Goal: Transaction & Acquisition: Purchase product/service

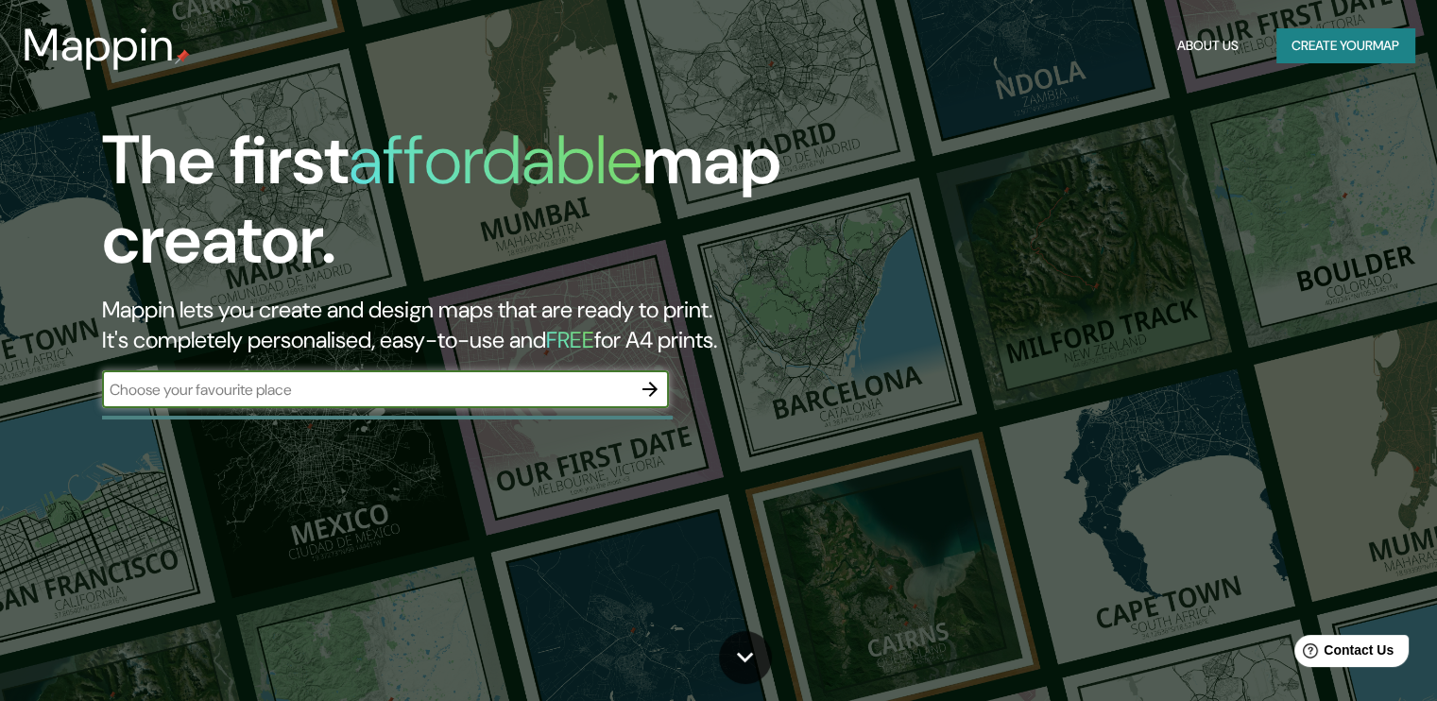
click at [644, 382] on icon "button" at bounding box center [650, 389] width 23 height 23
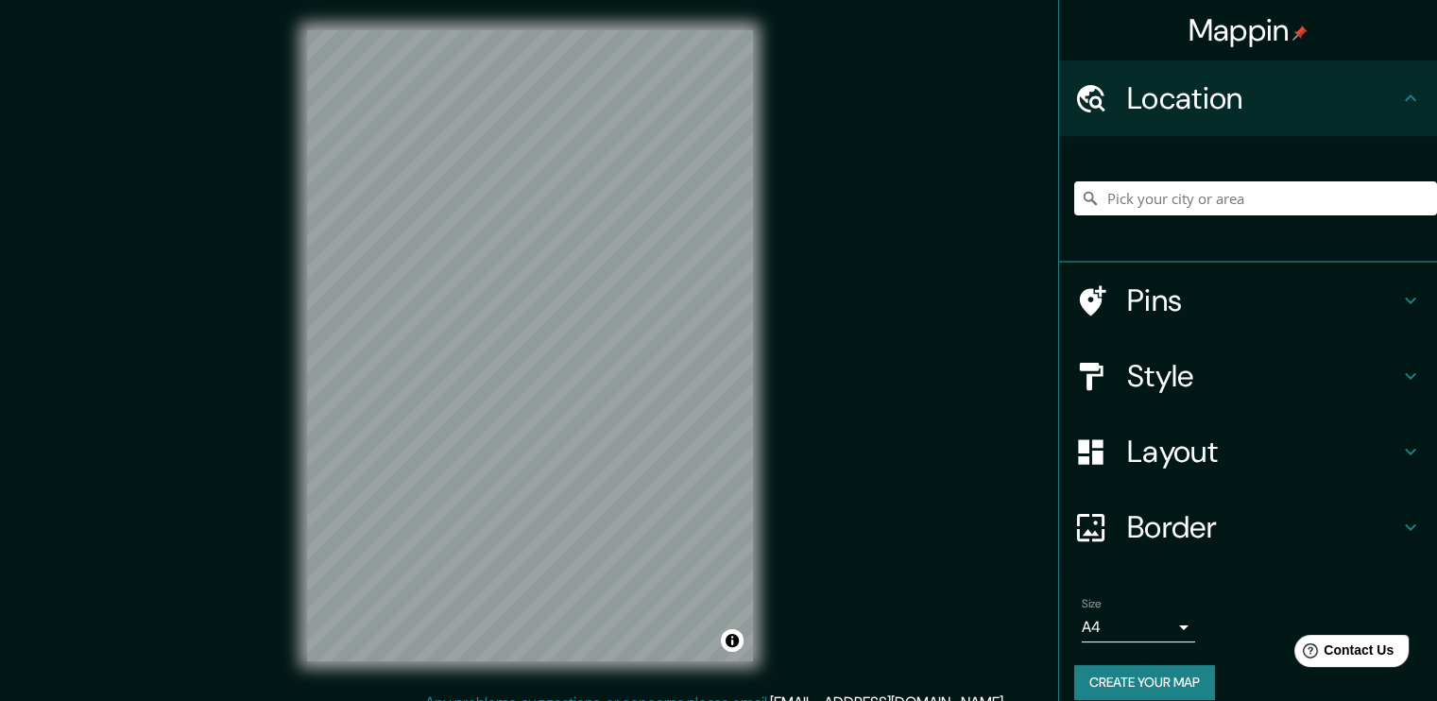
click at [1169, 220] on div at bounding box center [1255, 198] width 363 height 94
click at [1183, 192] on input "Pick your city or area" at bounding box center [1255, 198] width 363 height 34
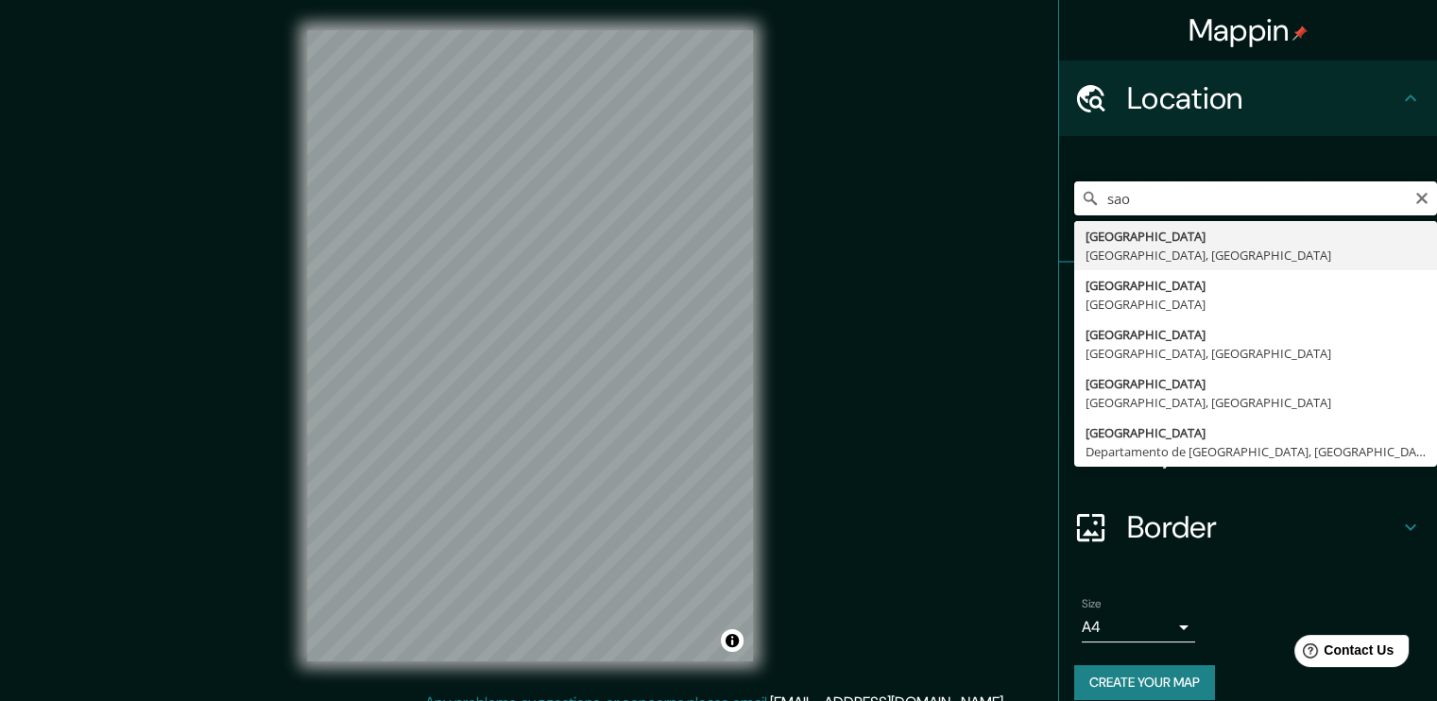
click at [1161, 208] on input "sao" at bounding box center [1255, 198] width 363 height 34
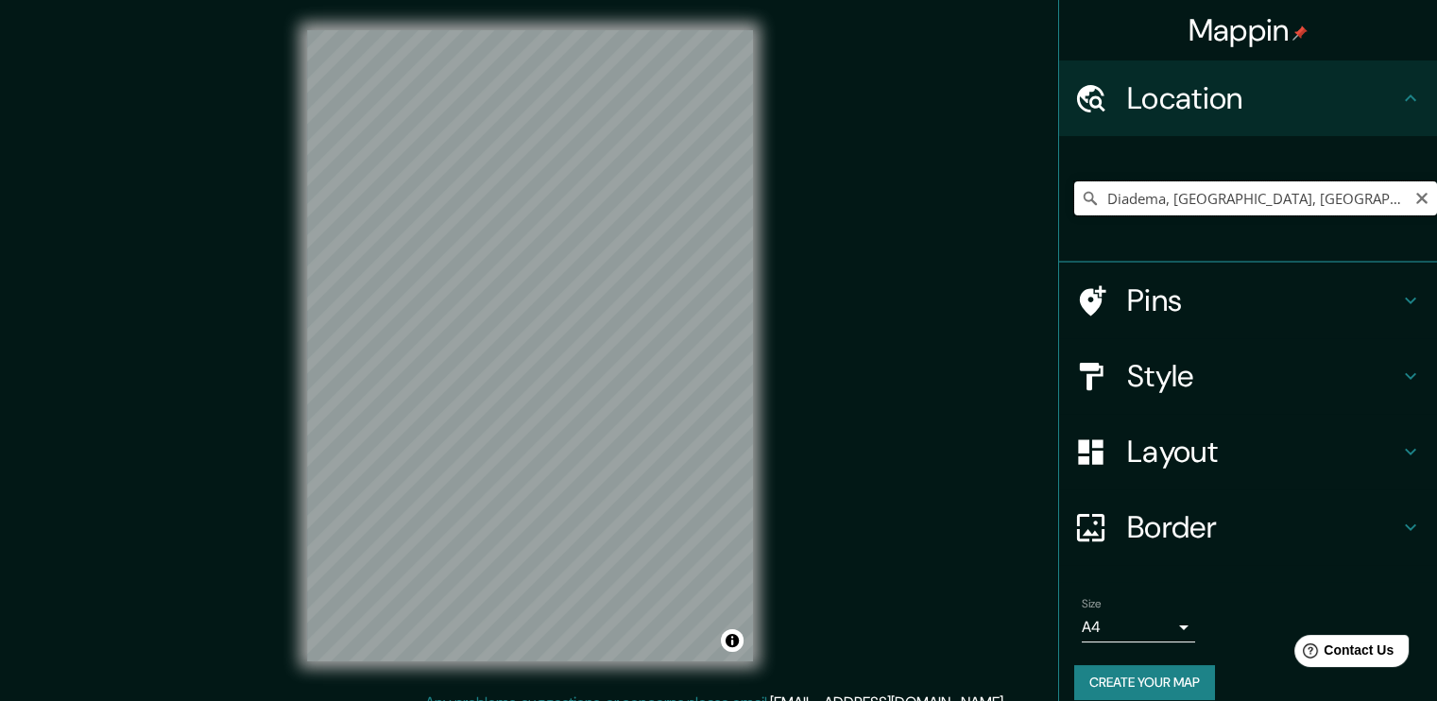
click at [1154, 198] on input "Diadema, [GEOGRAPHIC_DATA], [GEOGRAPHIC_DATA]" at bounding box center [1255, 198] width 363 height 34
click at [1211, 190] on input "Diadema, [GEOGRAPHIC_DATA], [GEOGRAPHIC_DATA]" at bounding box center [1255, 198] width 363 height 34
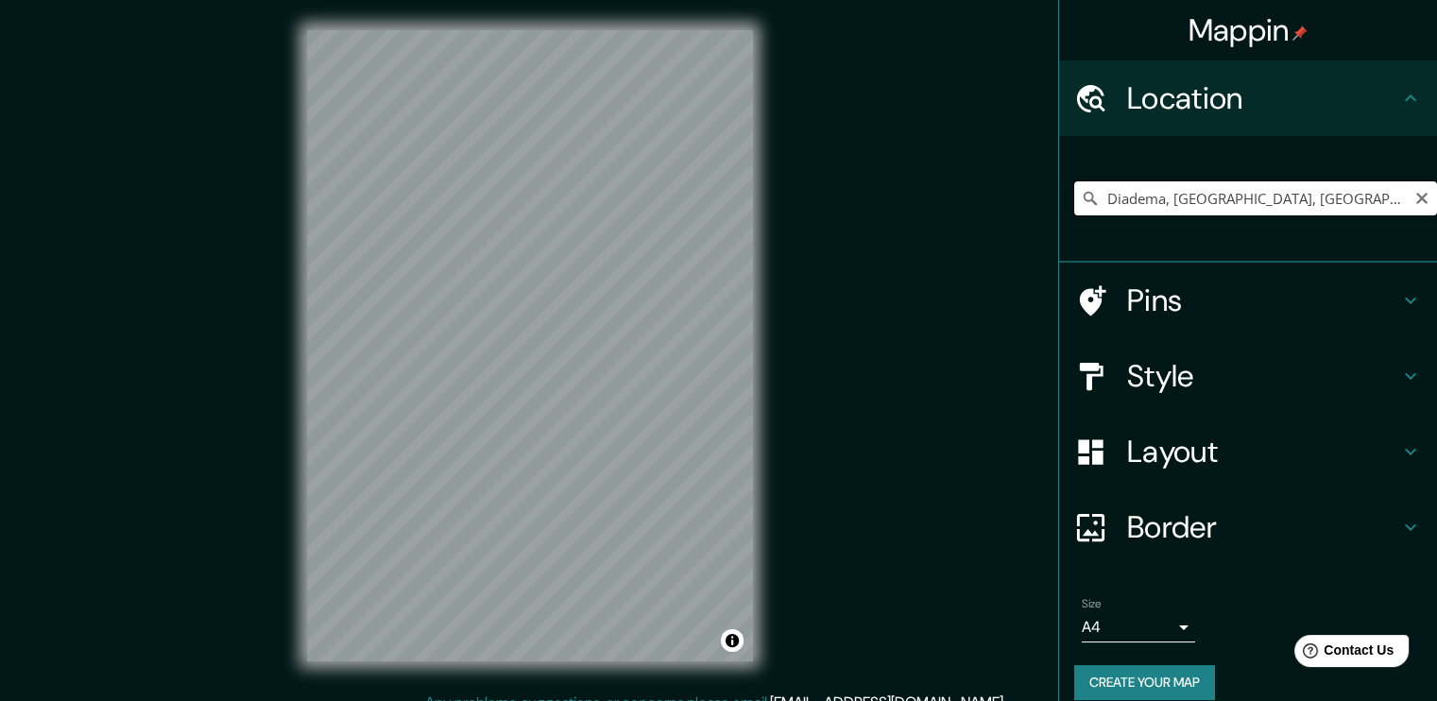
click at [1211, 190] on input "Diadema, [GEOGRAPHIC_DATA], [GEOGRAPHIC_DATA]" at bounding box center [1255, 198] width 363 height 34
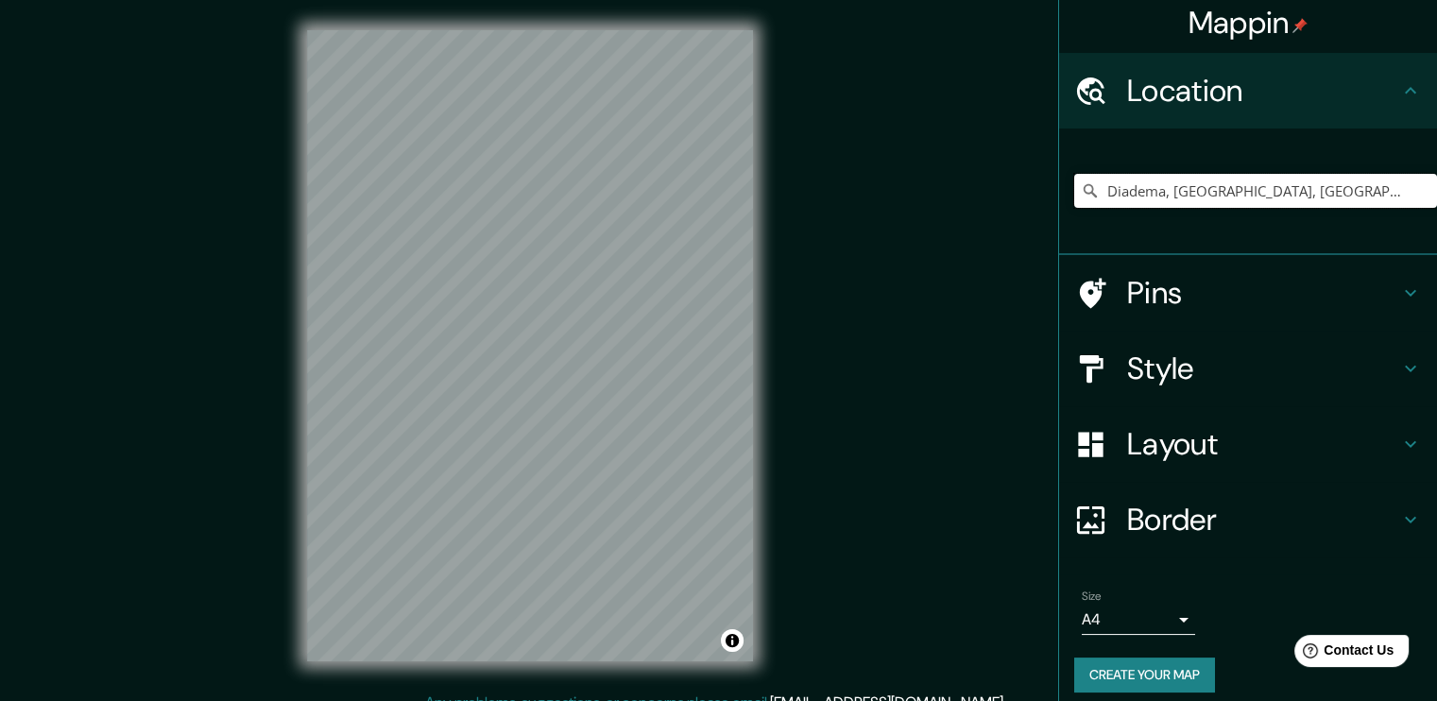
scroll to position [20, 0]
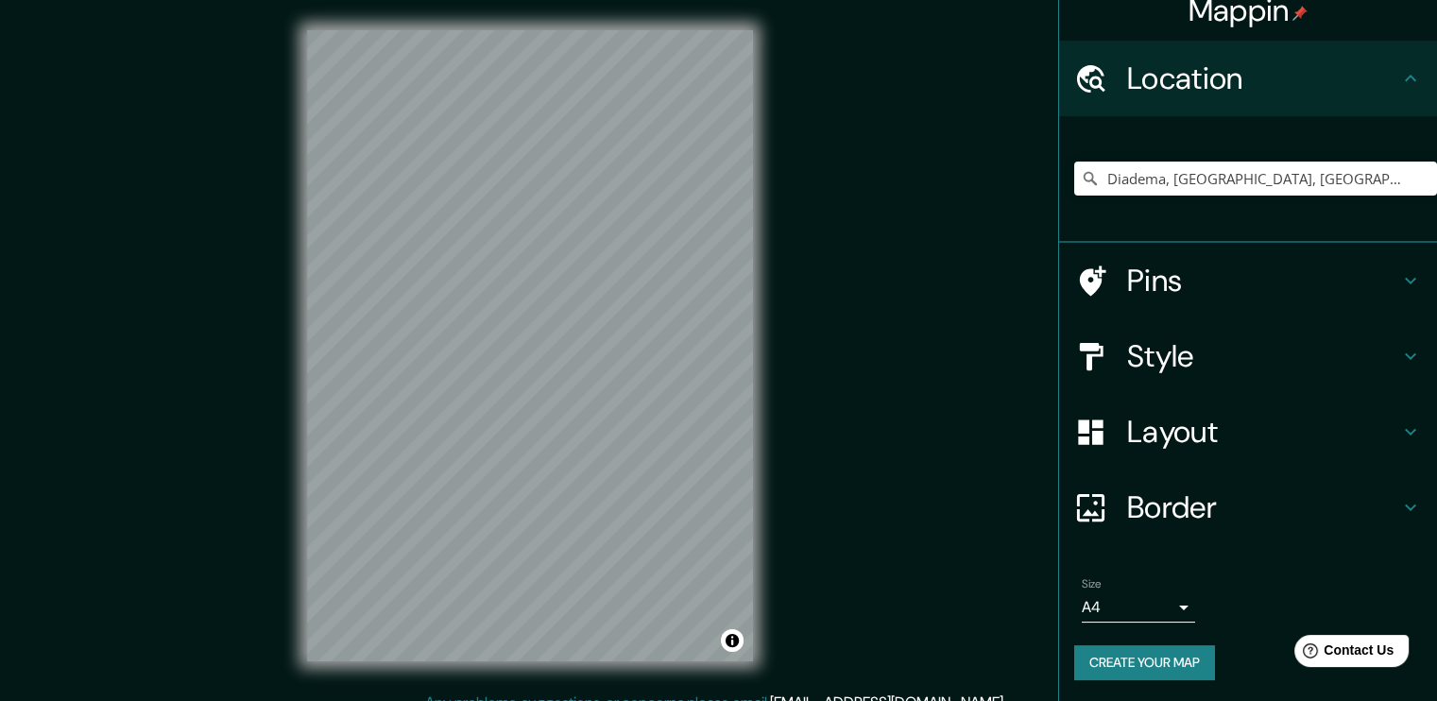
click at [1400, 421] on icon at bounding box center [1411, 432] width 23 height 23
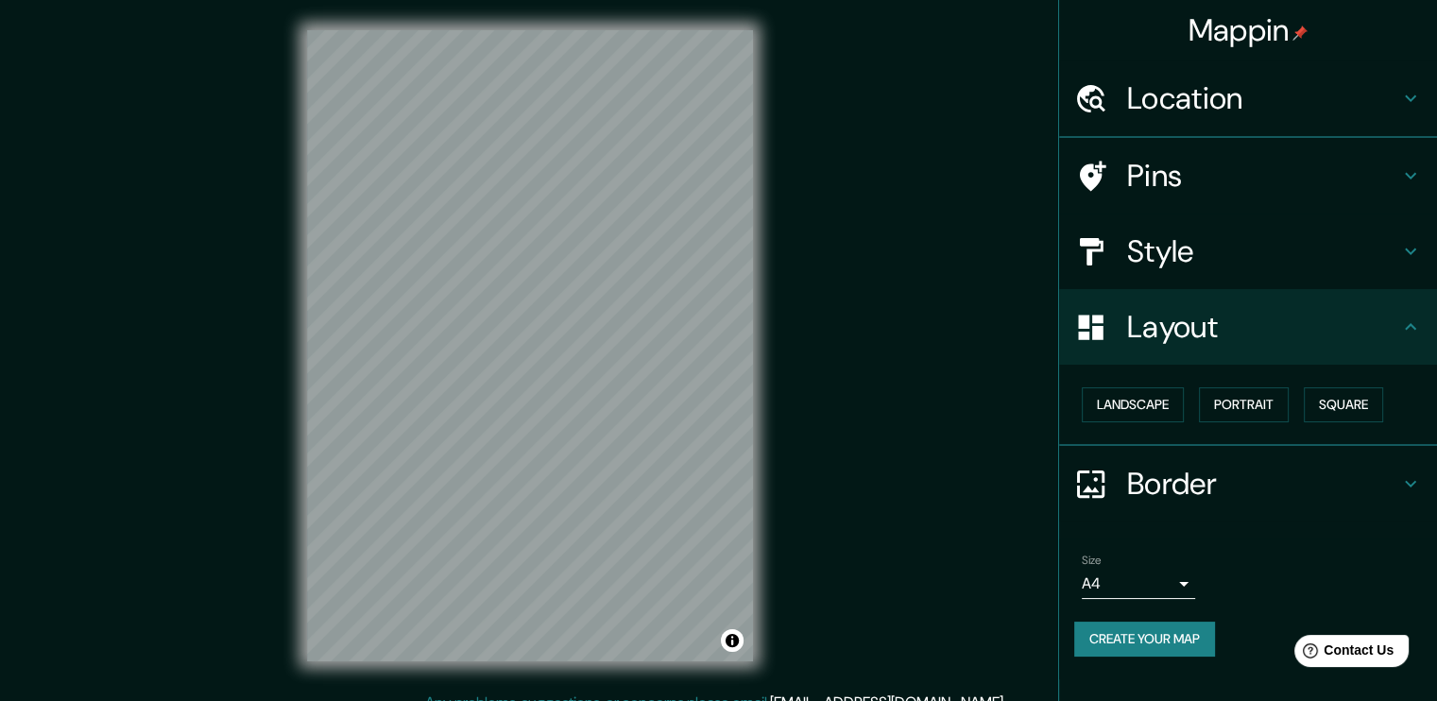
scroll to position [0, 0]
click at [1354, 397] on button "Square" at bounding box center [1343, 404] width 79 height 35
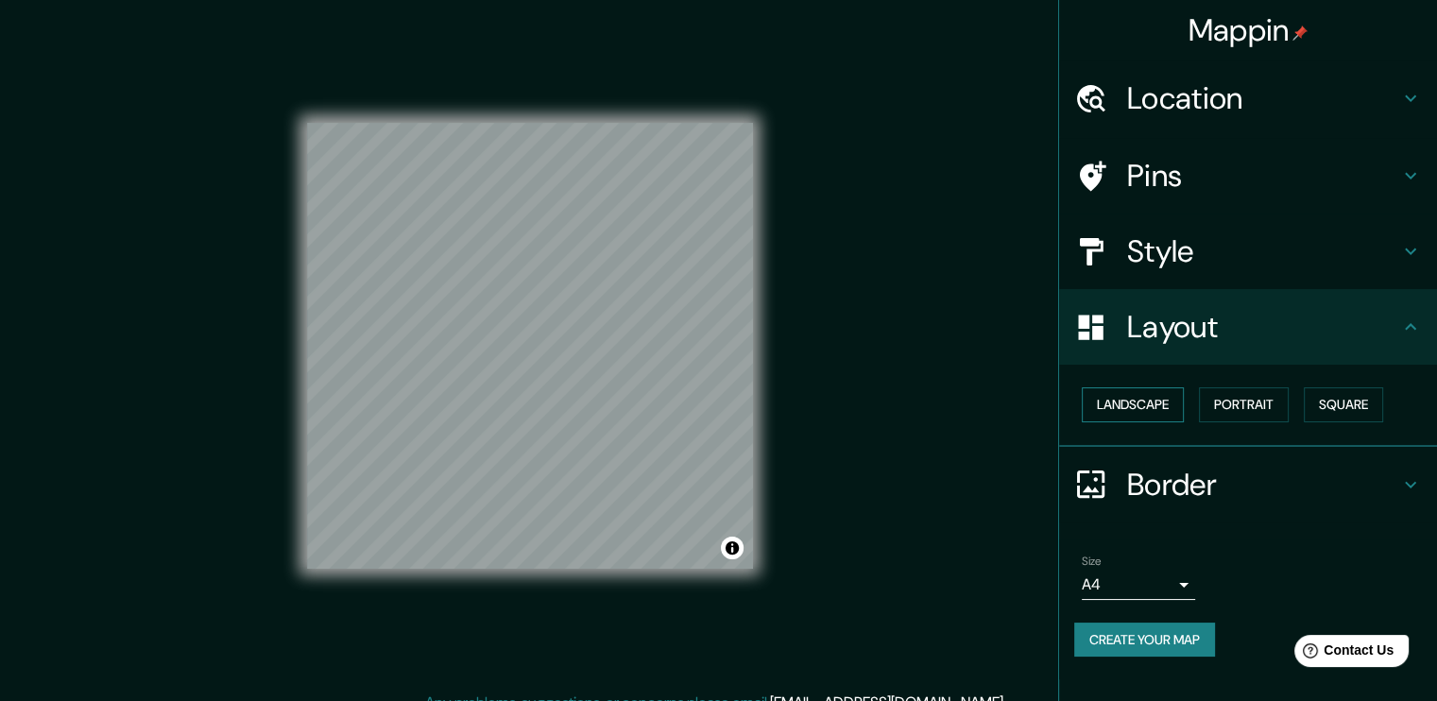
click at [1123, 394] on button "Landscape" at bounding box center [1133, 404] width 102 height 35
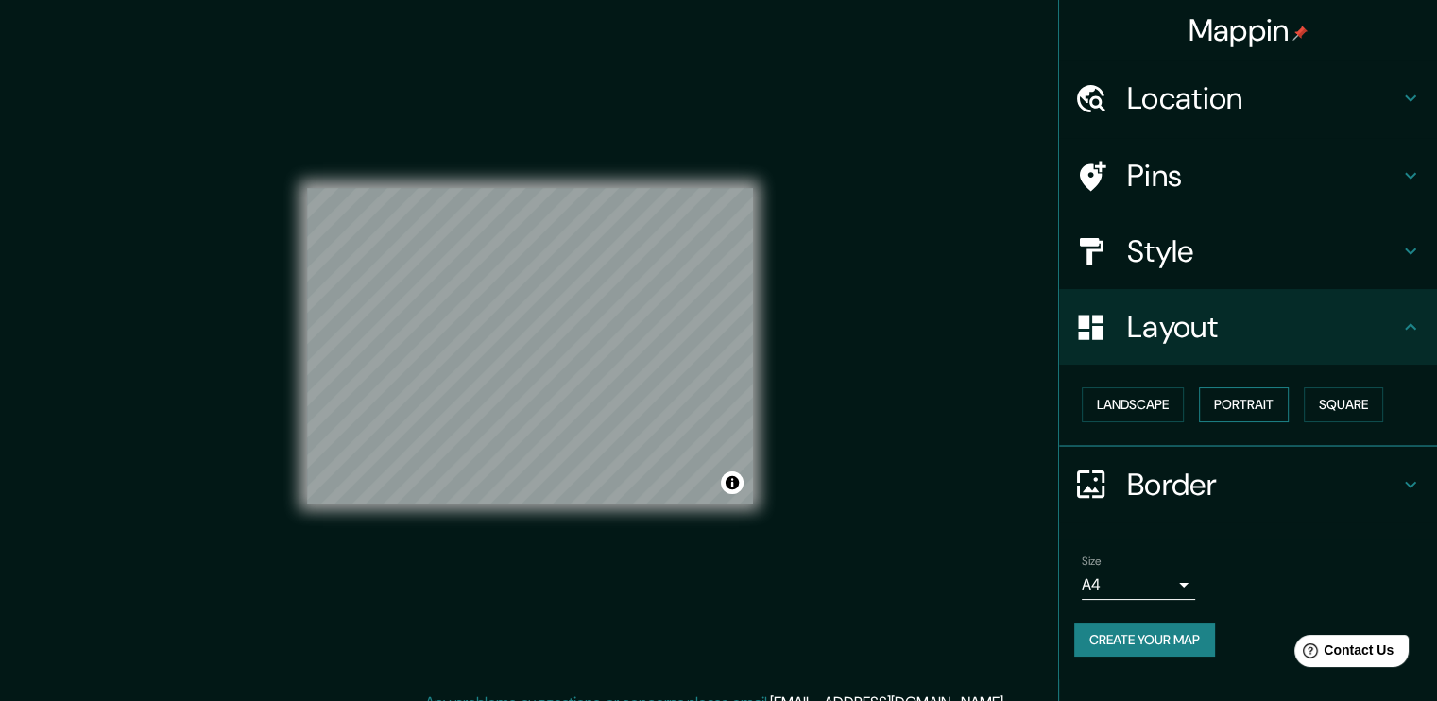
click at [1248, 400] on button "Portrait" at bounding box center [1244, 404] width 90 height 35
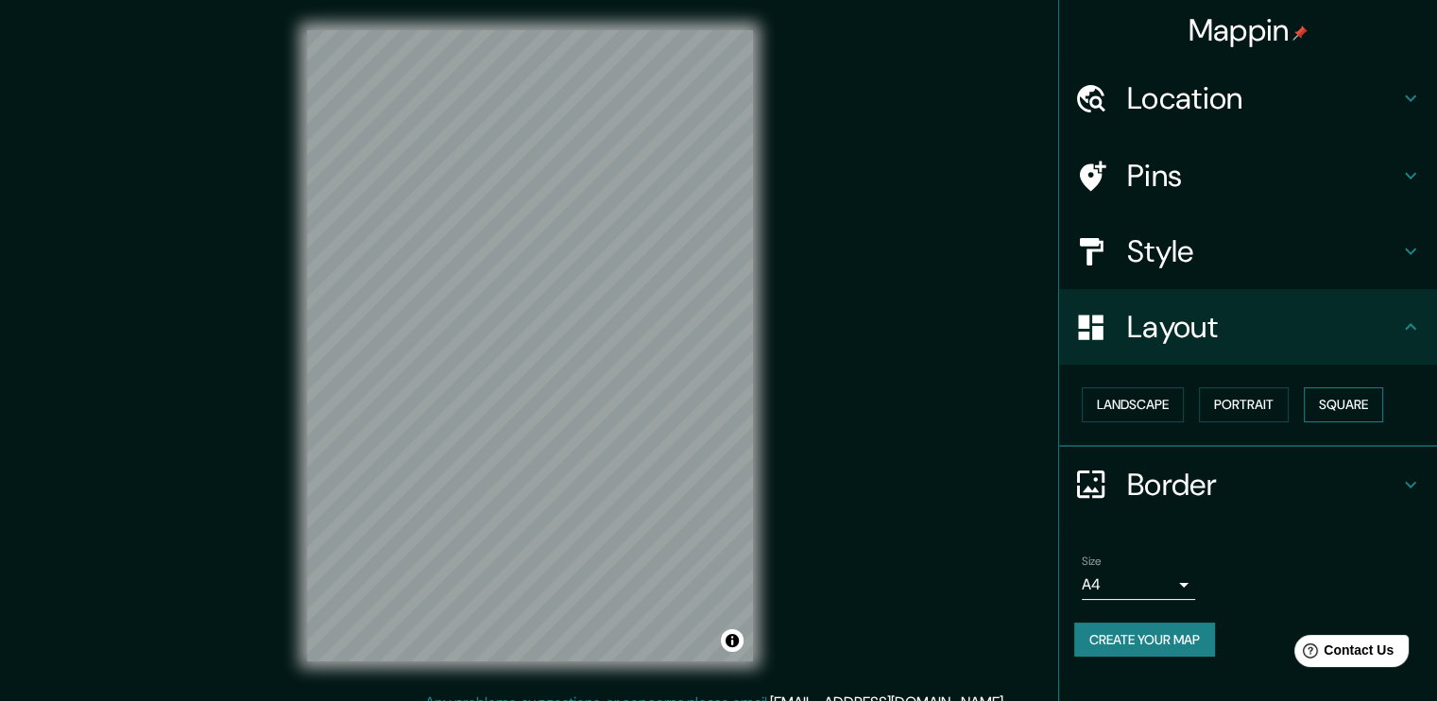
click at [1360, 404] on button "Square" at bounding box center [1343, 404] width 79 height 35
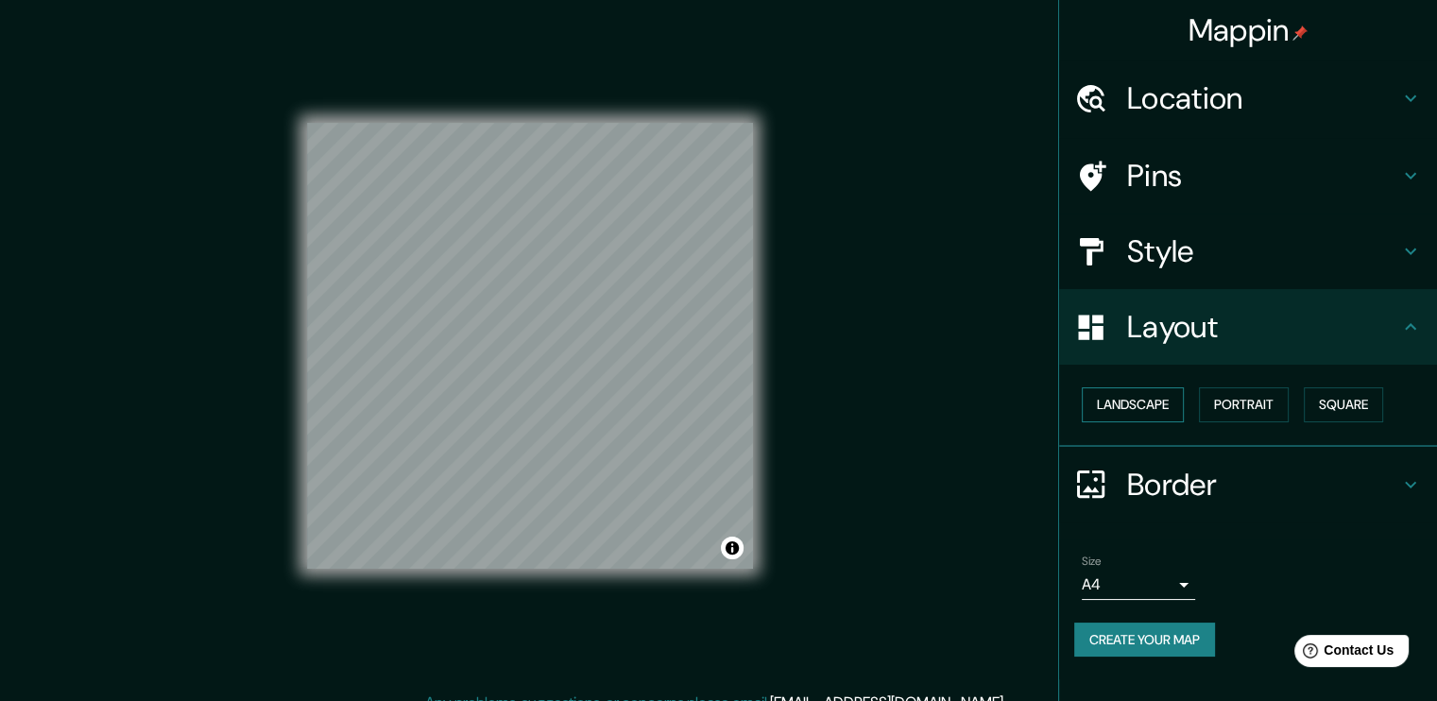
click at [1121, 407] on button "Landscape" at bounding box center [1133, 404] width 102 height 35
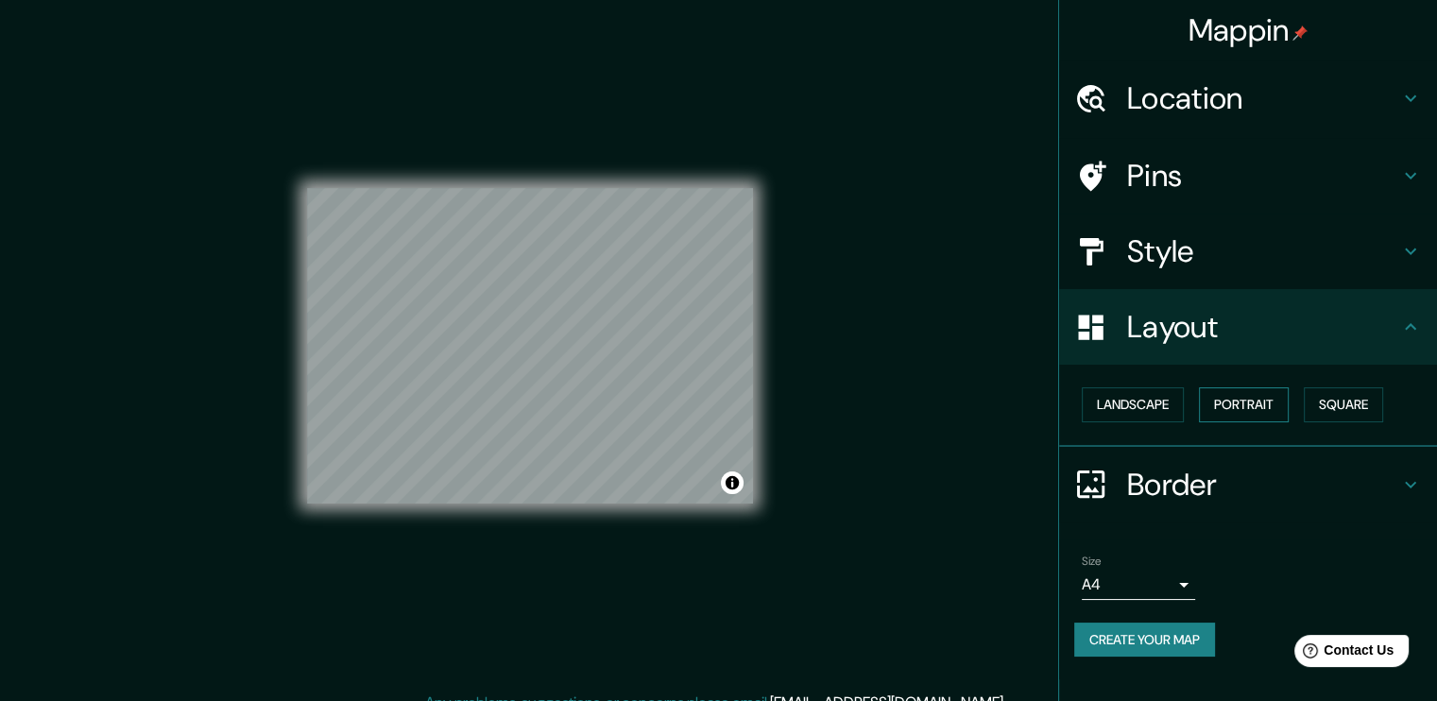
click at [1237, 410] on button "Portrait" at bounding box center [1244, 404] width 90 height 35
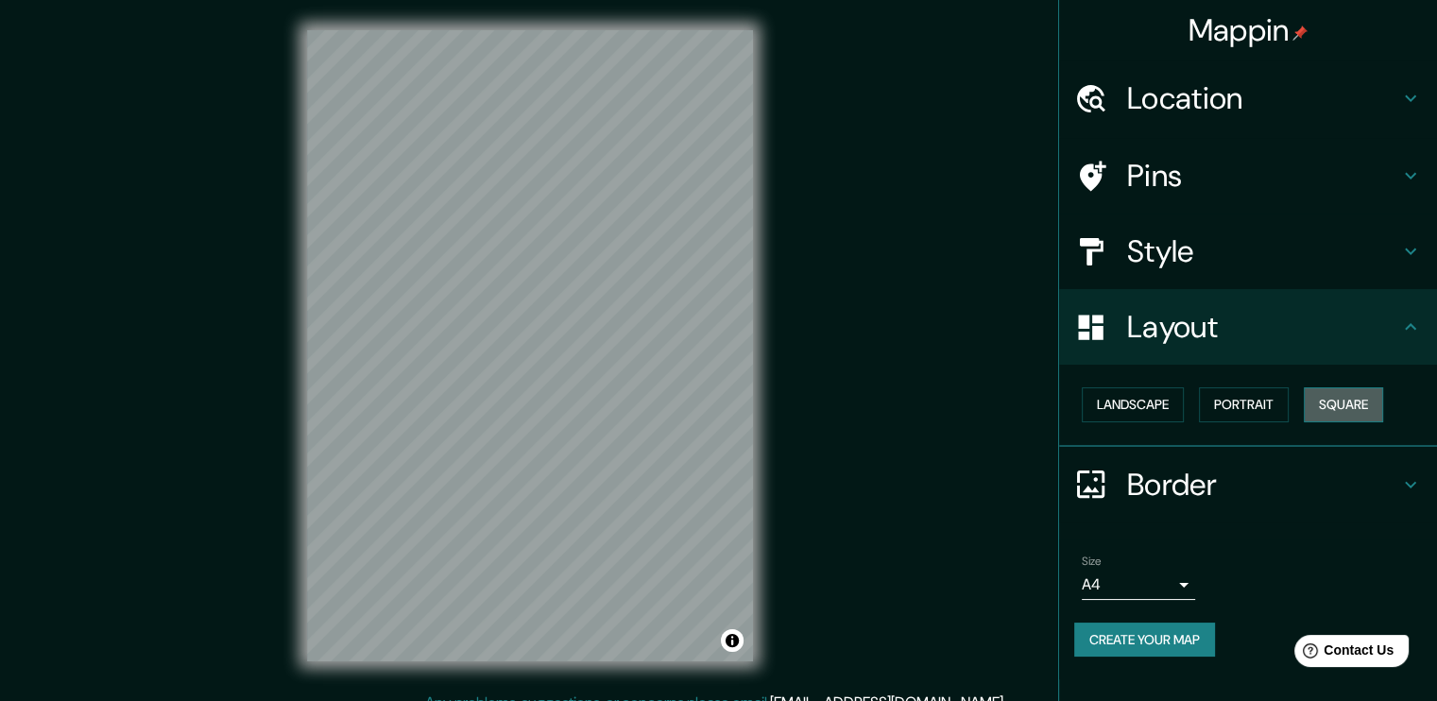
click at [1374, 419] on button "Square" at bounding box center [1343, 404] width 79 height 35
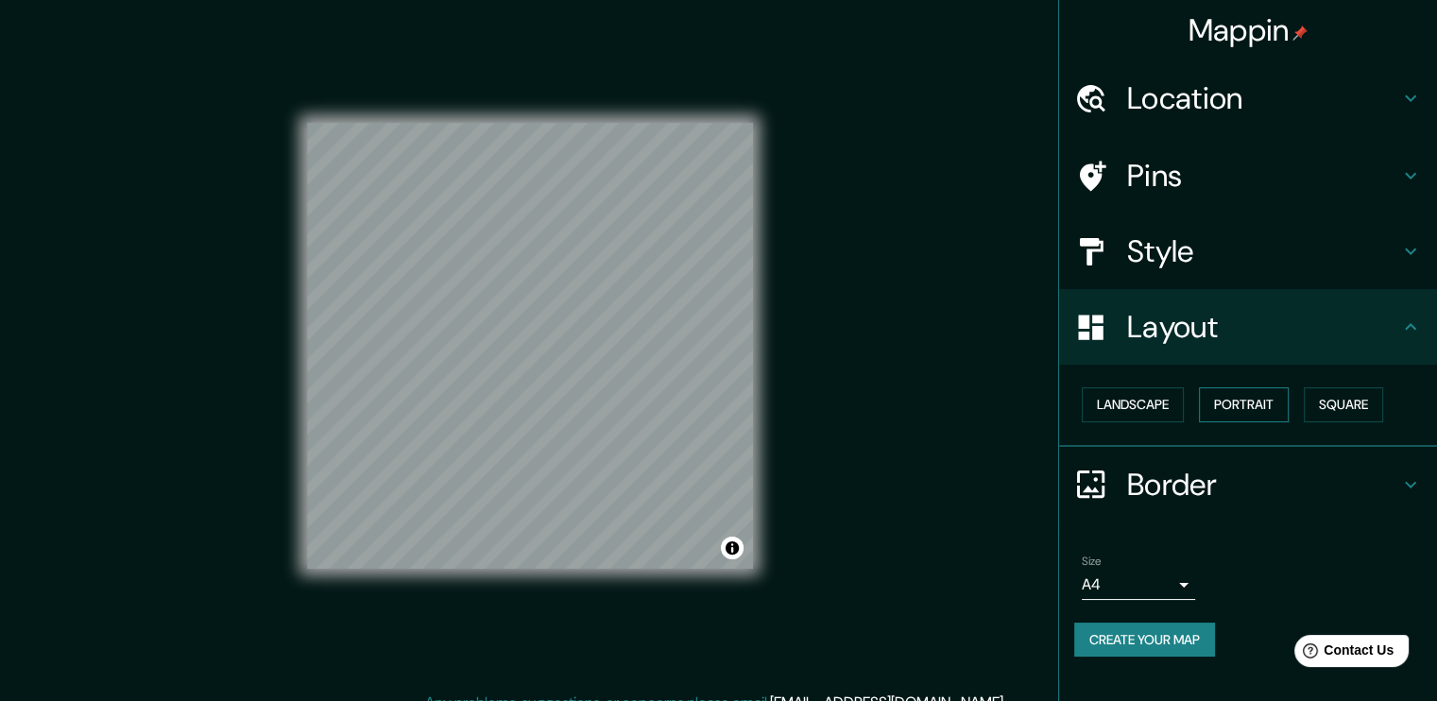
click at [1237, 397] on button "Portrait" at bounding box center [1244, 404] width 90 height 35
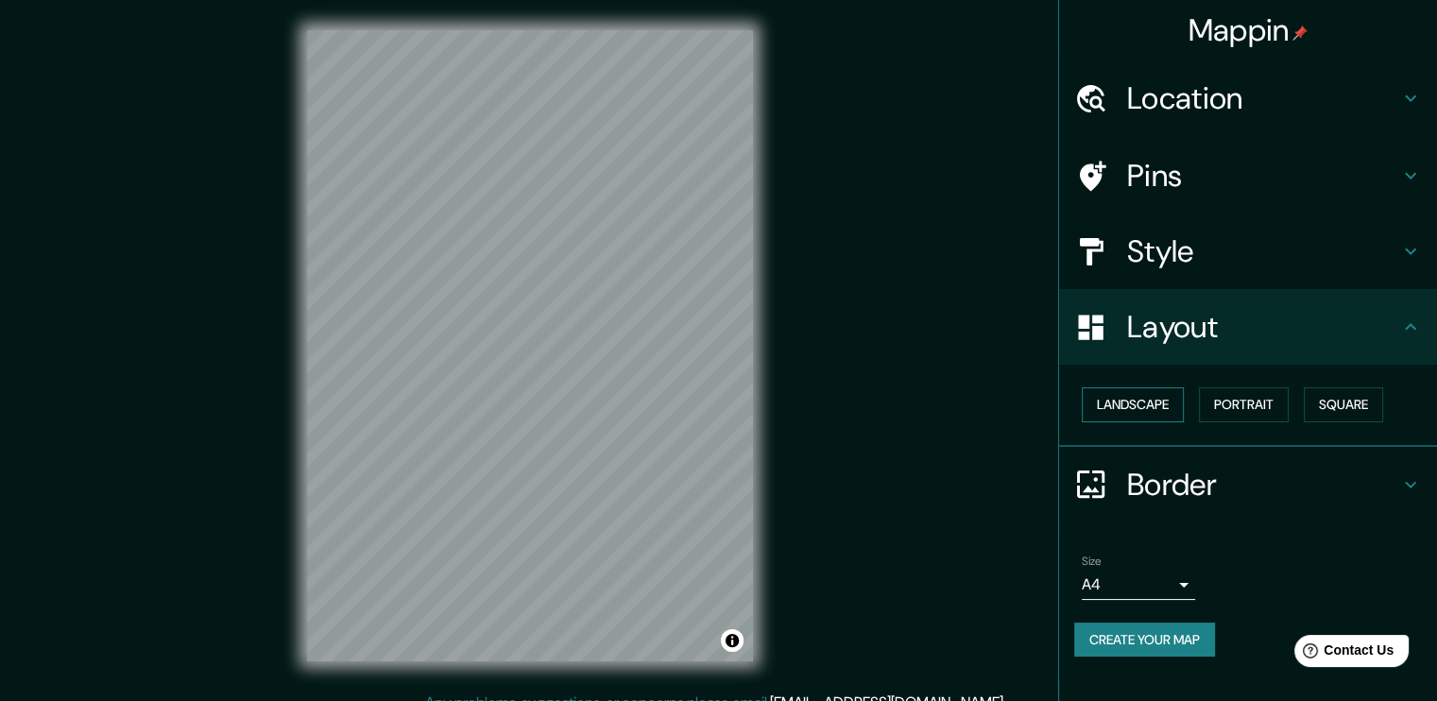
click at [1122, 408] on button "Landscape" at bounding box center [1133, 404] width 102 height 35
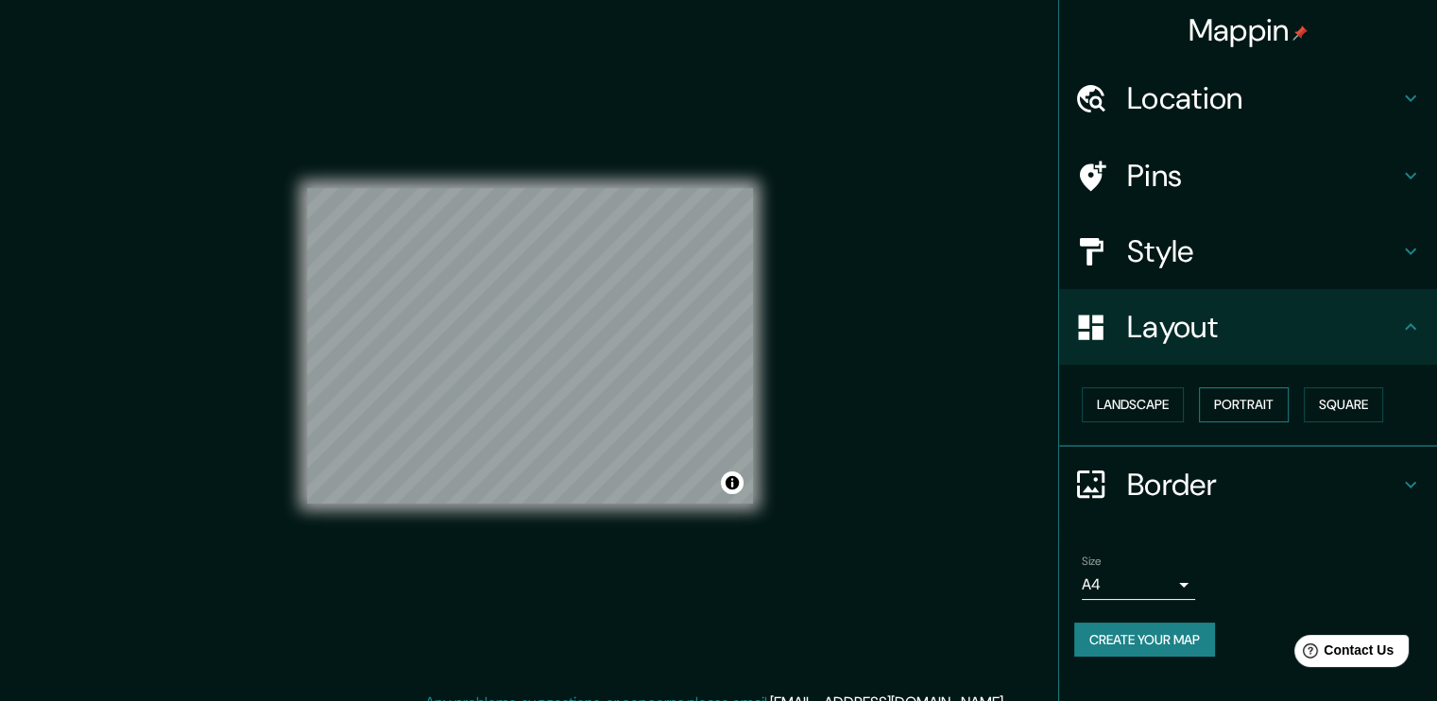
click at [1244, 389] on button "Portrait" at bounding box center [1244, 404] width 90 height 35
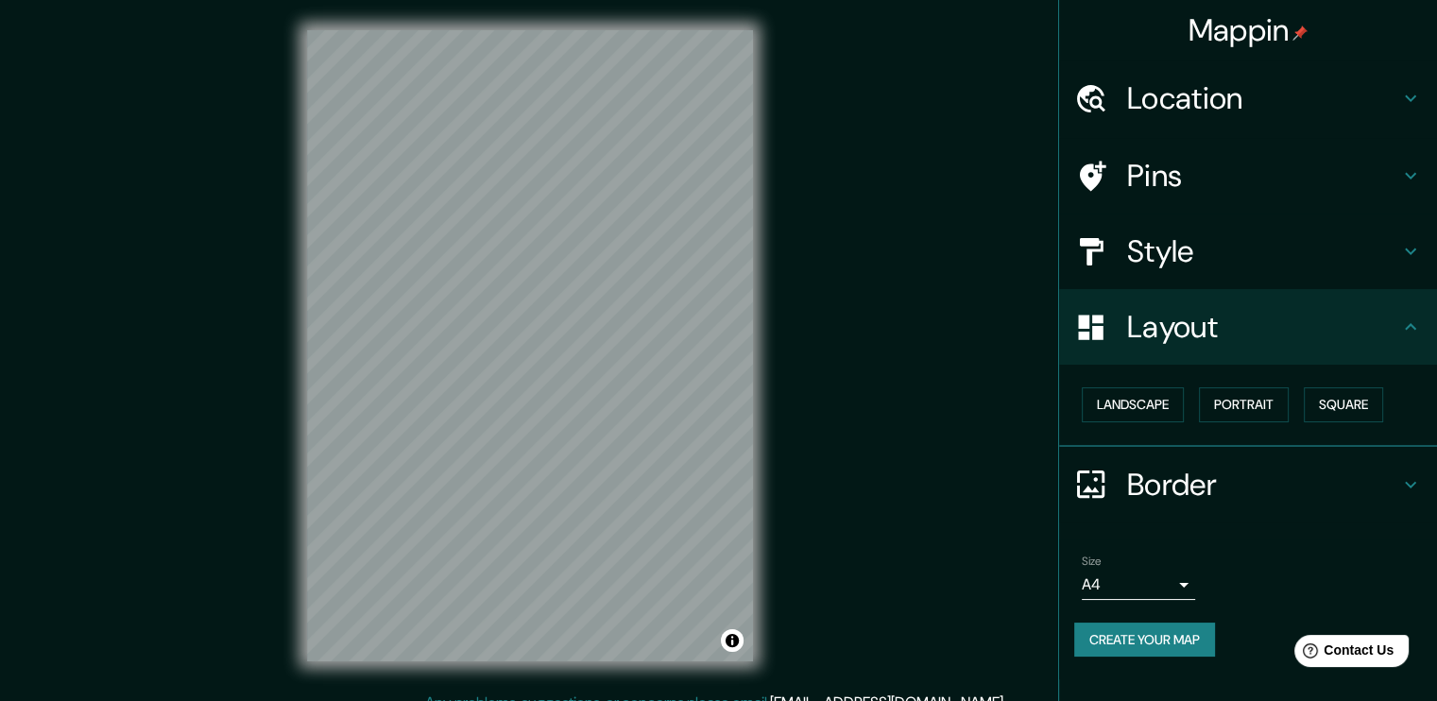
click at [1383, 110] on h4 "Location" at bounding box center [1263, 98] width 272 height 38
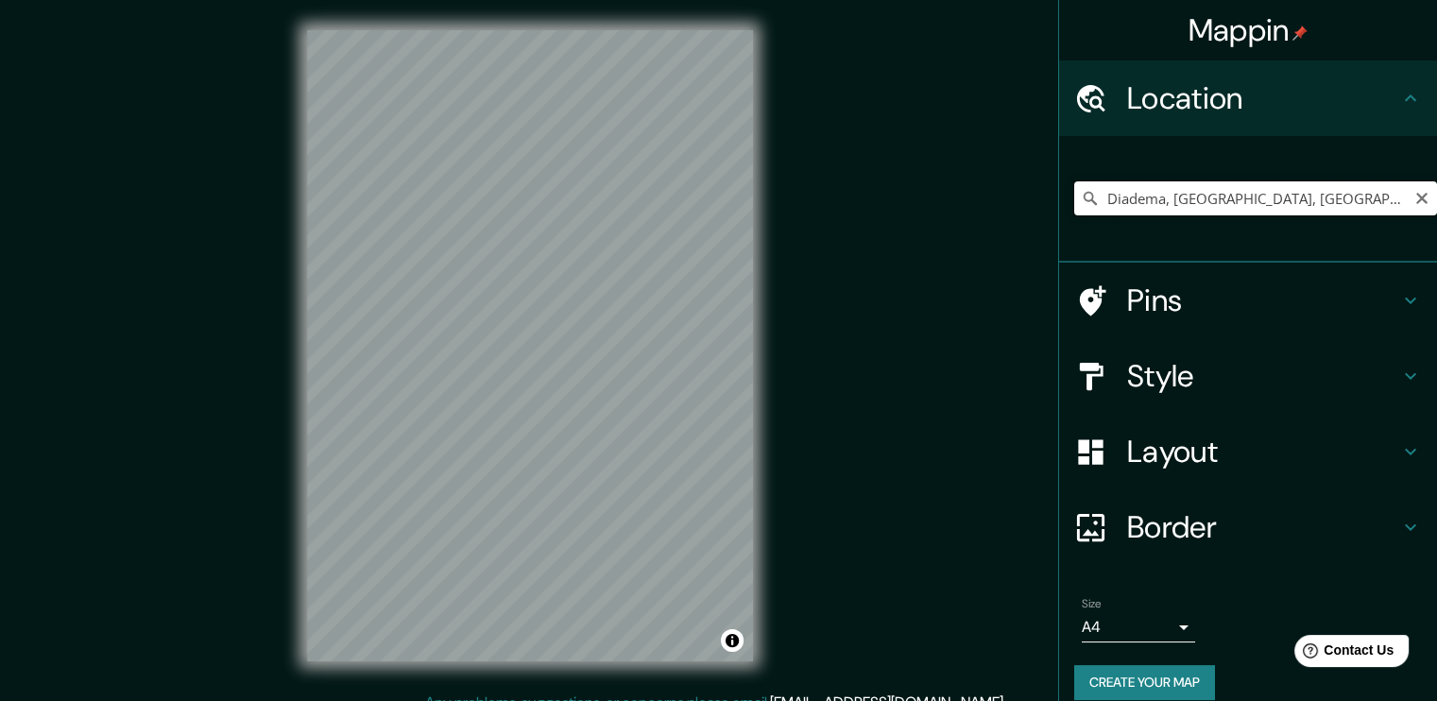
click at [1300, 206] on input "Diadema, São Paulo, Brasil" at bounding box center [1255, 198] width 363 height 34
click at [1345, 354] on div "Style" at bounding box center [1248, 376] width 378 height 76
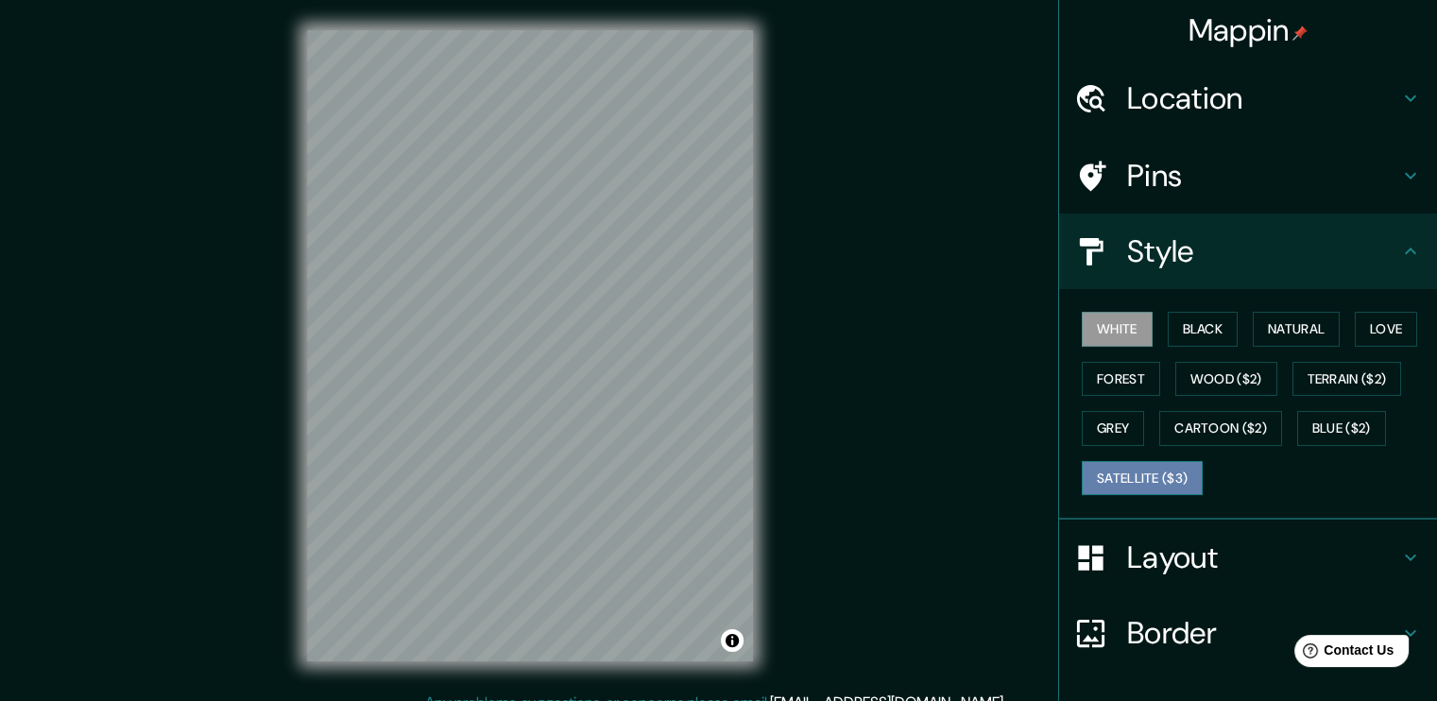
click at [1125, 483] on button "Satellite ($3)" at bounding box center [1142, 478] width 121 height 35
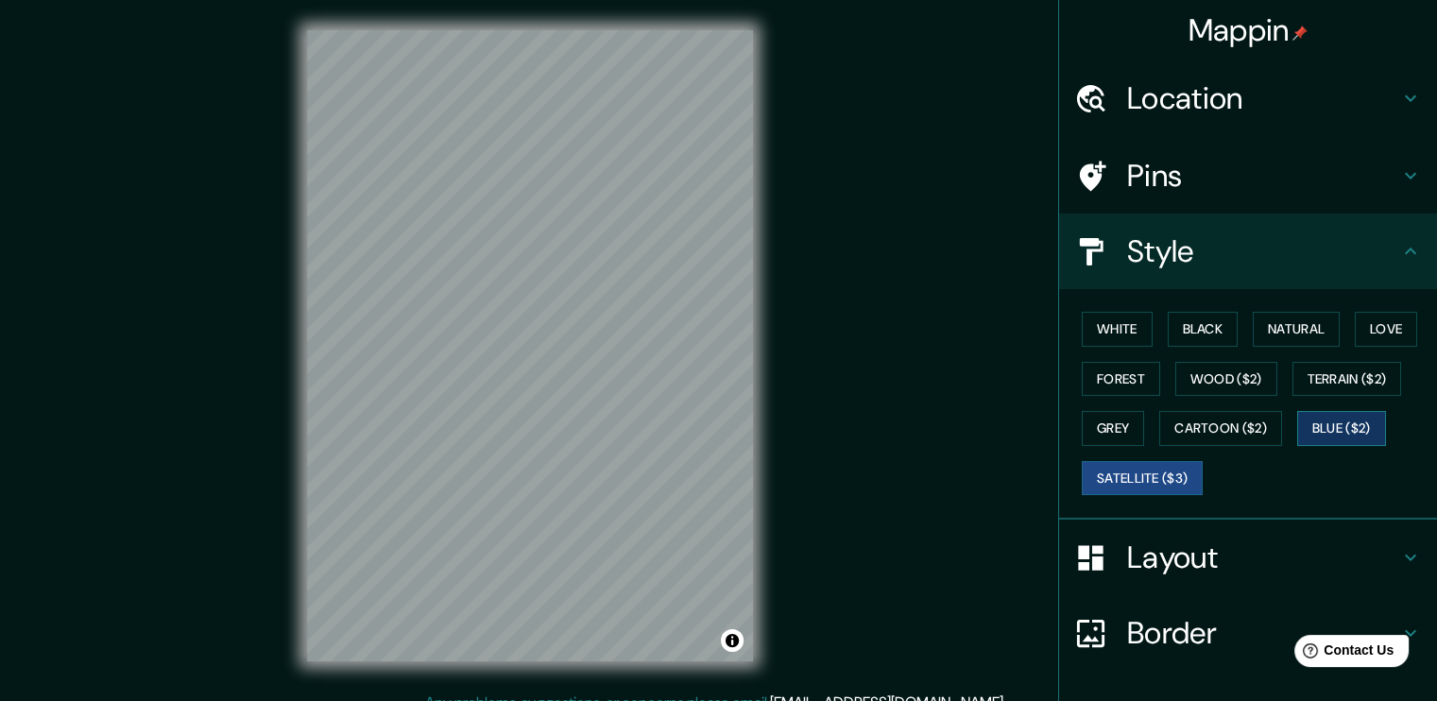
click at [1324, 419] on button "Blue ($2)" at bounding box center [1341, 428] width 89 height 35
click at [1249, 418] on button "Cartoon ($2)" at bounding box center [1220, 428] width 123 height 35
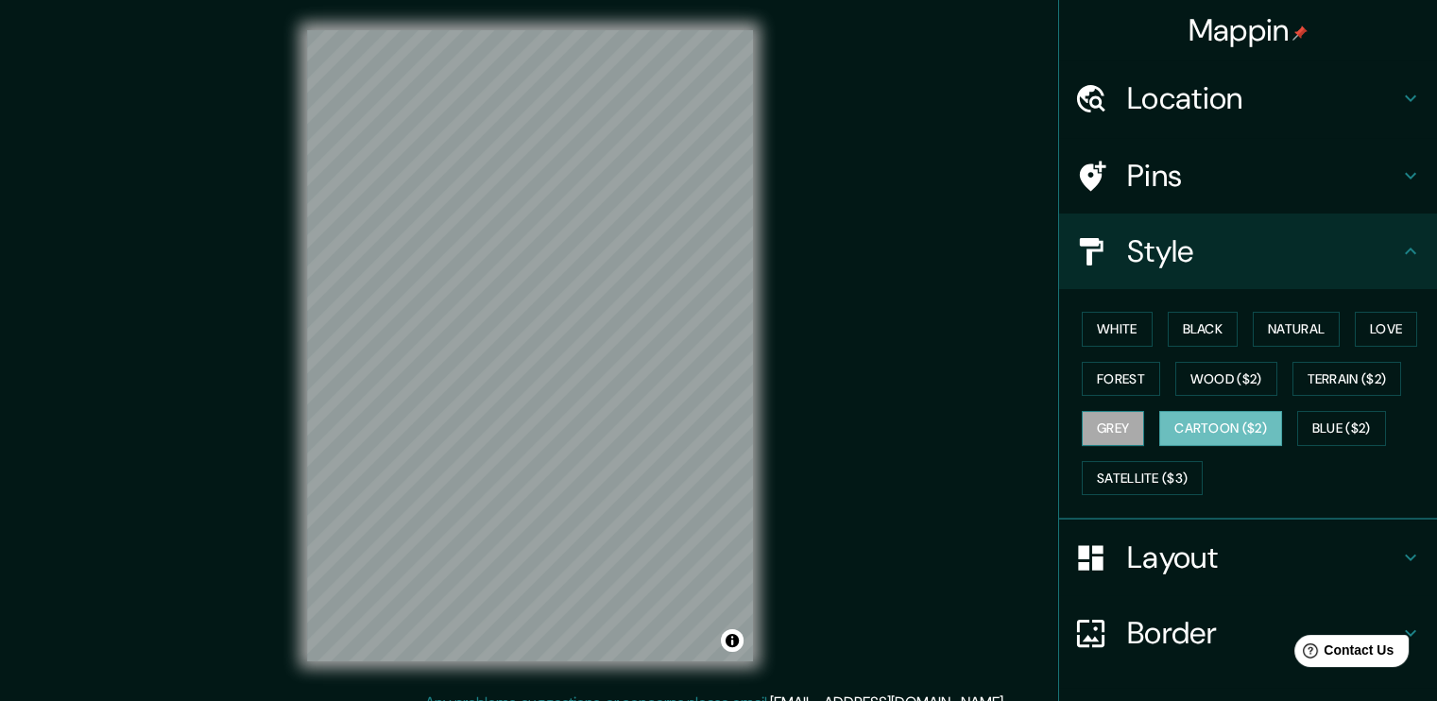
click at [1082, 418] on button "Grey" at bounding box center [1113, 428] width 62 height 35
click at [1300, 375] on button "Terrain ($2)" at bounding box center [1348, 379] width 110 height 35
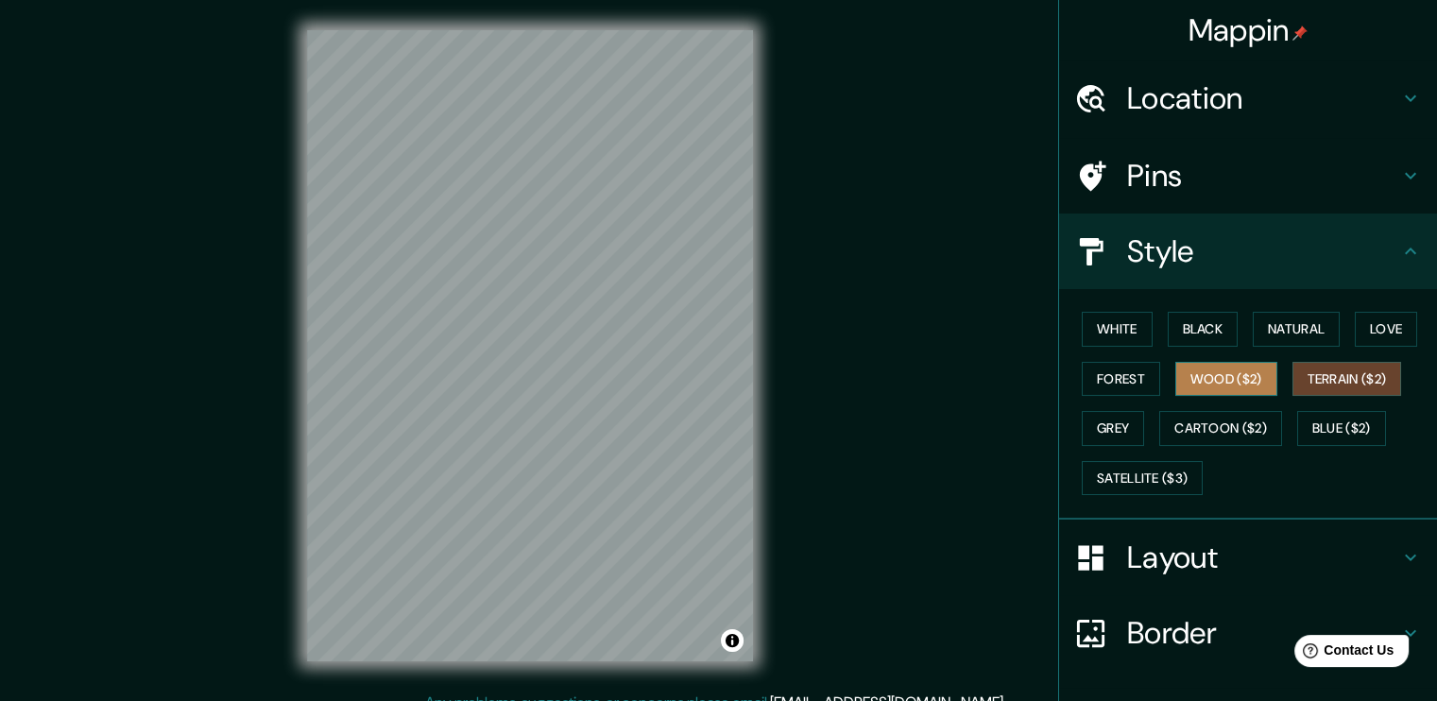
click at [1233, 385] on button "Wood ($2)" at bounding box center [1227, 379] width 102 height 35
click at [1123, 455] on div "White Black Natural Love Forest Wood ($2) Terrain ($2) Grey Cartoon ($2) Blue (…" at bounding box center [1255, 403] width 363 height 198
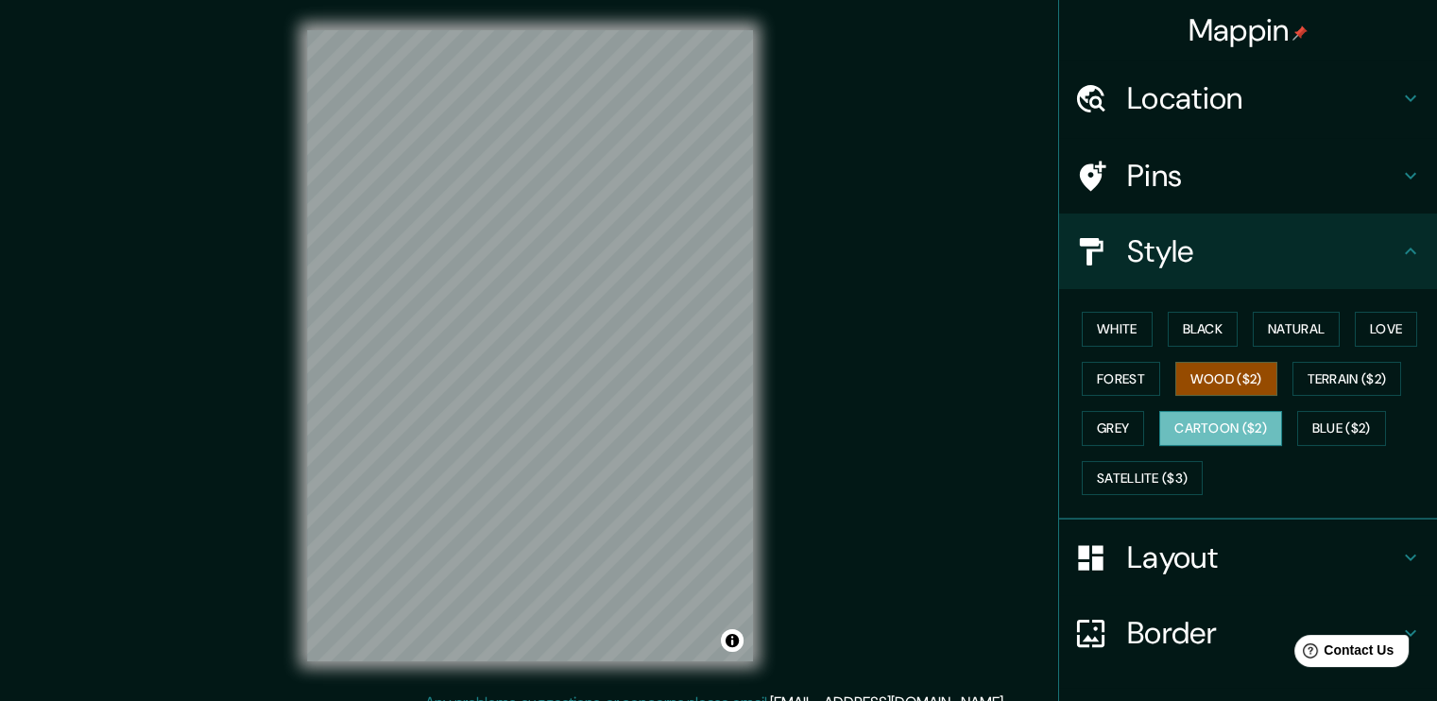
click at [1171, 421] on button "Cartoon ($2)" at bounding box center [1220, 428] width 123 height 35
click at [1087, 328] on button "White" at bounding box center [1117, 329] width 71 height 35
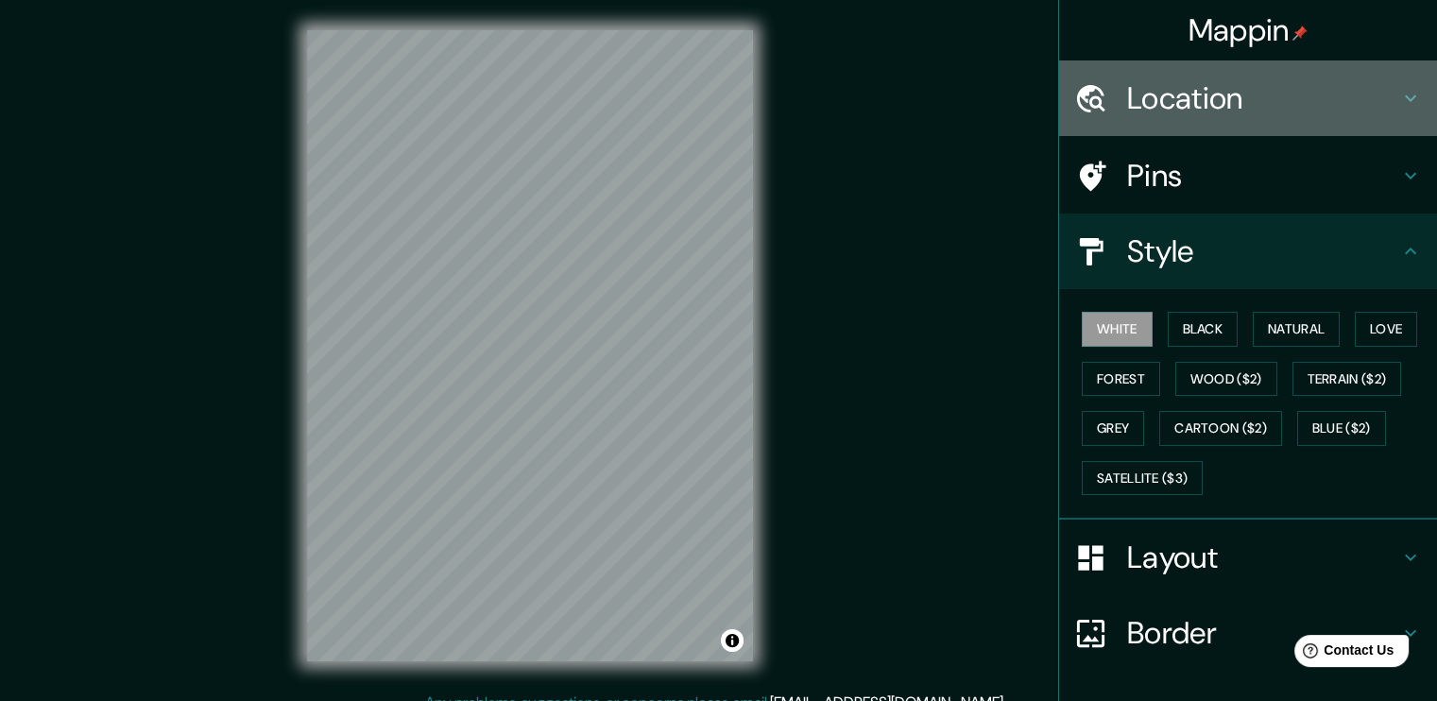
click at [1325, 91] on h4 "Location" at bounding box center [1263, 98] width 272 height 38
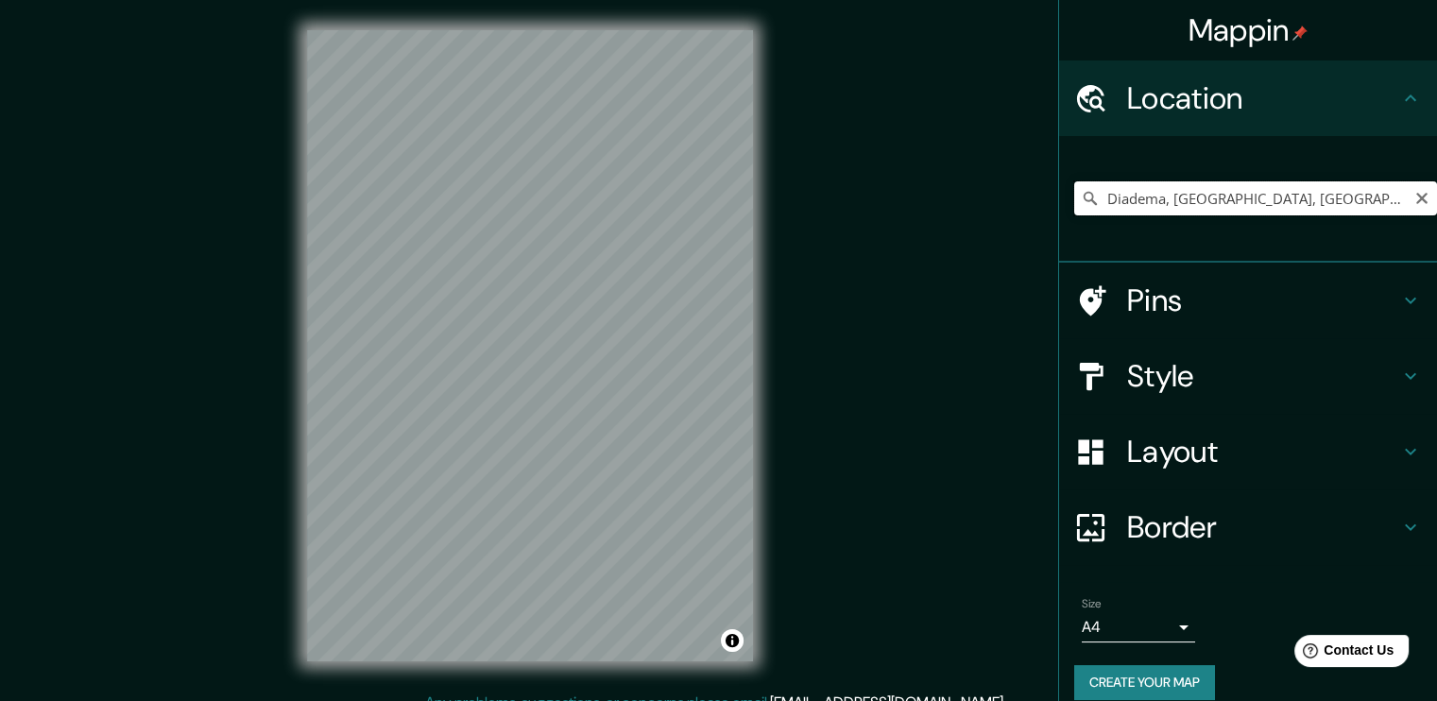
click at [1319, 196] on input "Diadema, São Paulo, Brasil" at bounding box center [1255, 198] width 363 height 34
click at [1263, 205] on input "Bogor, Java Occidental, Indonesia" at bounding box center [1255, 198] width 363 height 34
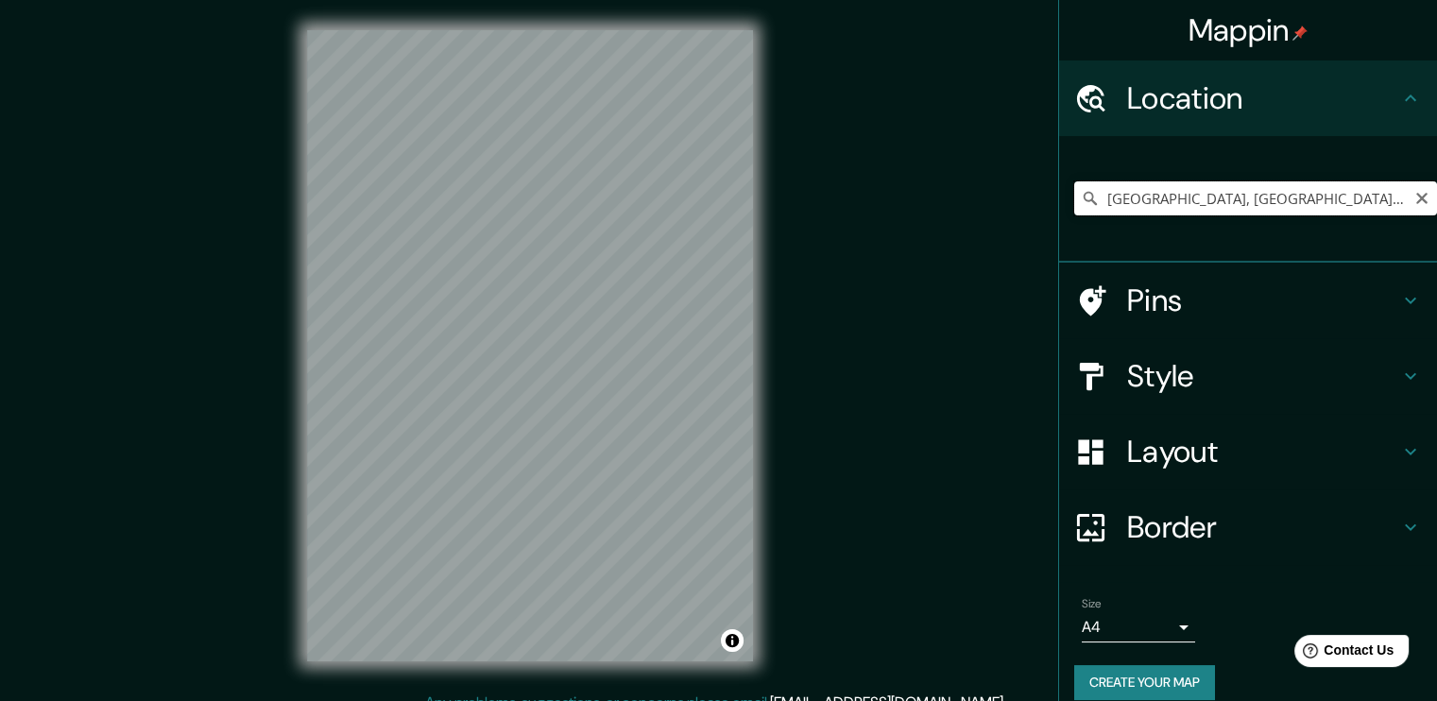
click at [1263, 205] on input "Bogor, Java Occidental, Indonesia" at bounding box center [1255, 198] width 363 height 34
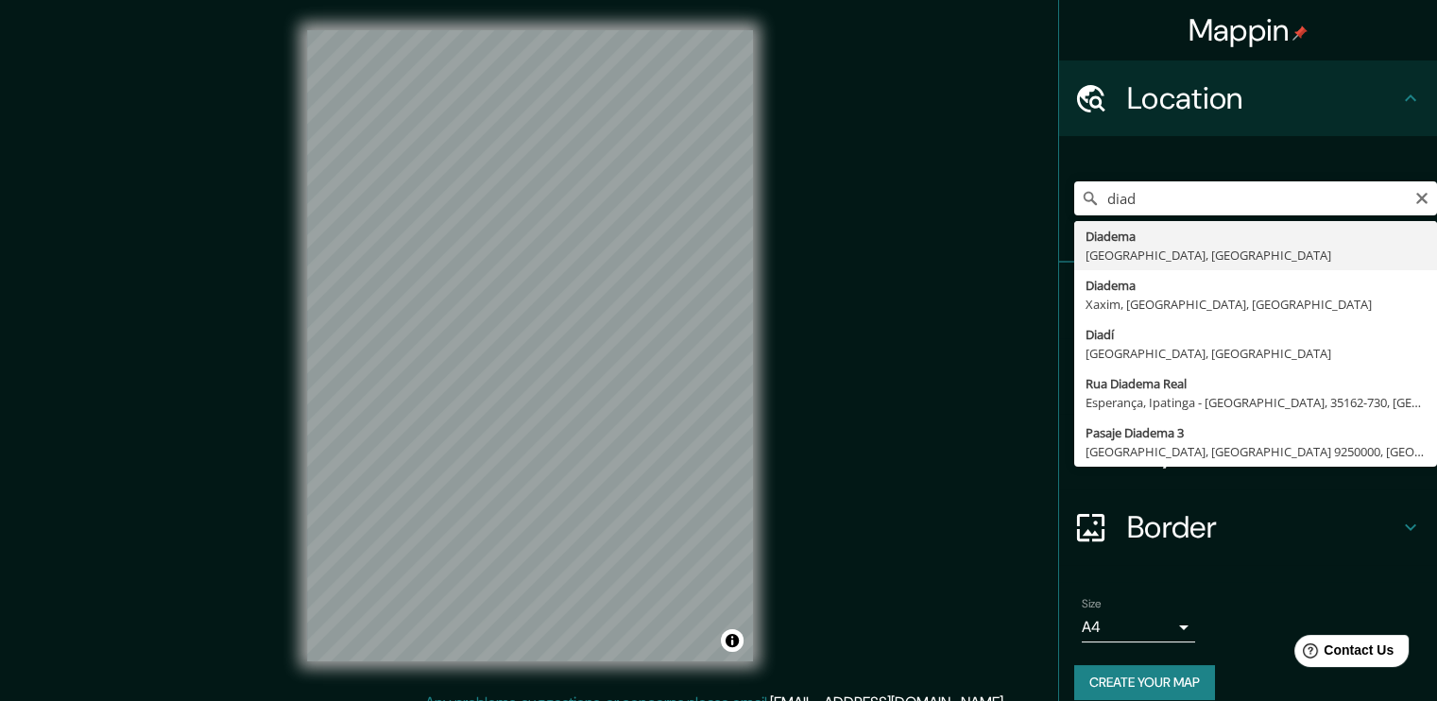
type input "Diadema, São Paulo, Brasil"
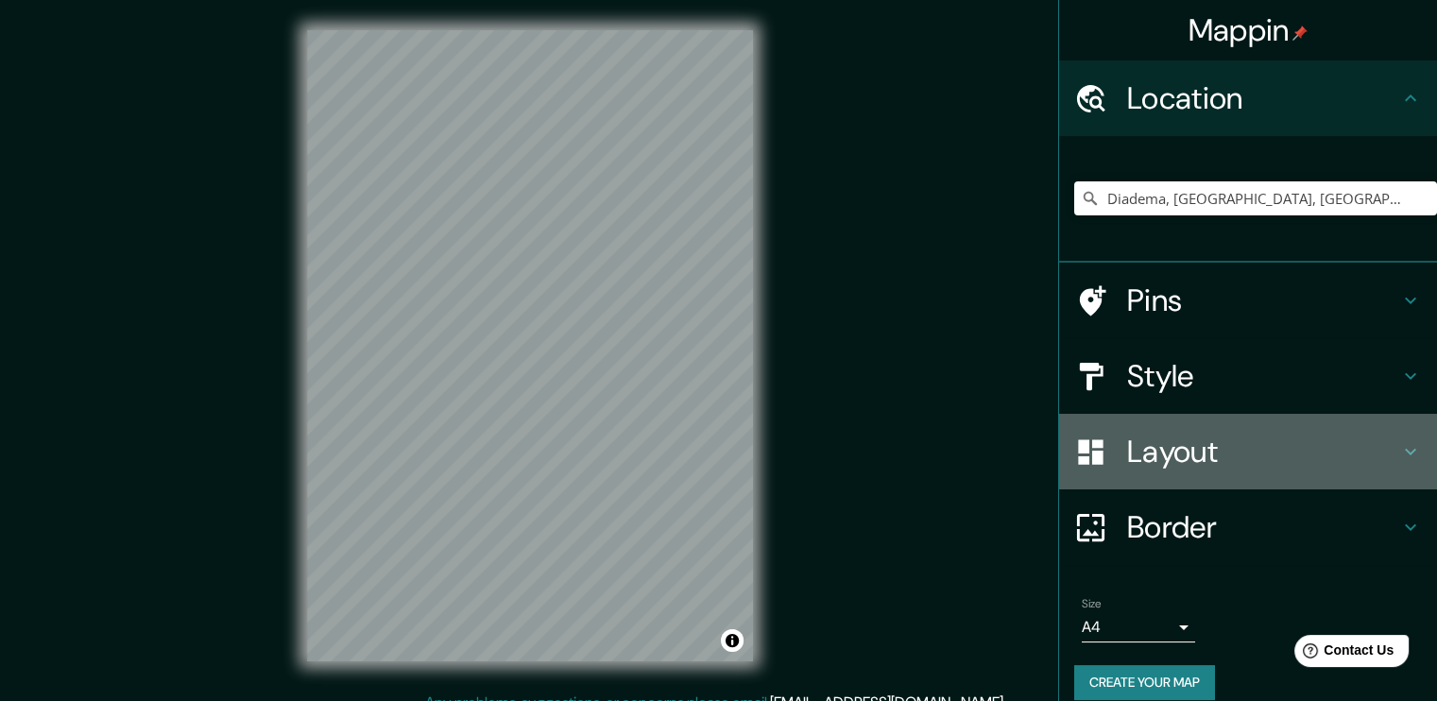
click at [1400, 453] on icon at bounding box center [1411, 451] width 23 height 23
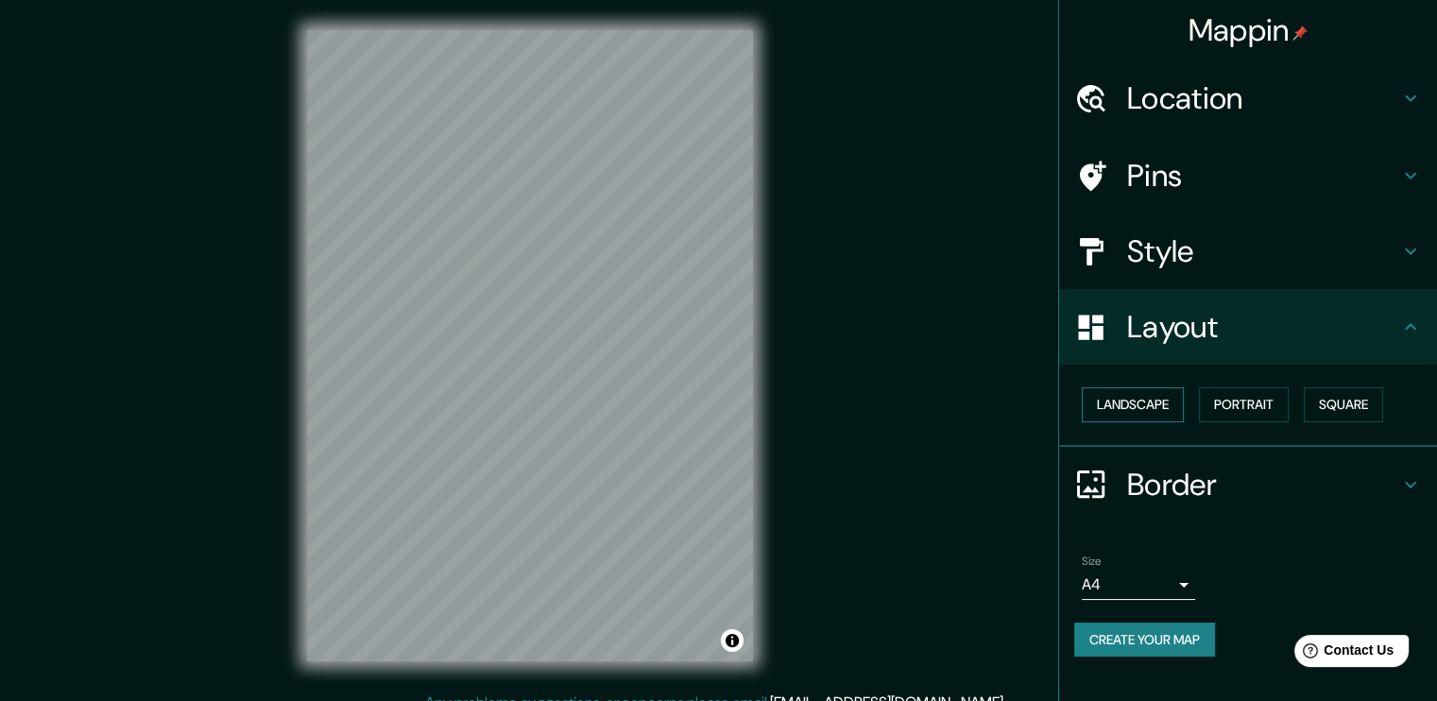
click at [1128, 418] on button "Landscape" at bounding box center [1133, 404] width 102 height 35
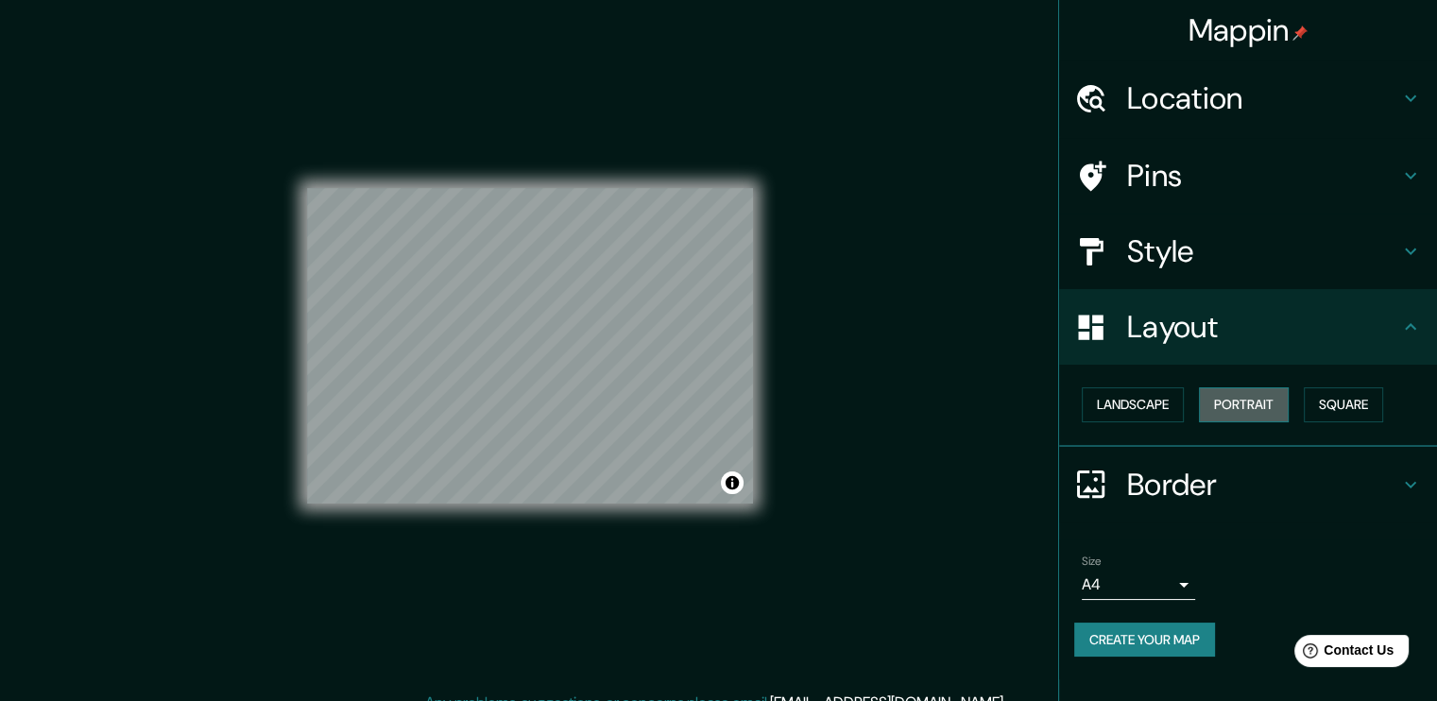
click at [1255, 409] on button "Portrait" at bounding box center [1244, 404] width 90 height 35
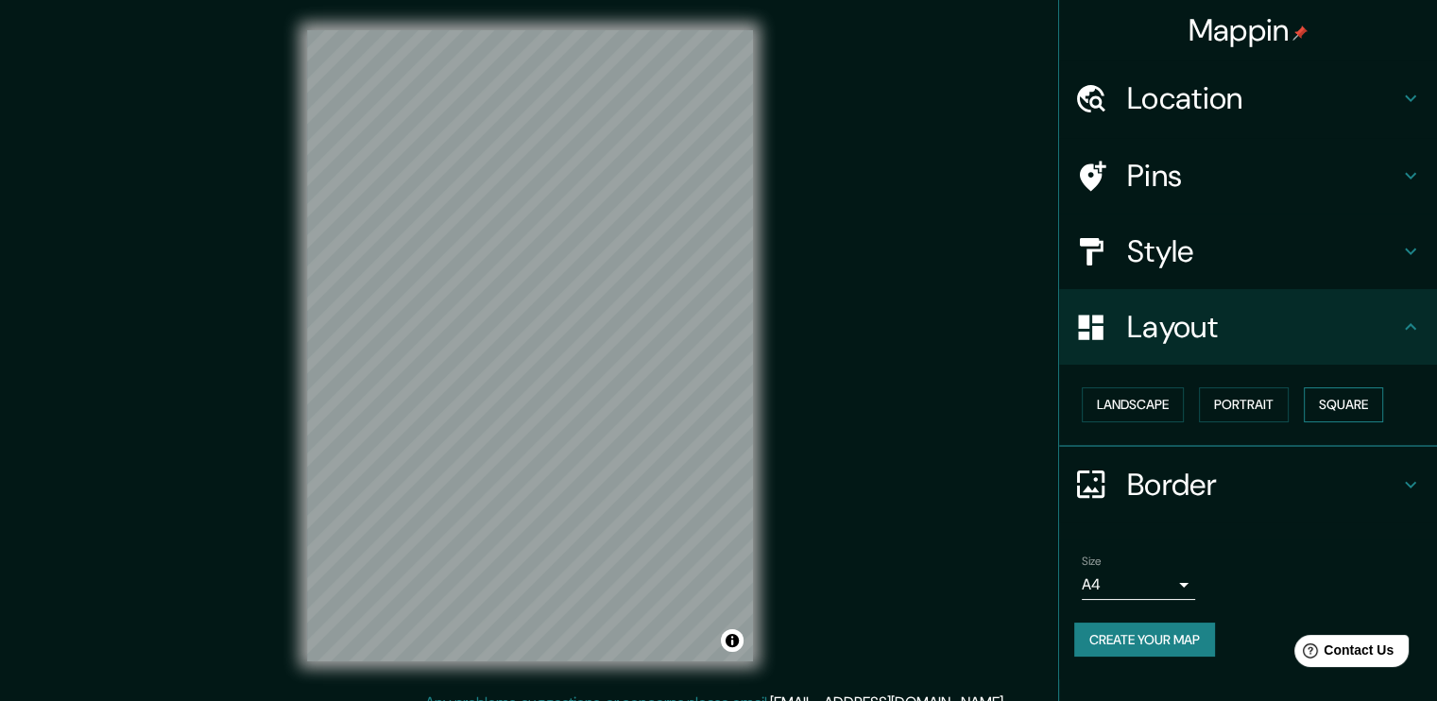
click at [1321, 409] on button "Square" at bounding box center [1343, 404] width 79 height 35
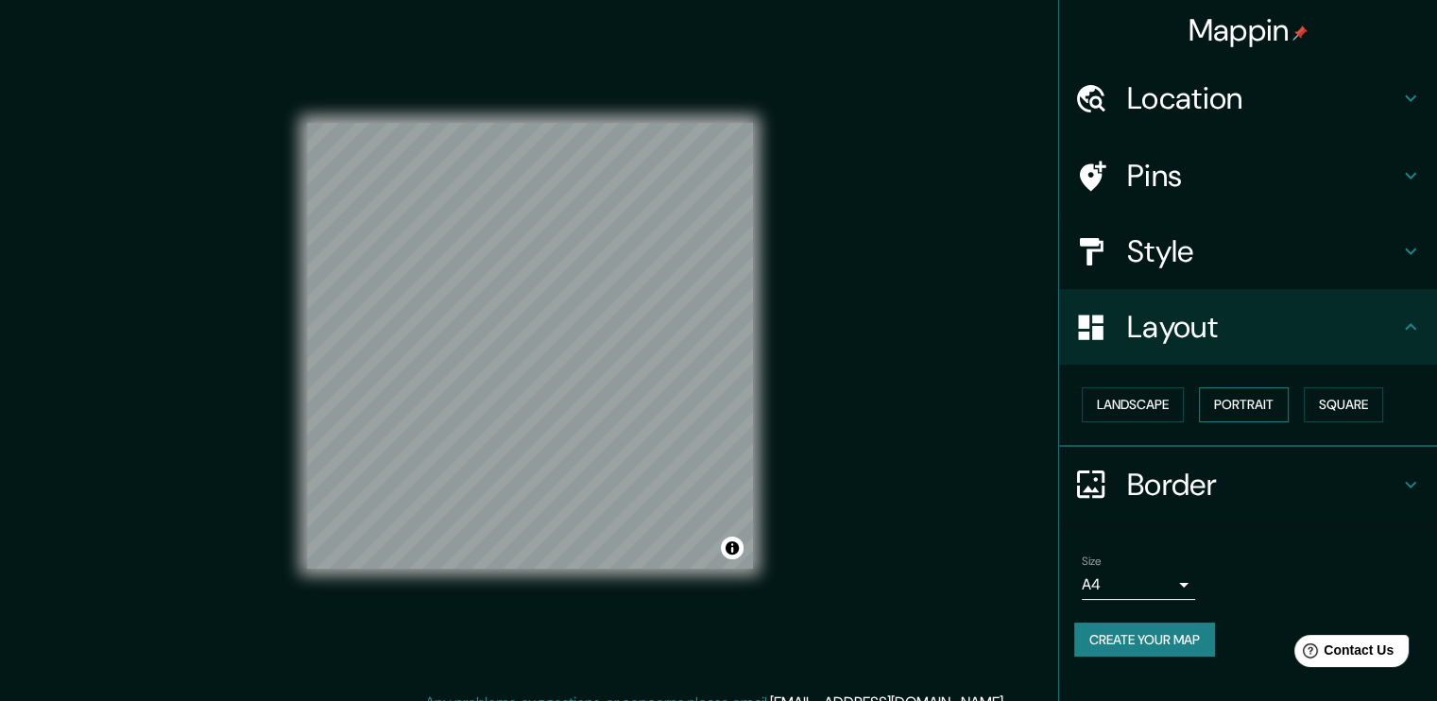
click at [1259, 409] on button "Portrait" at bounding box center [1244, 404] width 90 height 35
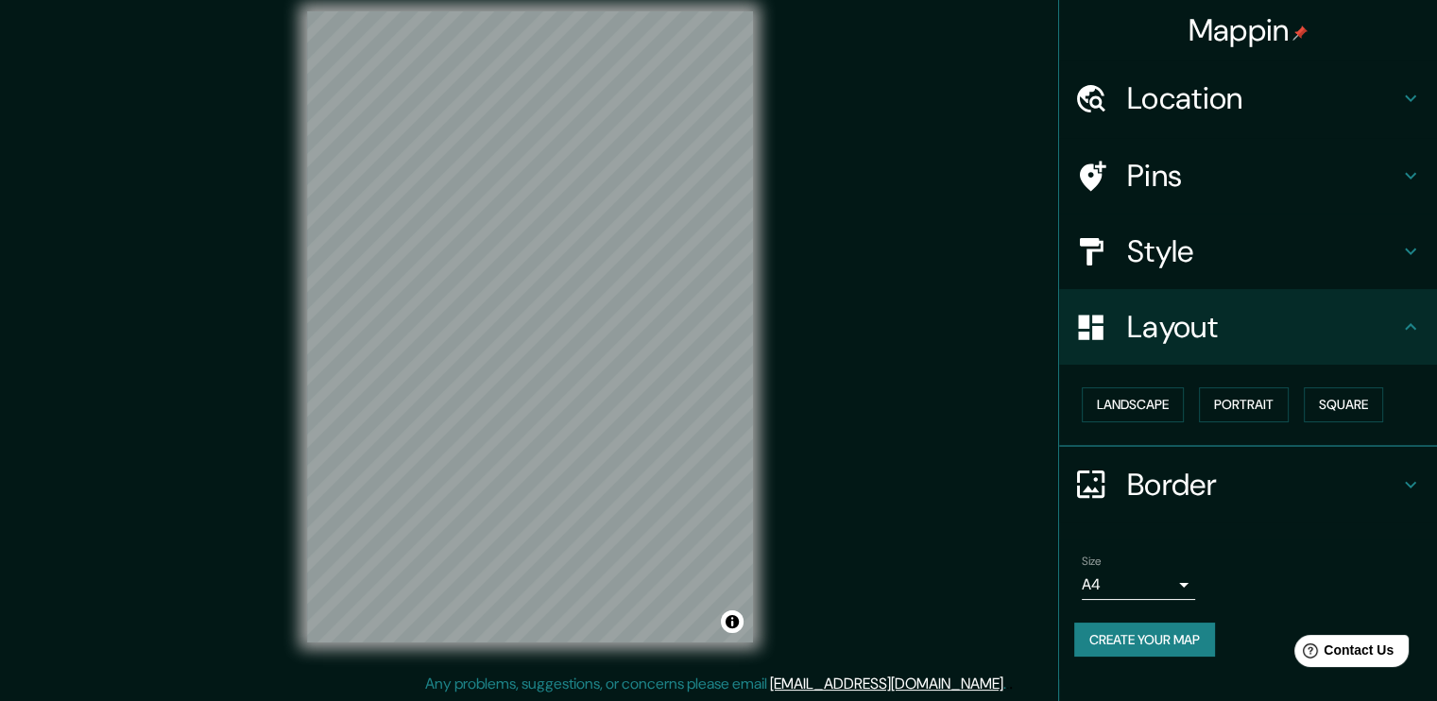
scroll to position [20, 0]
click at [1129, 630] on button "Create your map" at bounding box center [1144, 640] width 141 height 35
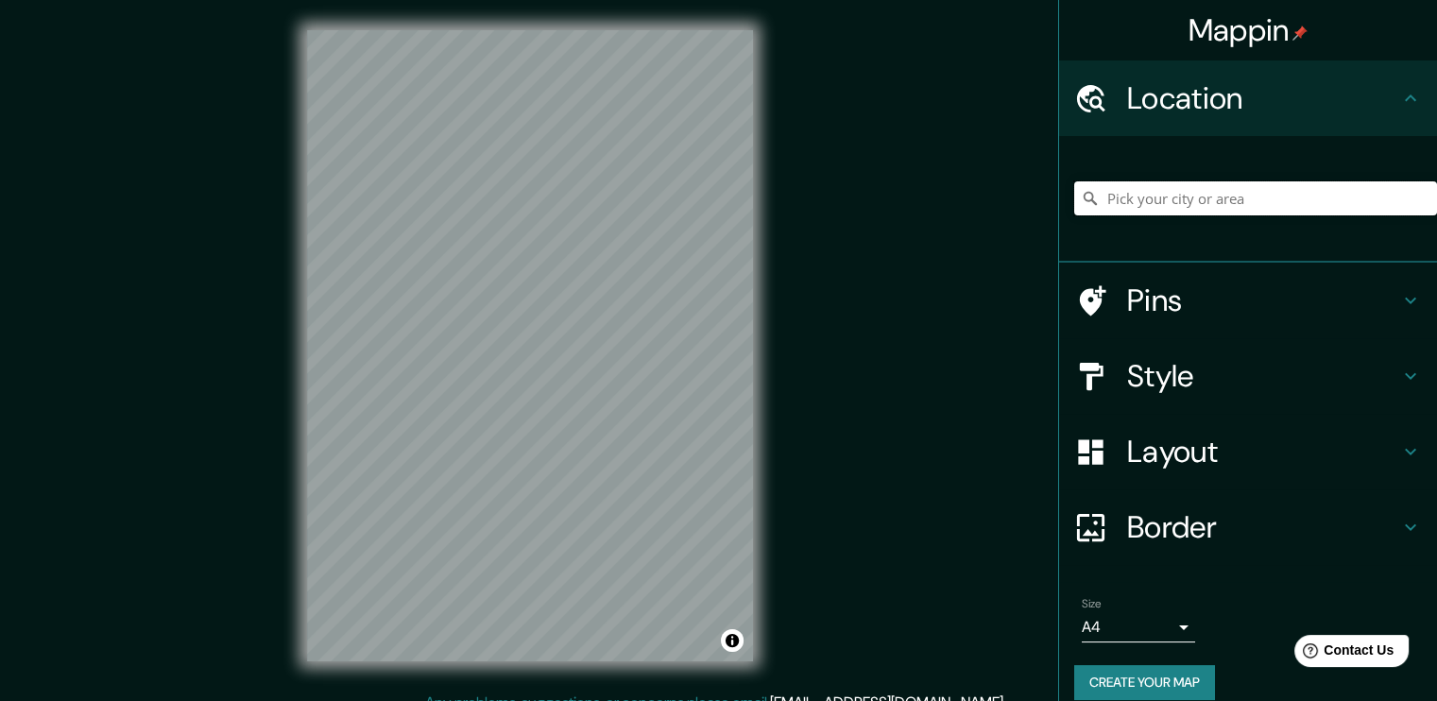
click at [1221, 206] on input "Pick your city or area" at bounding box center [1255, 198] width 363 height 34
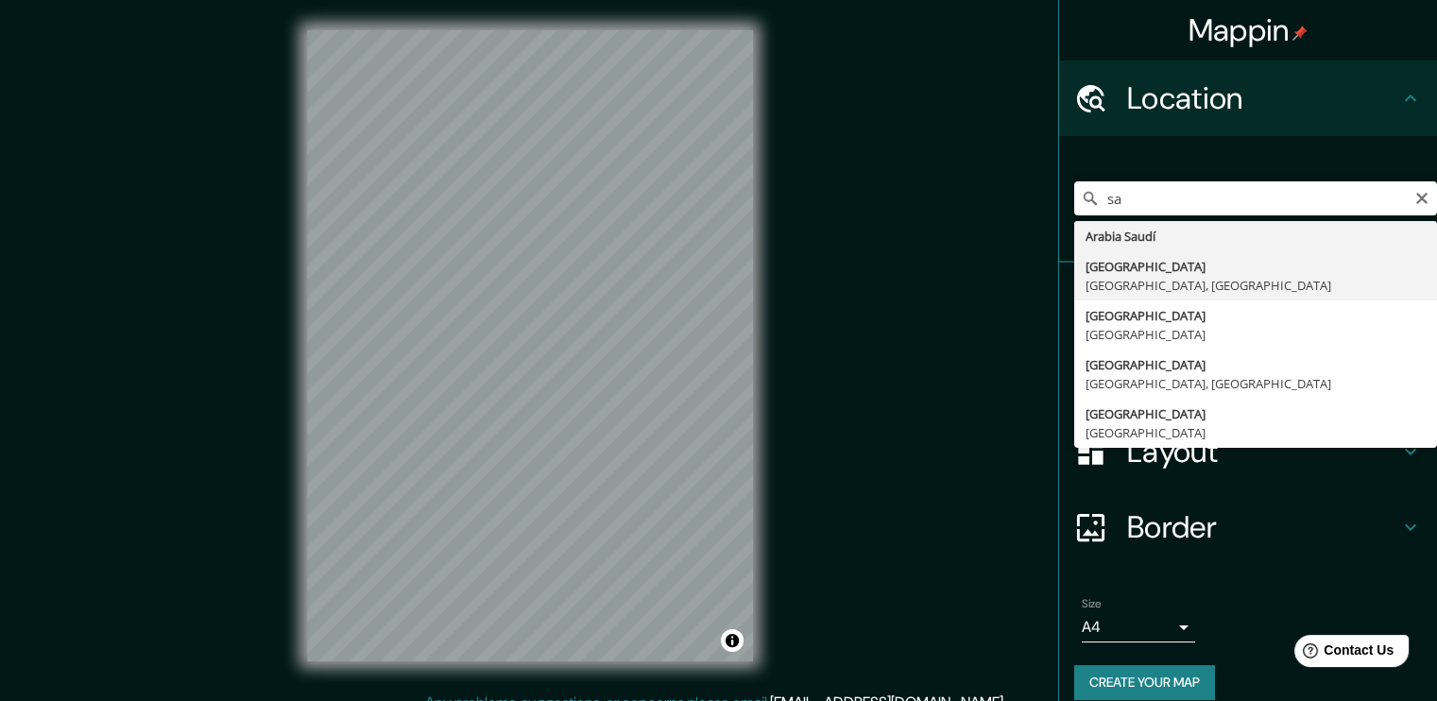
type input "São Paulo, São Paulo, Brasil"
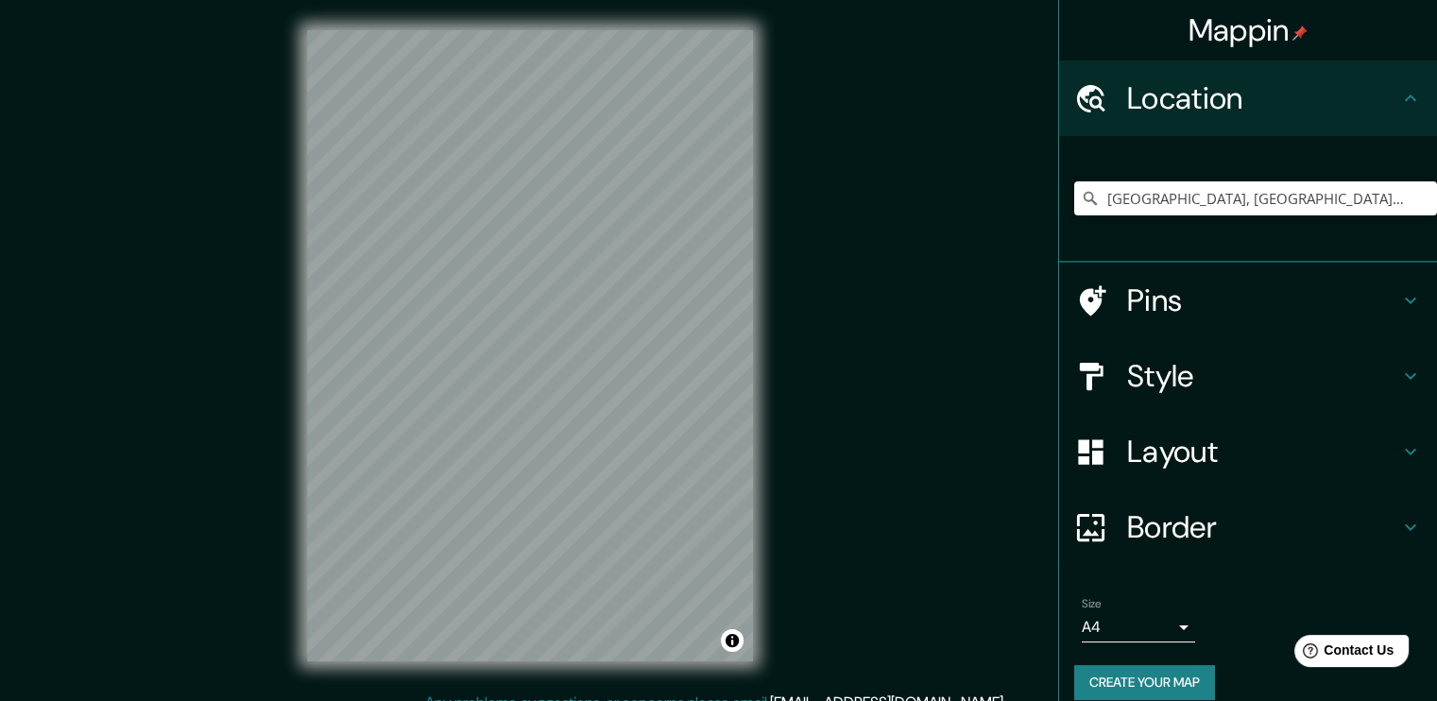
click at [1404, 365] on icon at bounding box center [1411, 376] width 23 height 23
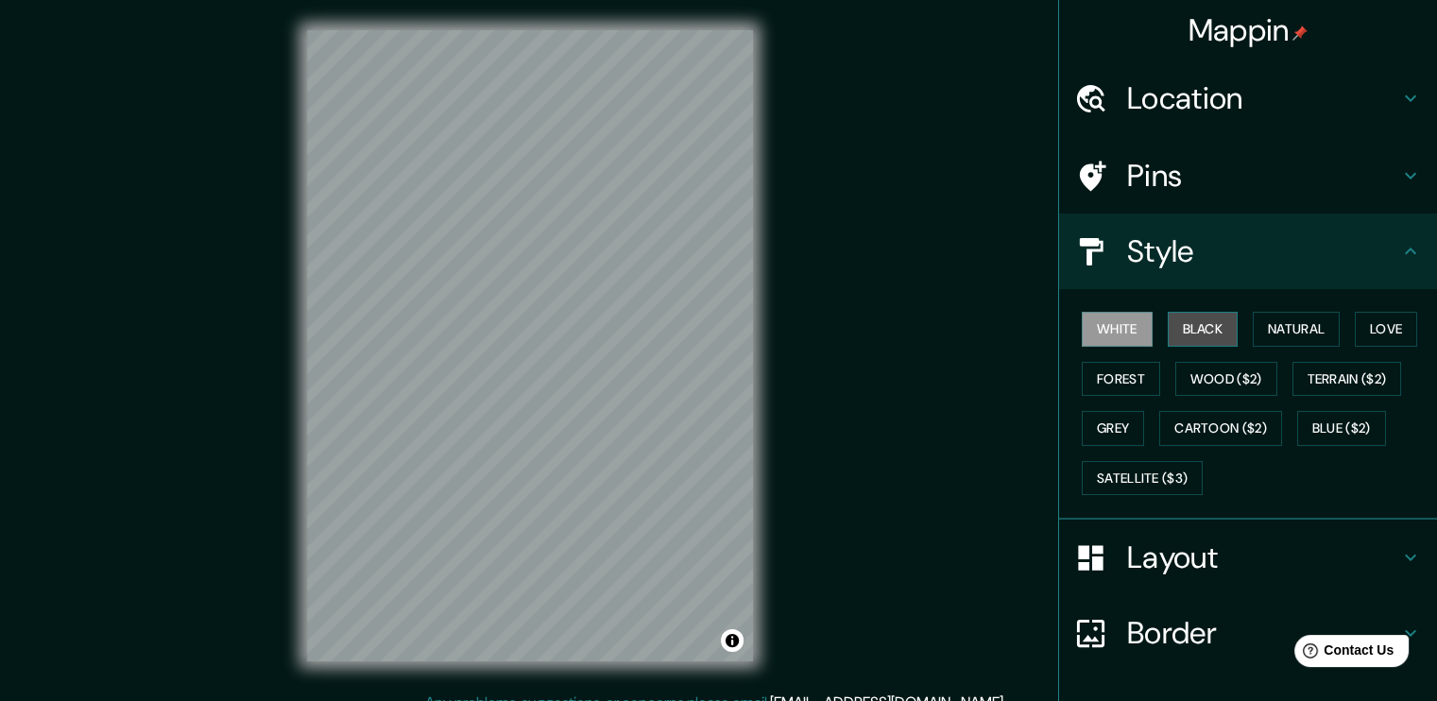
click at [1192, 332] on button "Black" at bounding box center [1203, 329] width 71 height 35
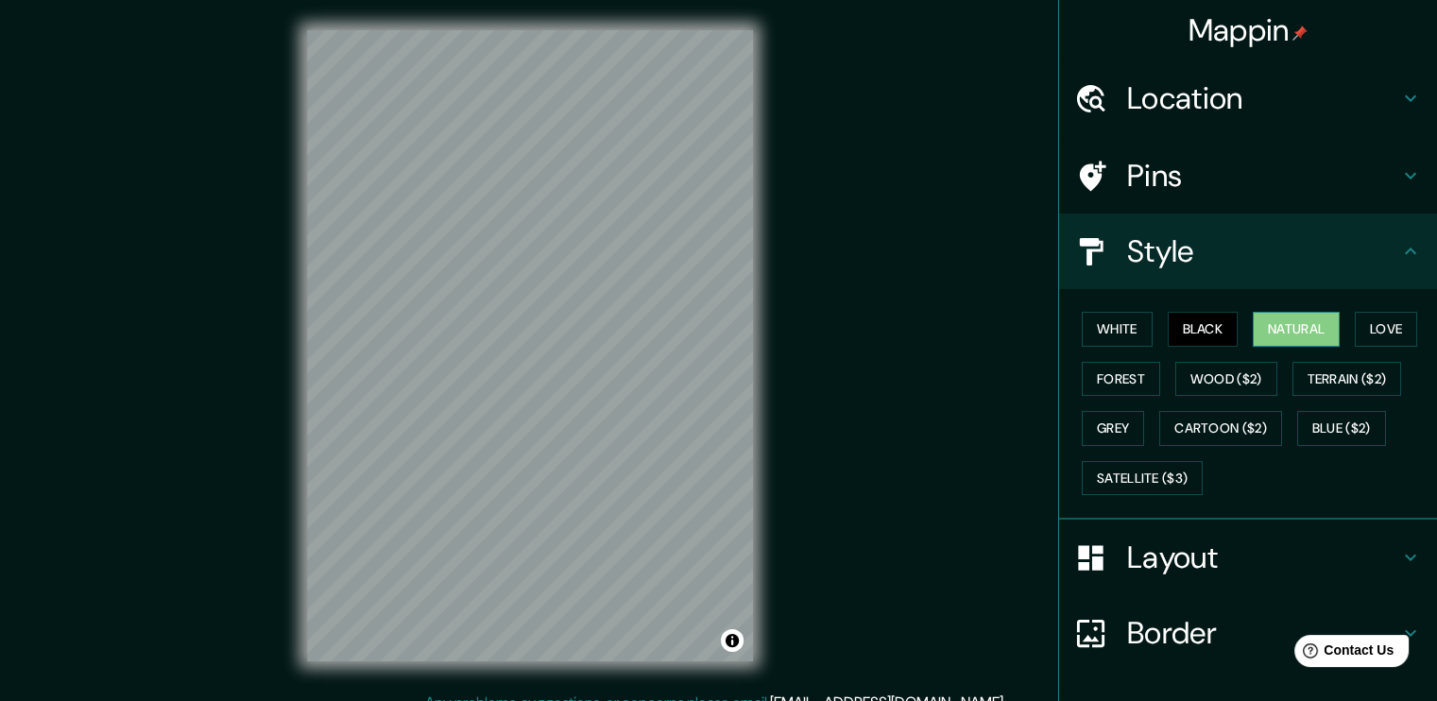
click at [1263, 335] on button "Natural" at bounding box center [1296, 329] width 87 height 35
click at [1380, 334] on button "Love" at bounding box center [1386, 329] width 62 height 35
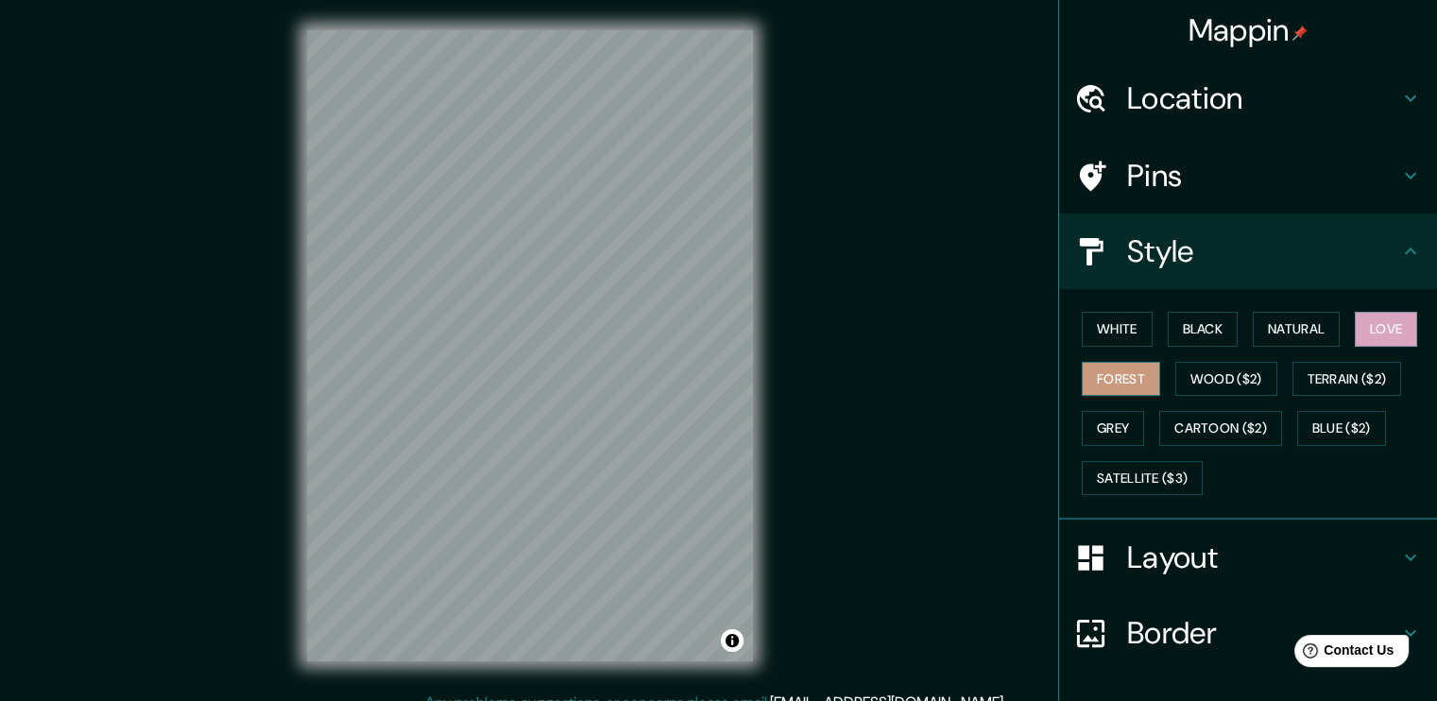
click at [1104, 389] on button "Forest" at bounding box center [1121, 379] width 78 height 35
click at [1119, 425] on button "Grey" at bounding box center [1113, 428] width 62 height 35
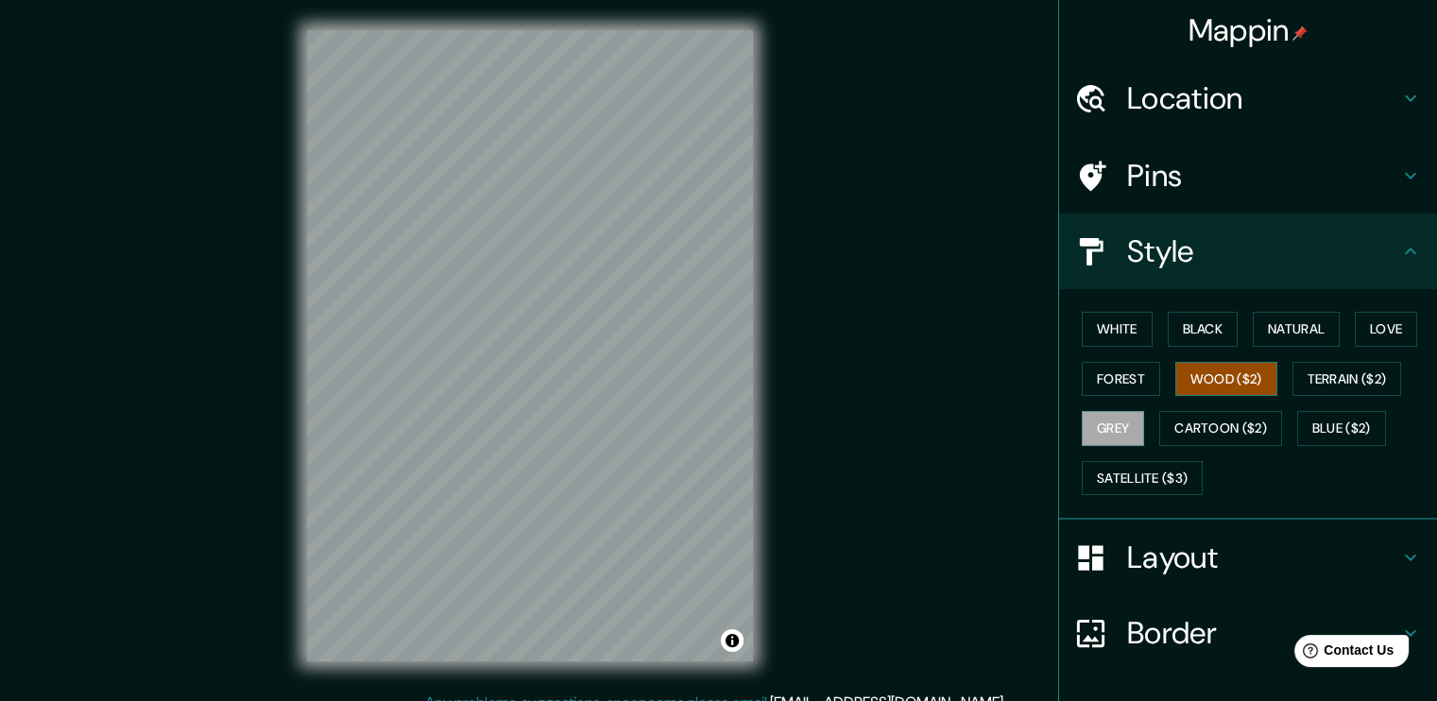
click at [1233, 362] on button "Wood ($2)" at bounding box center [1227, 379] width 102 height 35
click at [1161, 480] on button "Satellite ($3)" at bounding box center [1142, 478] width 121 height 35
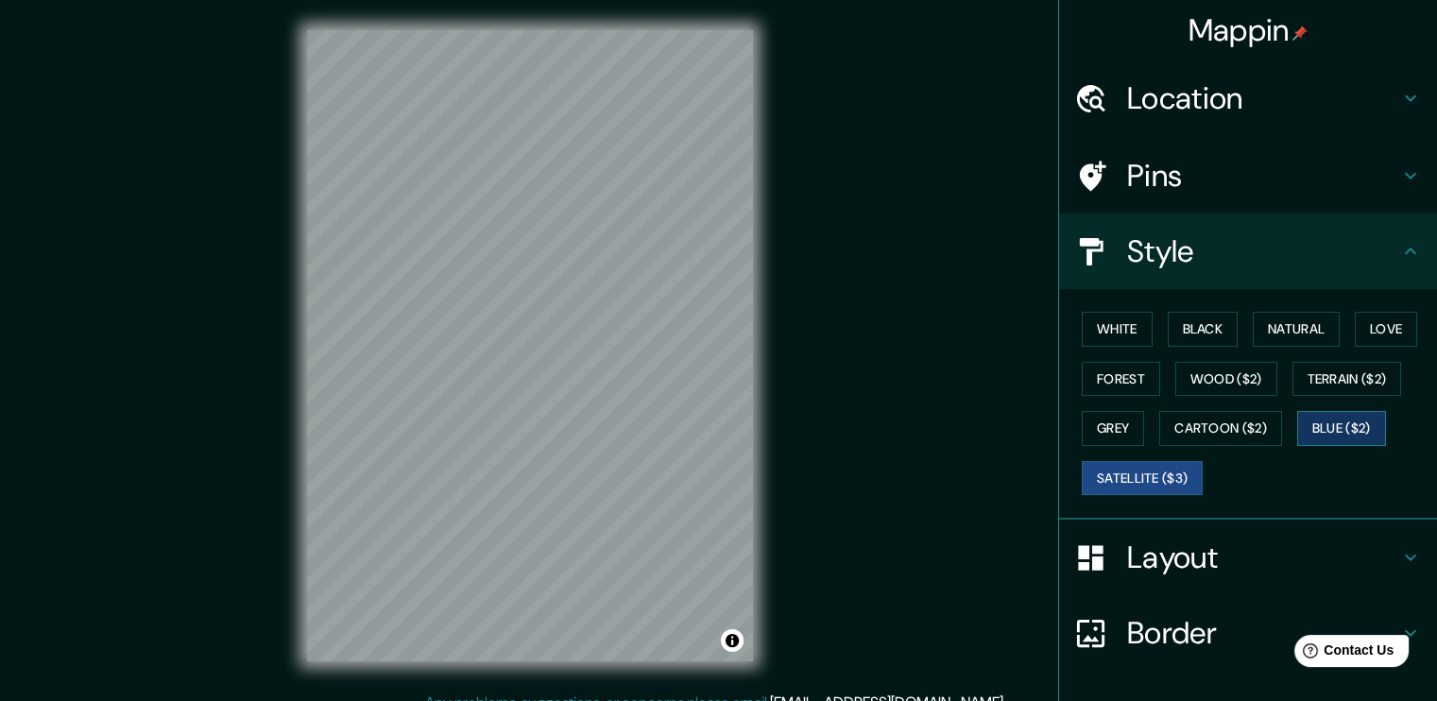
click at [1331, 442] on button "Blue ($2)" at bounding box center [1341, 428] width 89 height 35
click at [1334, 381] on button "Terrain ($2)" at bounding box center [1348, 379] width 110 height 35
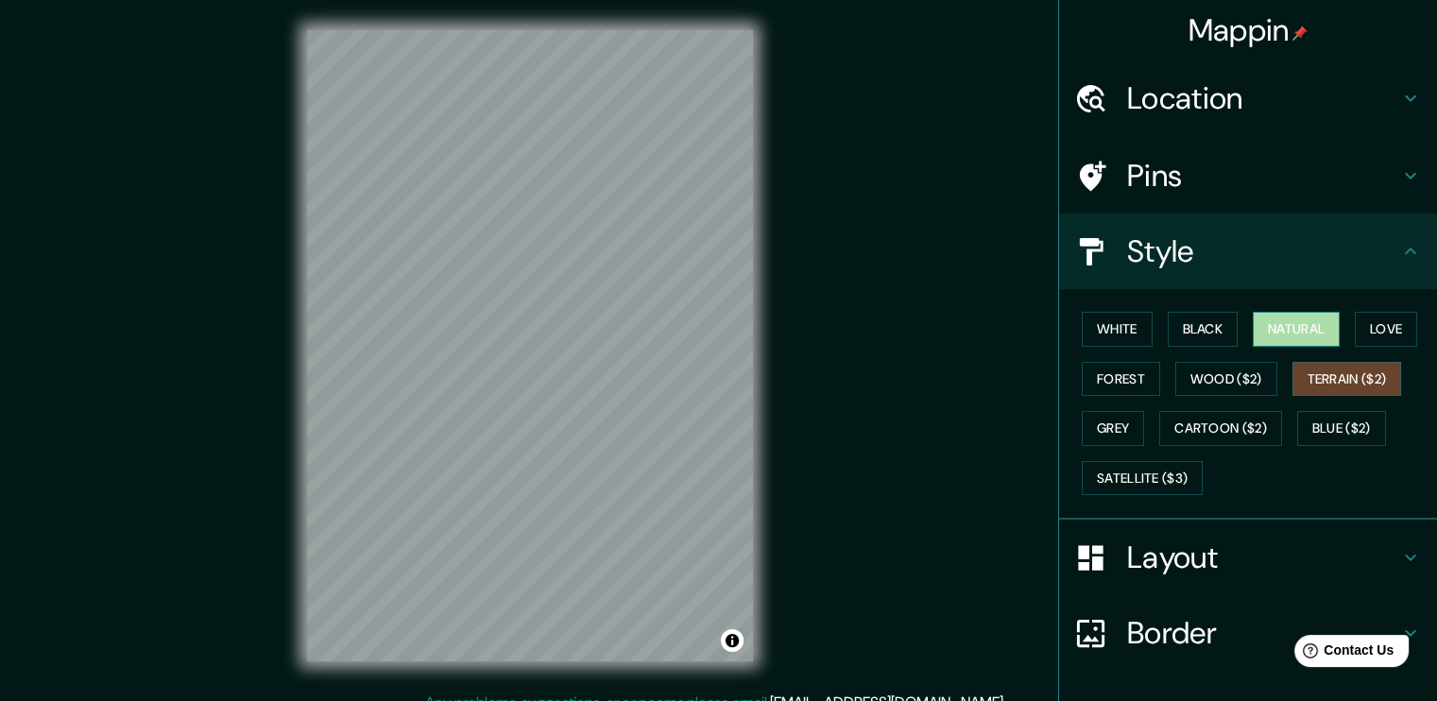
click at [1300, 338] on button "Natural" at bounding box center [1296, 329] width 87 height 35
drag, startPoint x: 1196, startPoint y: 321, endPoint x: 1172, endPoint y: 320, distance: 24.6
click at [1195, 321] on button "Black" at bounding box center [1203, 329] width 71 height 35
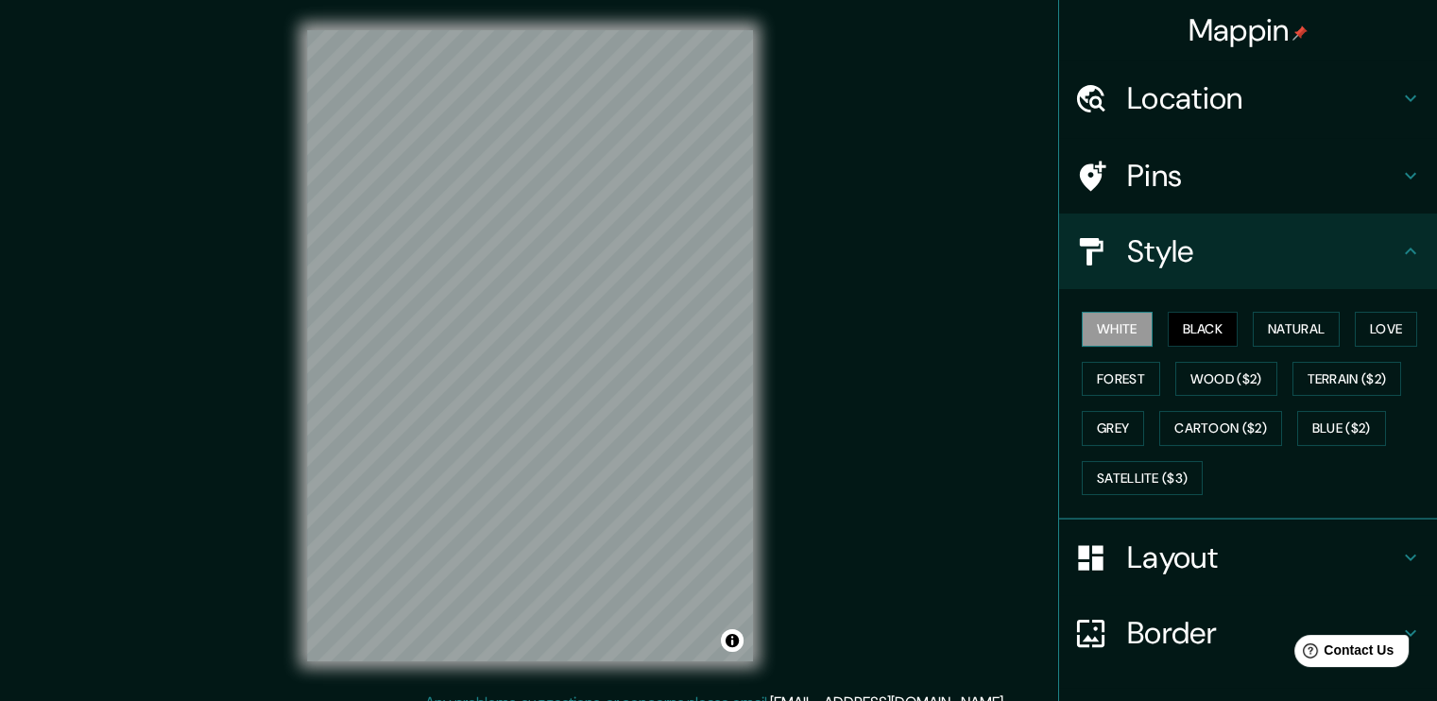
click at [1111, 317] on button "White" at bounding box center [1117, 329] width 71 height 35
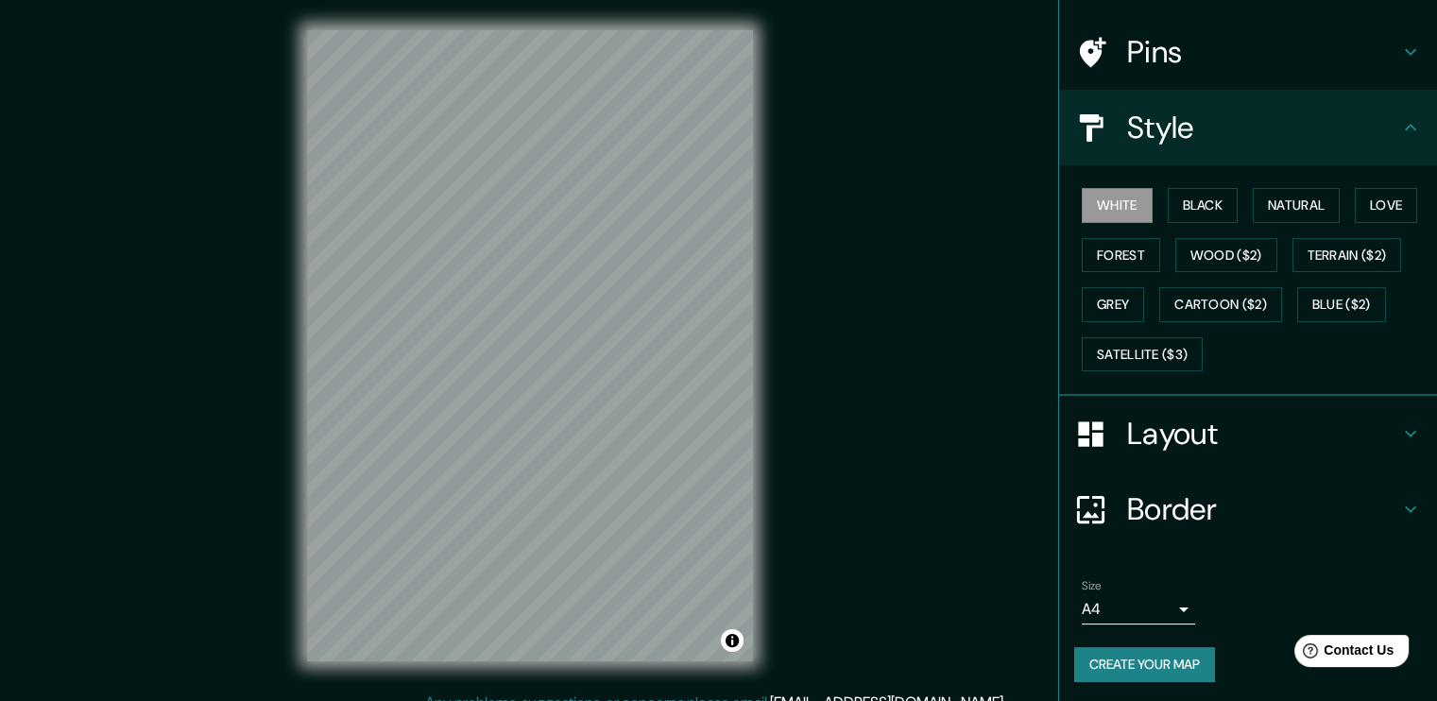
click at [1405, 507] on icon at bounding box center [1410, 510] width 11 height 7
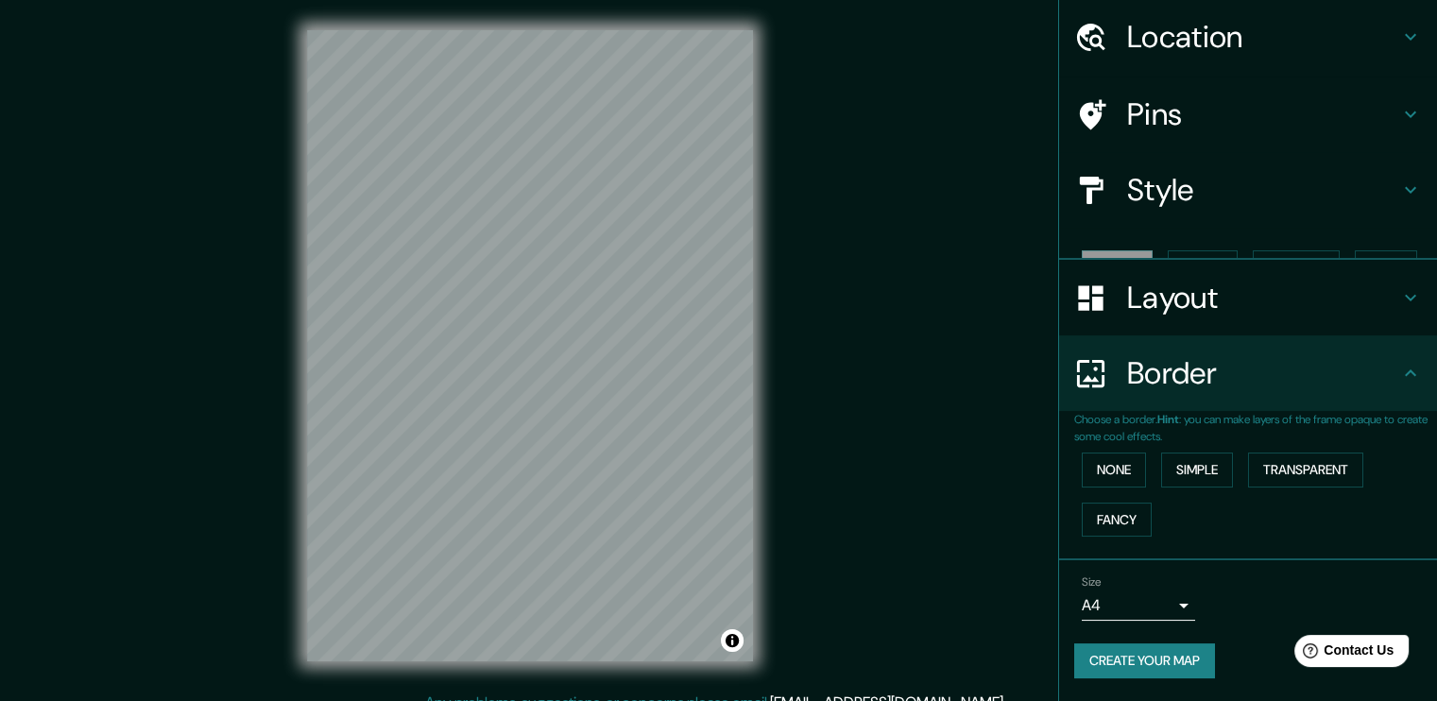
scroll to position [27, 0]
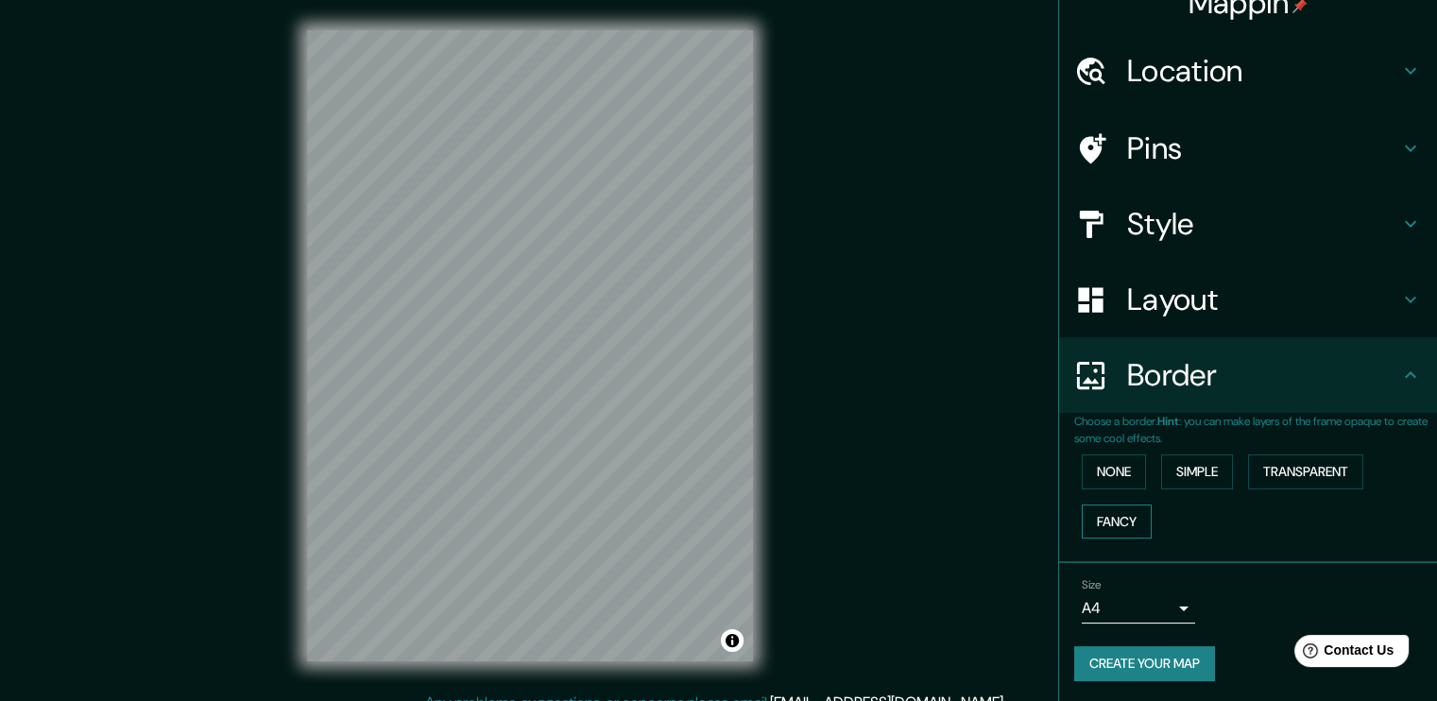
click at [1117, 525] on button "Fancy" at bounding box center [1117, 522] width 70 height 35
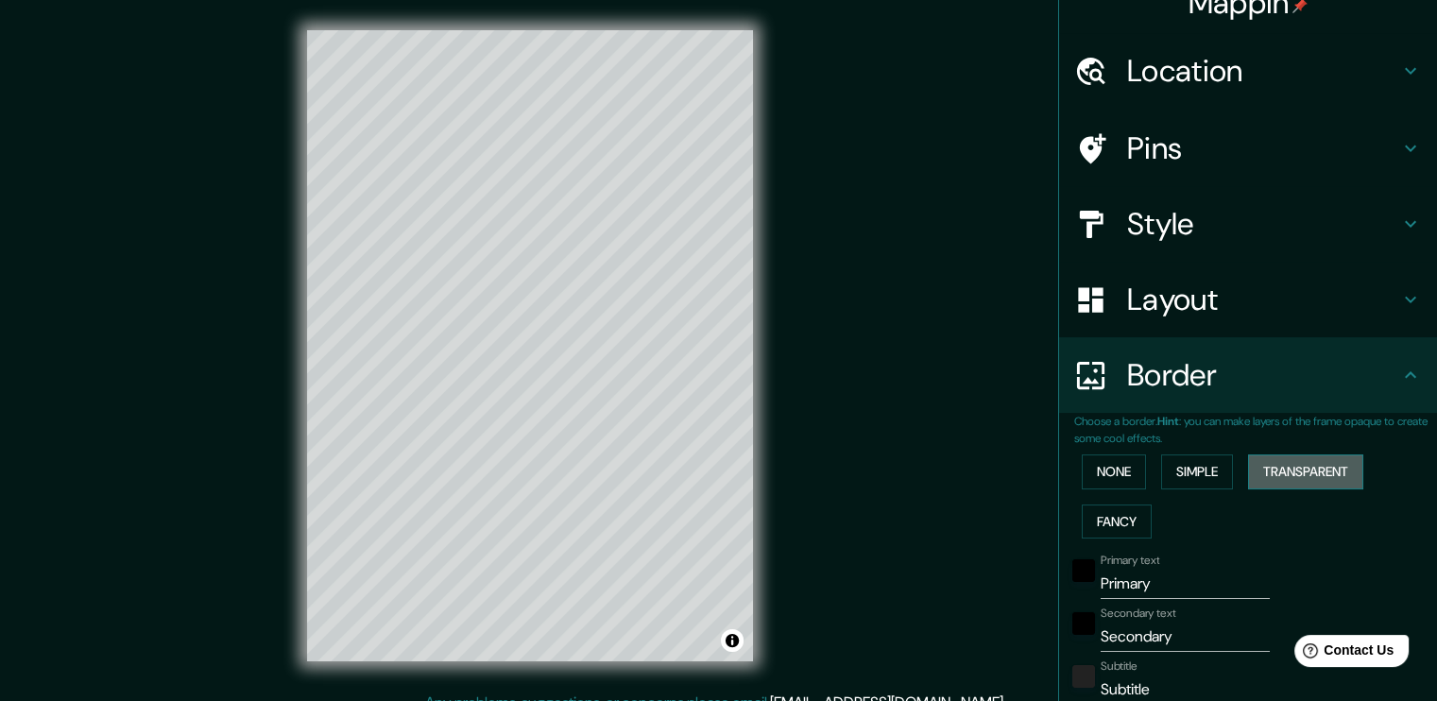
click at [1279, 463] on button "Transparent" at bounding box center [1305, 472] width 115 height 35
click at [1180, 464] on button "Simple" at bounding box center [1197, 472] width 72 height 35
click at [1095, 470] on button "None" at bounding box center [1114, 472] width 64 height 35
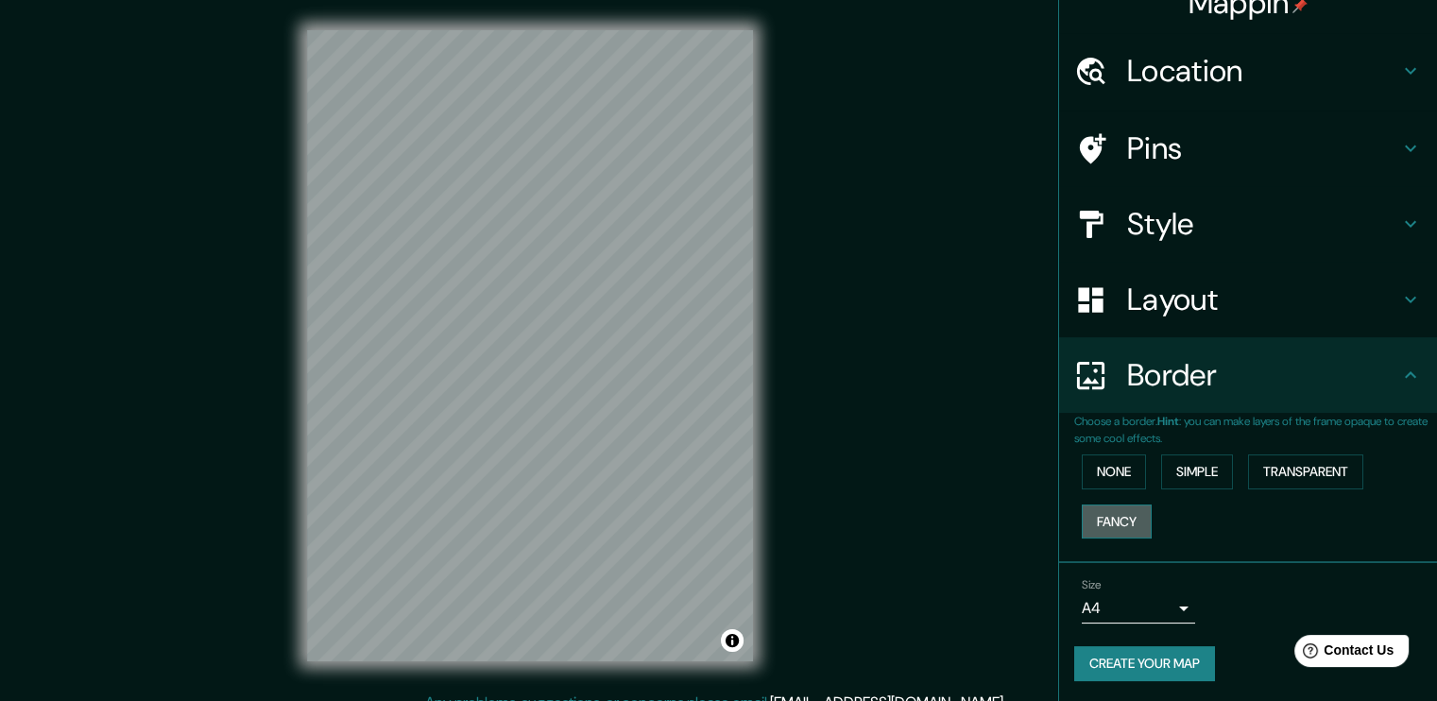
click at [1096, 507] on button "Fancy" at bounding box center [1117, 522] width 70 height 35
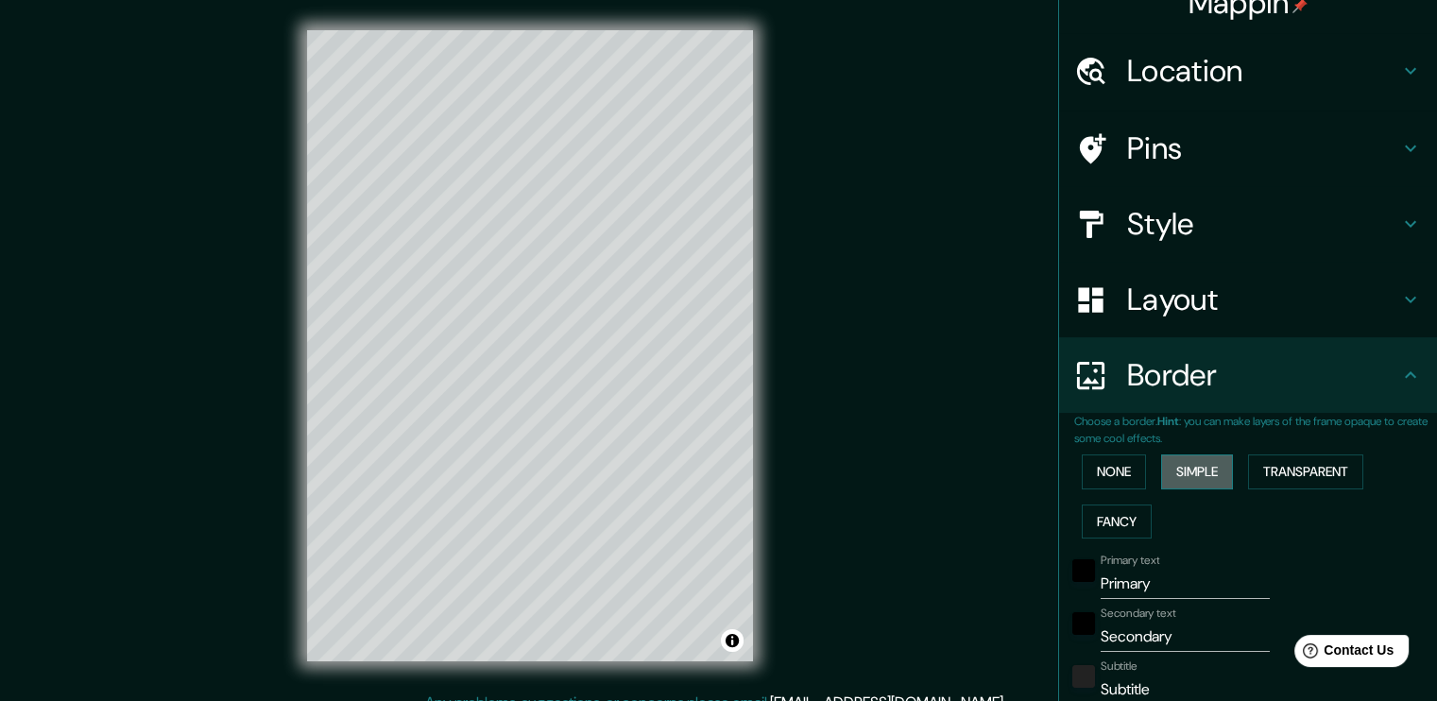
click at [1223, 469] on button "Simple" at bounding box center [1197, 472] width 72 height 35
click at [1274, 471] on button "Transparent" at bounding box center [1305, 472] width 115 height 35
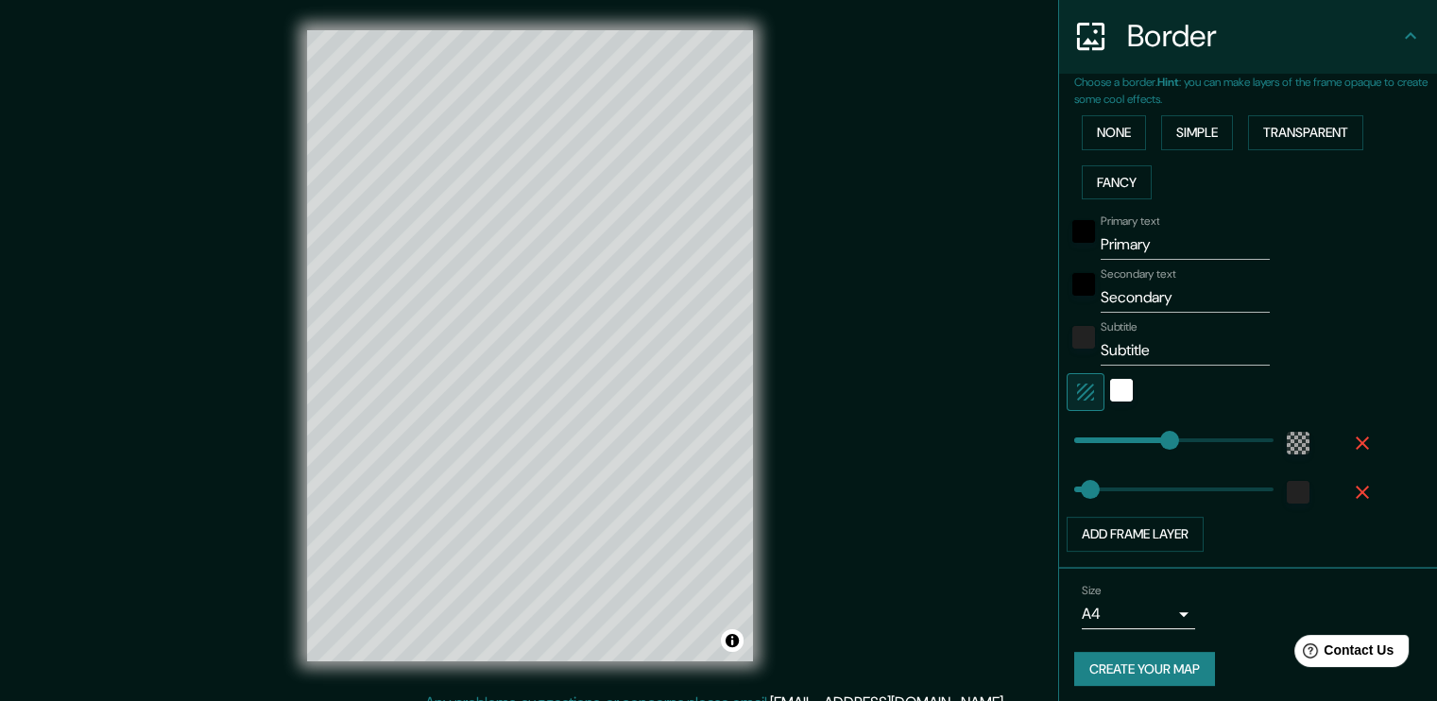
scroll to position [370, 0]
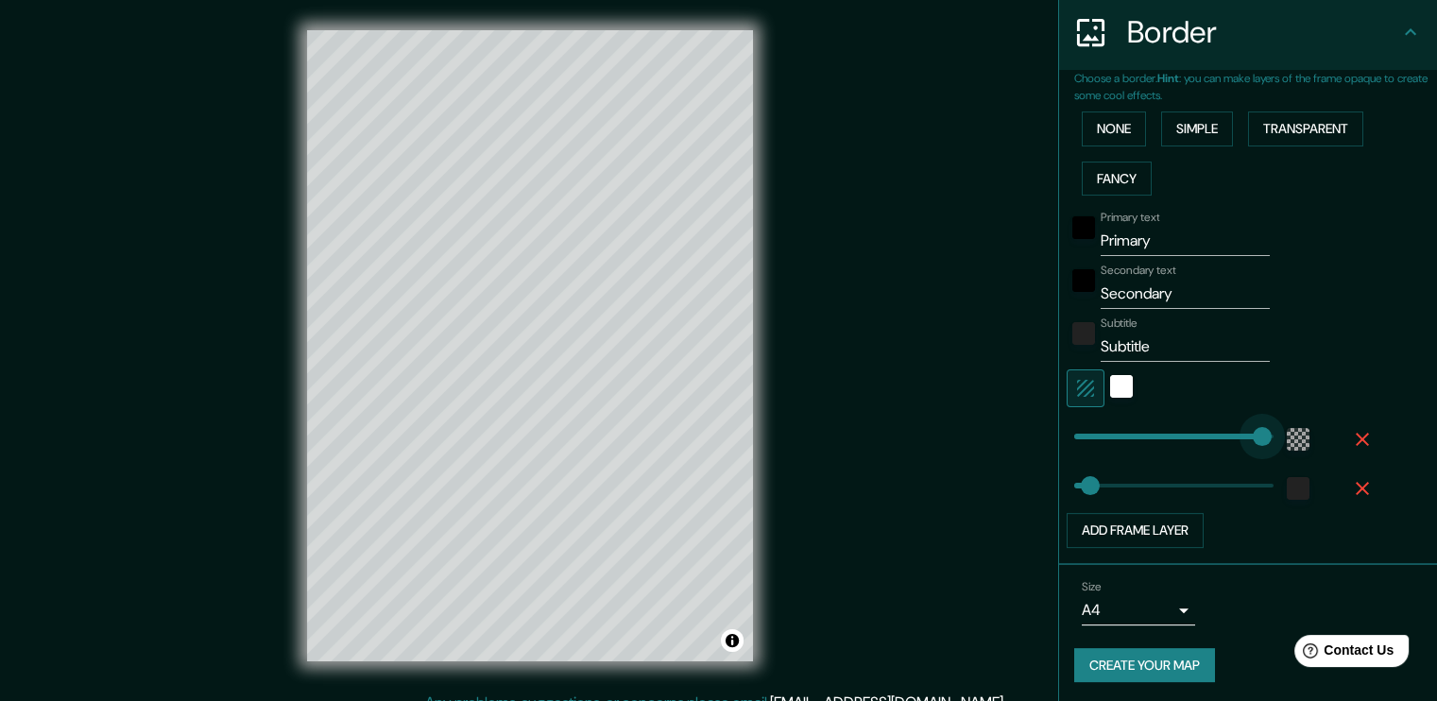
type input "55"
type input "38"
type input "0"
drag, startPoint x: 1153, startPoint y: 437, endPoint x: 1002, endPoint y: 476, distance: 156.3
type input "38"
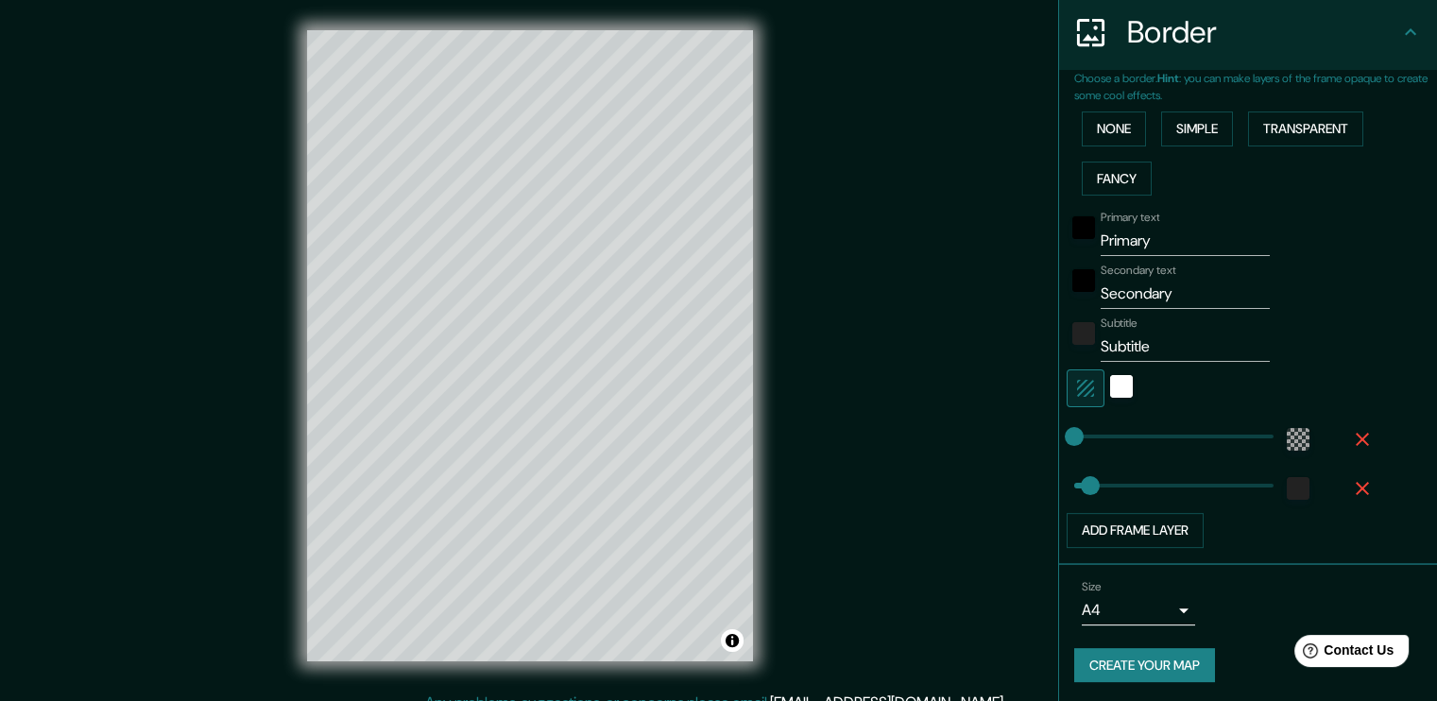
type input "250"
type input "38"
type input "382"
type input "38"
type input "418"
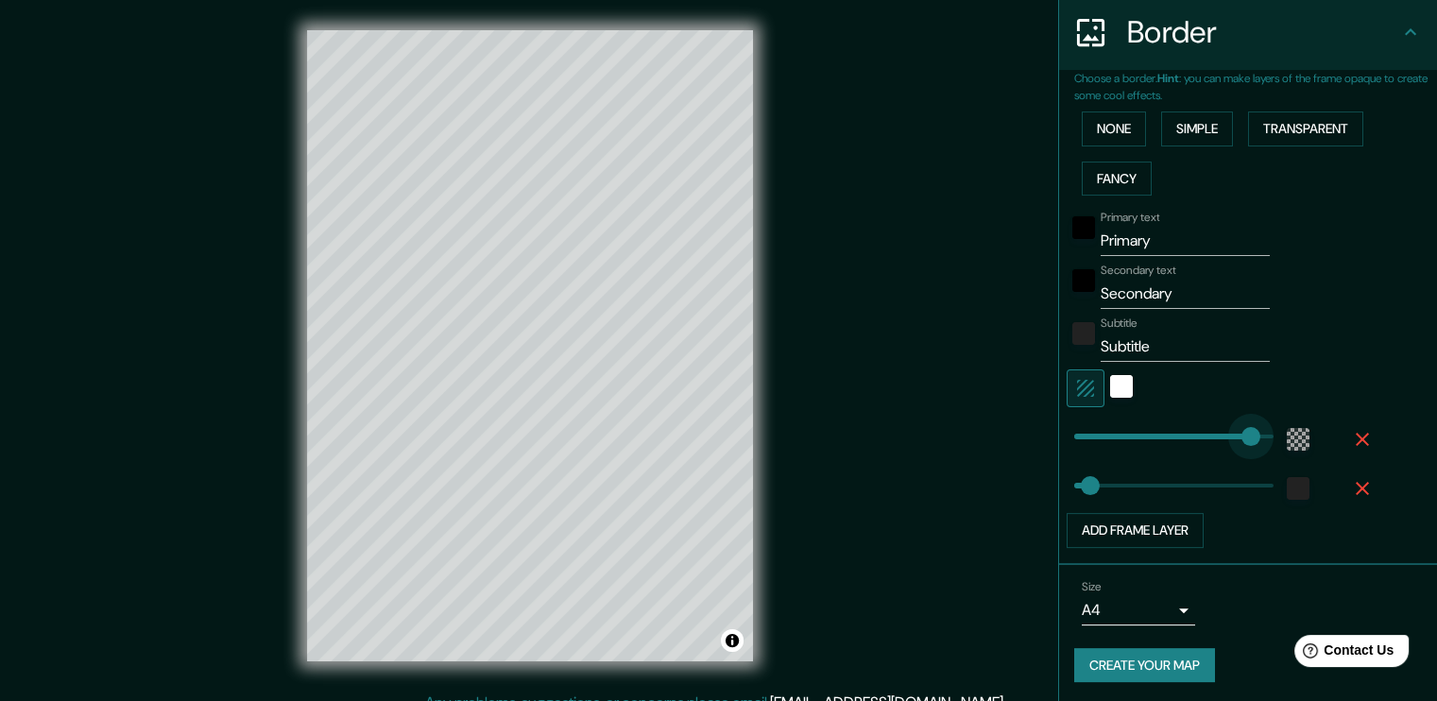
type input "38"
type input "216"
type input "38"
type input "185"
type input "38"
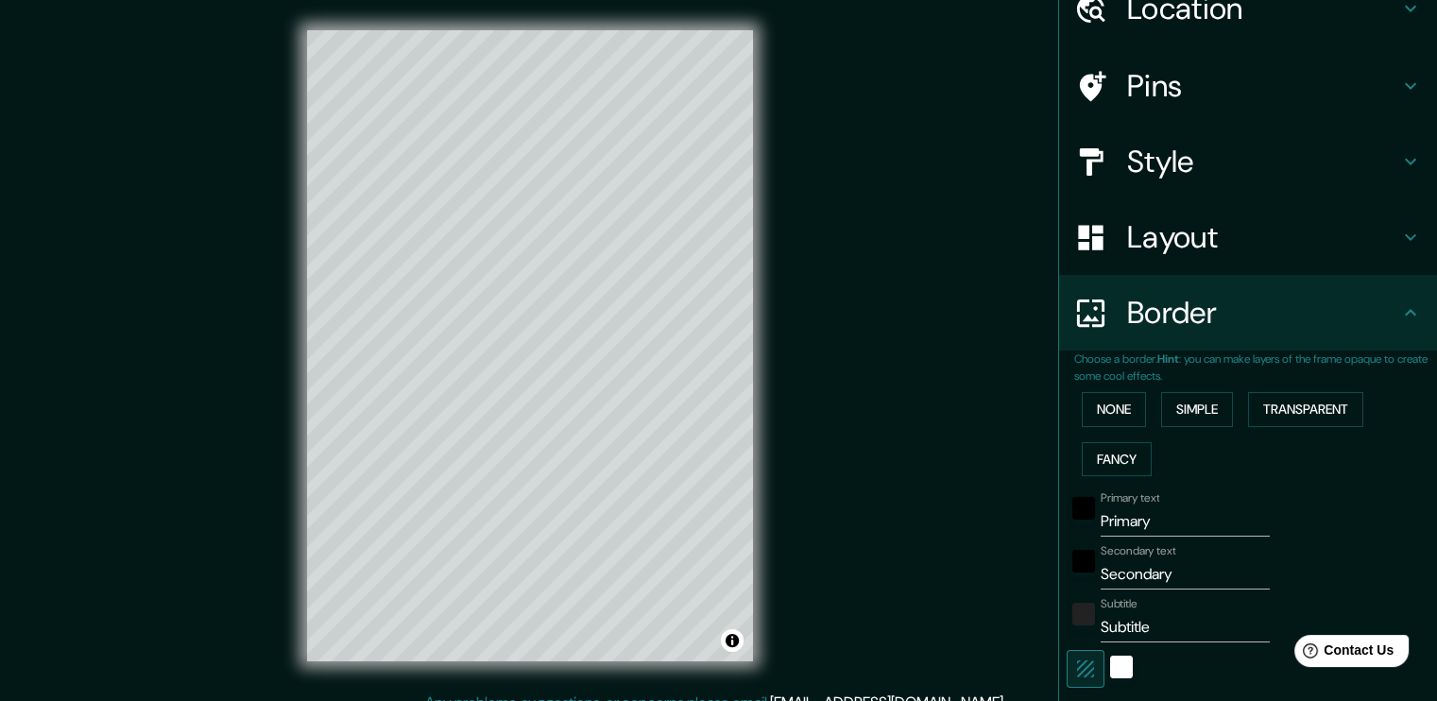
scroll to position [94, 0]
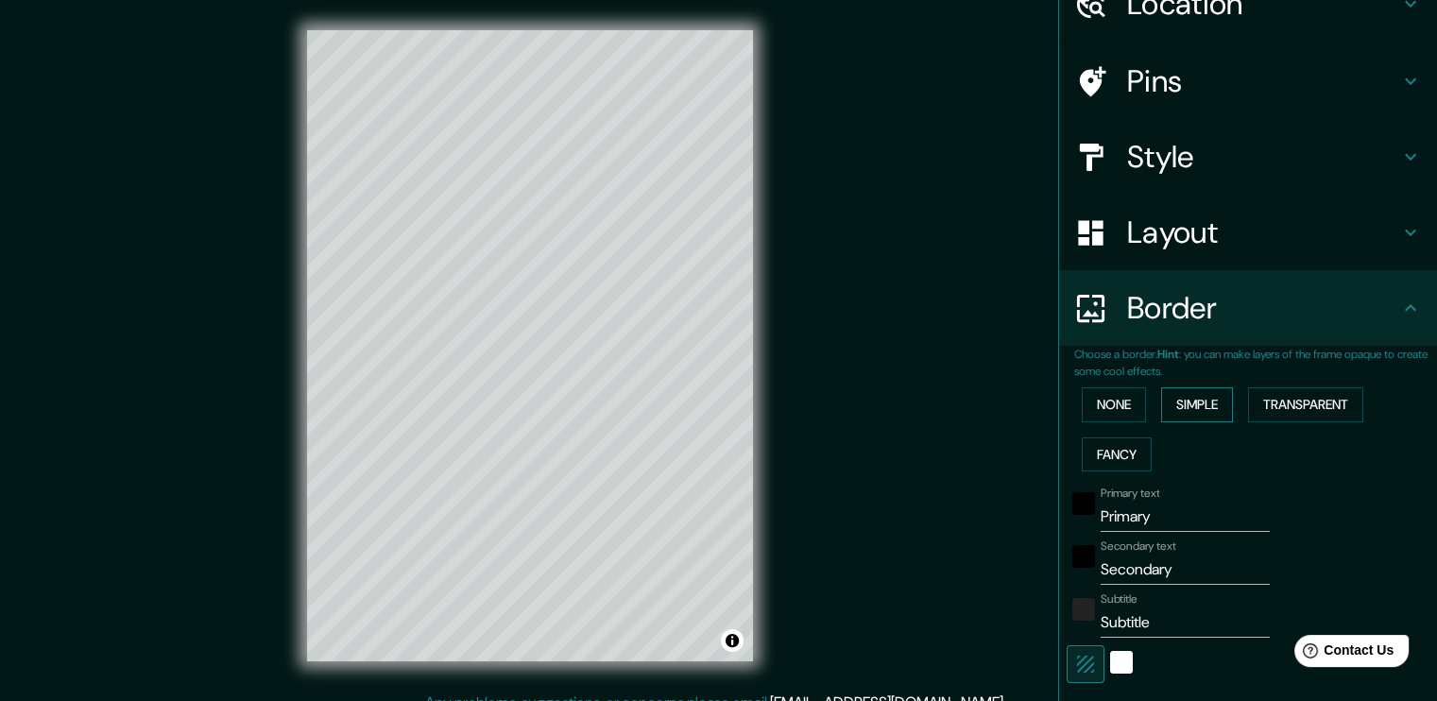
click at [1201, 414] on button "Simple" at bounding box center [1197, 404] width 72 height 35
click at [1117, 451] on button "Fancy" at bounding box center [1117, 455] width 70 height 35
click at [1251, 406] on button "Transparent" at bounding box center [1305, 404] width 115 height 35
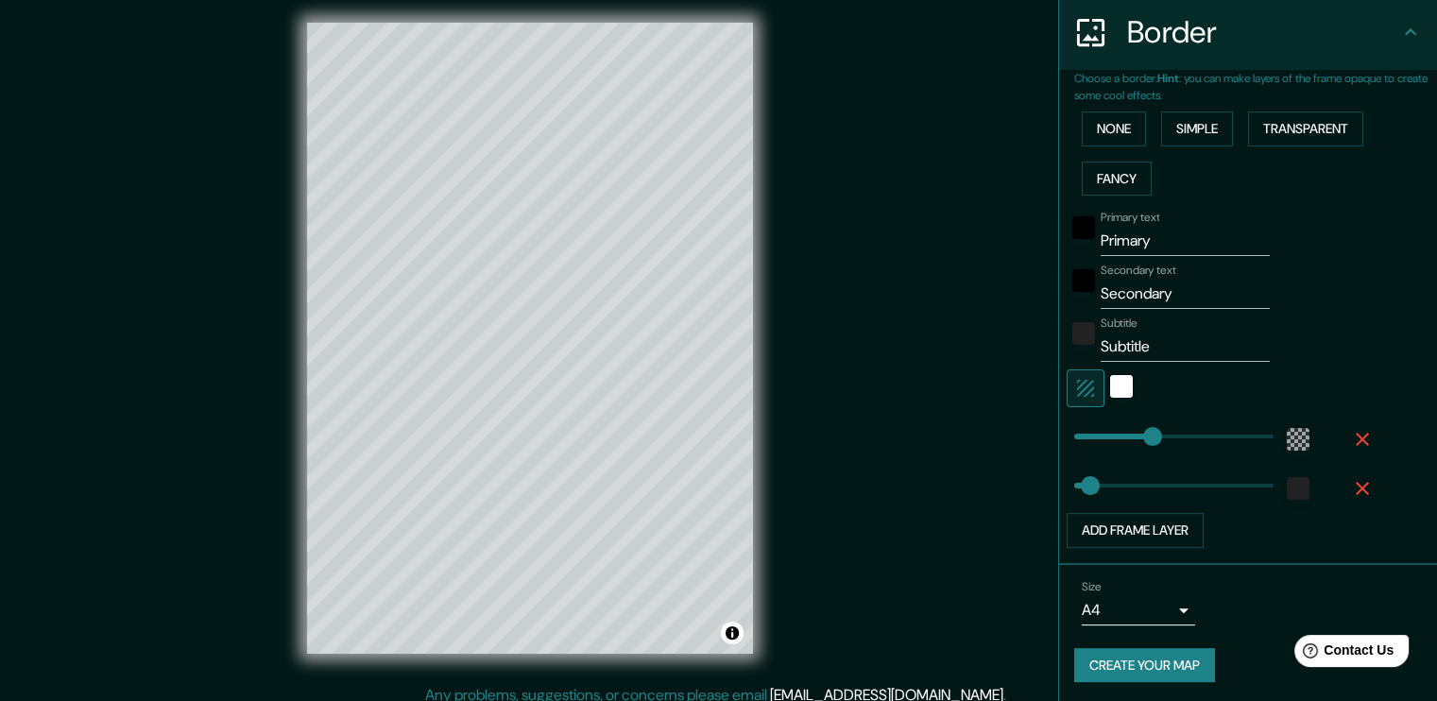
scroll to position [20, 0]
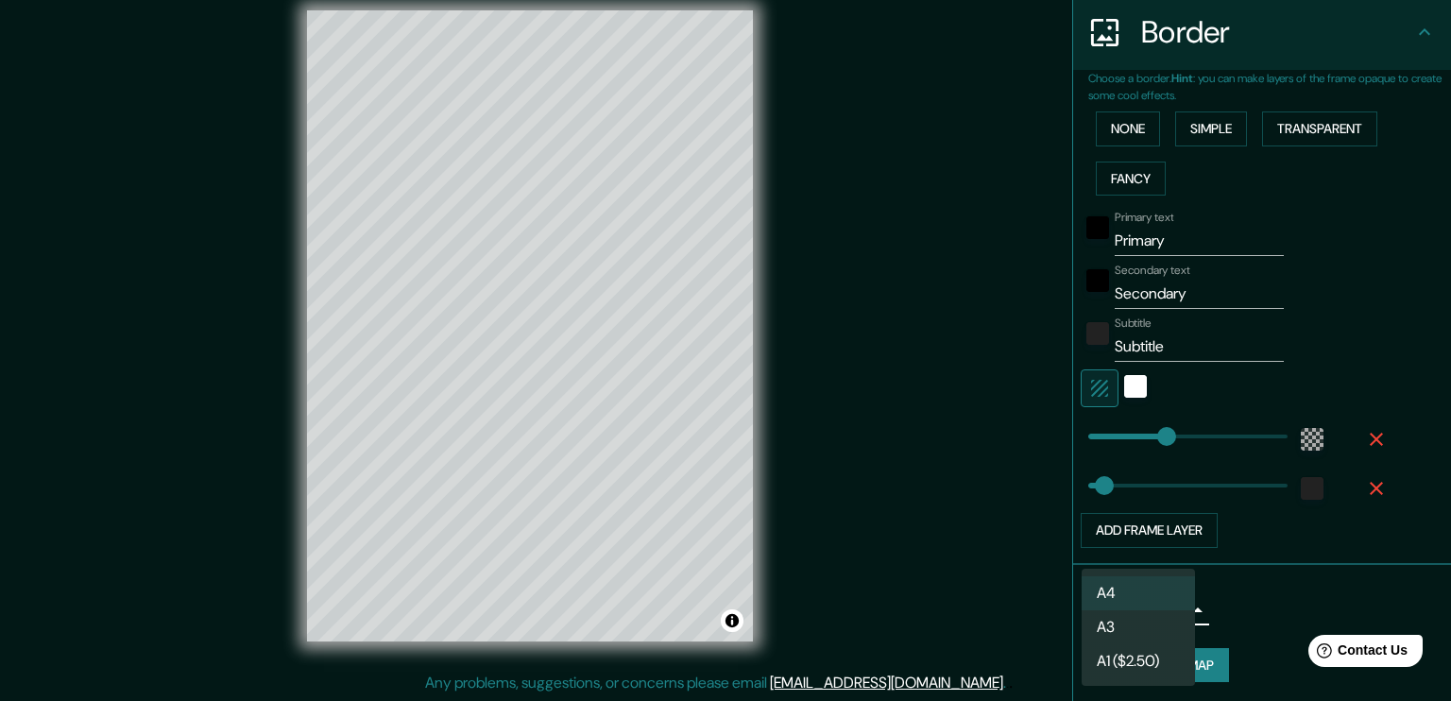
click at [1160, 610] on body "Mappin Location São Paulo, São Paulo, Brasil Pins Style Layout Border Choose a …" at bounding box center [725, 330] width 1451 height 701
click at [1154, 627] on li "A3" at bounding box center [1138, 627] width 113 height 34
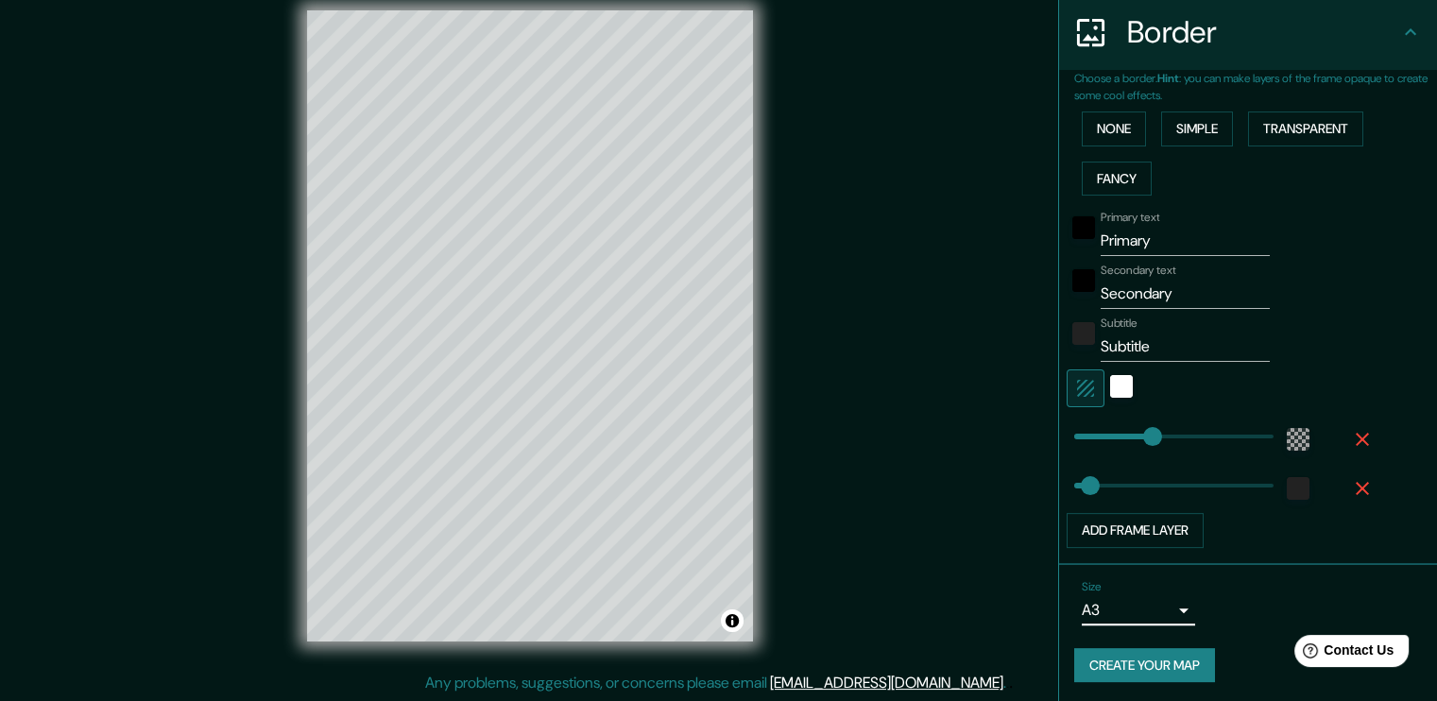
click at [1176, 612] on body "Mappin Location São Paulo, São Paulo, Brasil Pins Style Layout Border Choose a …" at bounding box center [718, 330] width 1437 height 701
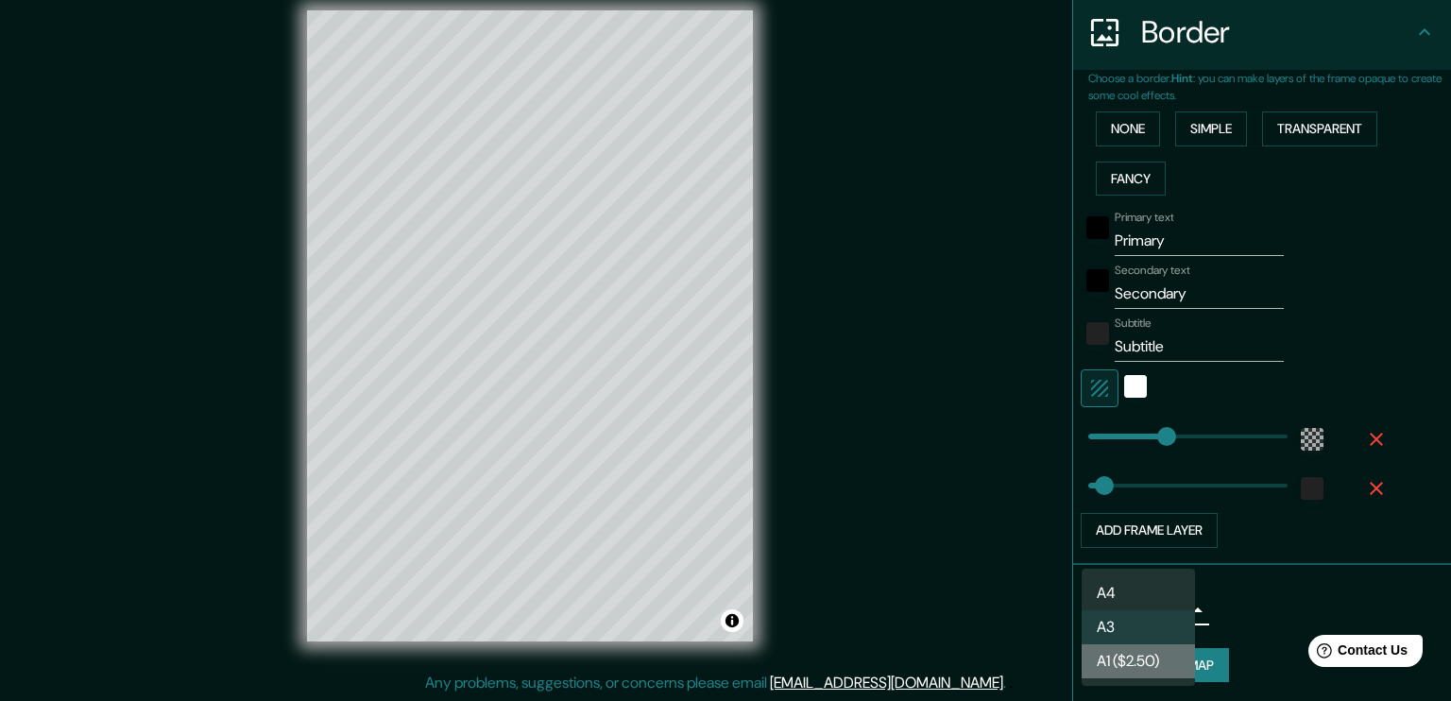
click at [1127, 664] on li "A1 ($2.50)" at bounding box center [1138, 661] width 113 height 34
click at [1147, 611] on body "Mappin Location São Paulo, São Paulo, Brasil Pins Style Layout Border Choose a …" at bounding box center [725, 330] width 1451 height 701
click at [1145, 591] on li "A4" at bounding box center [1138, 593] width 113 height 34
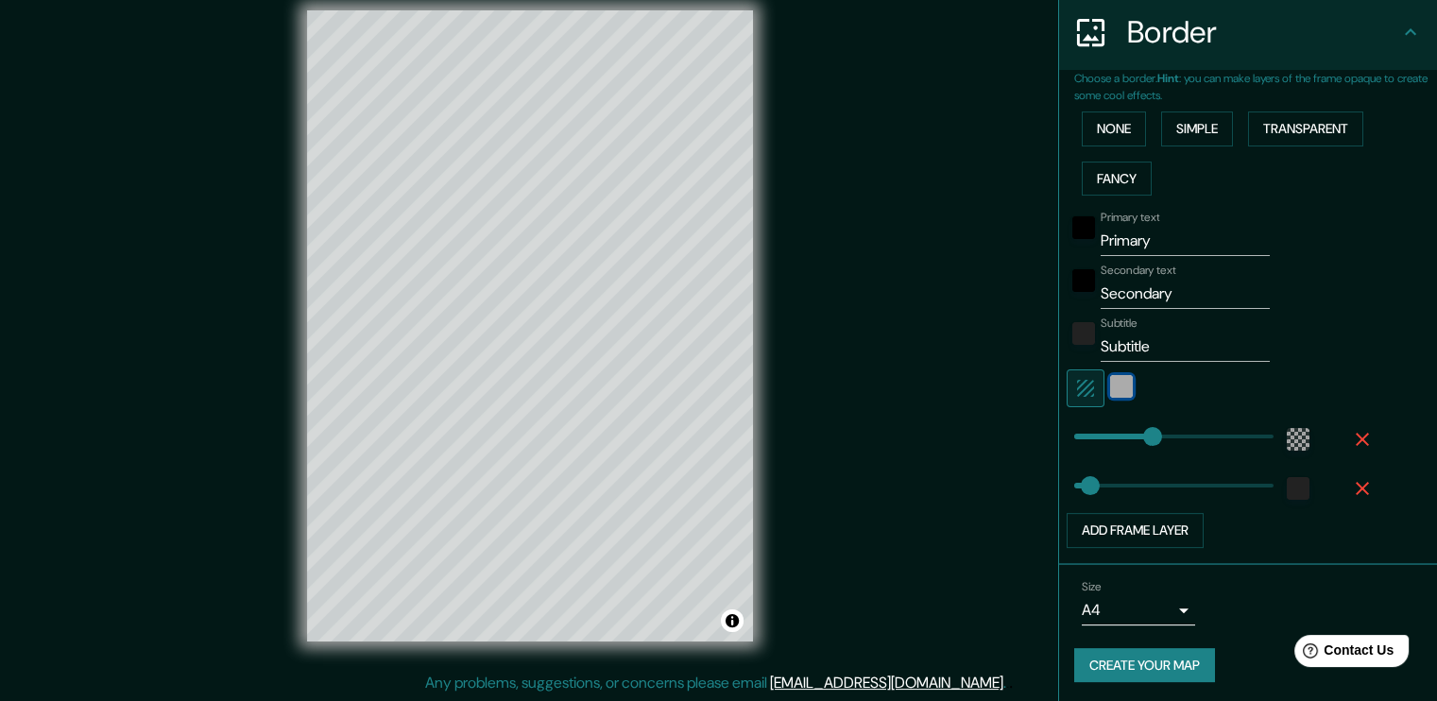
click at [1110, 385] on div "white" at bounding box center [1121, 386] width 23 height 23
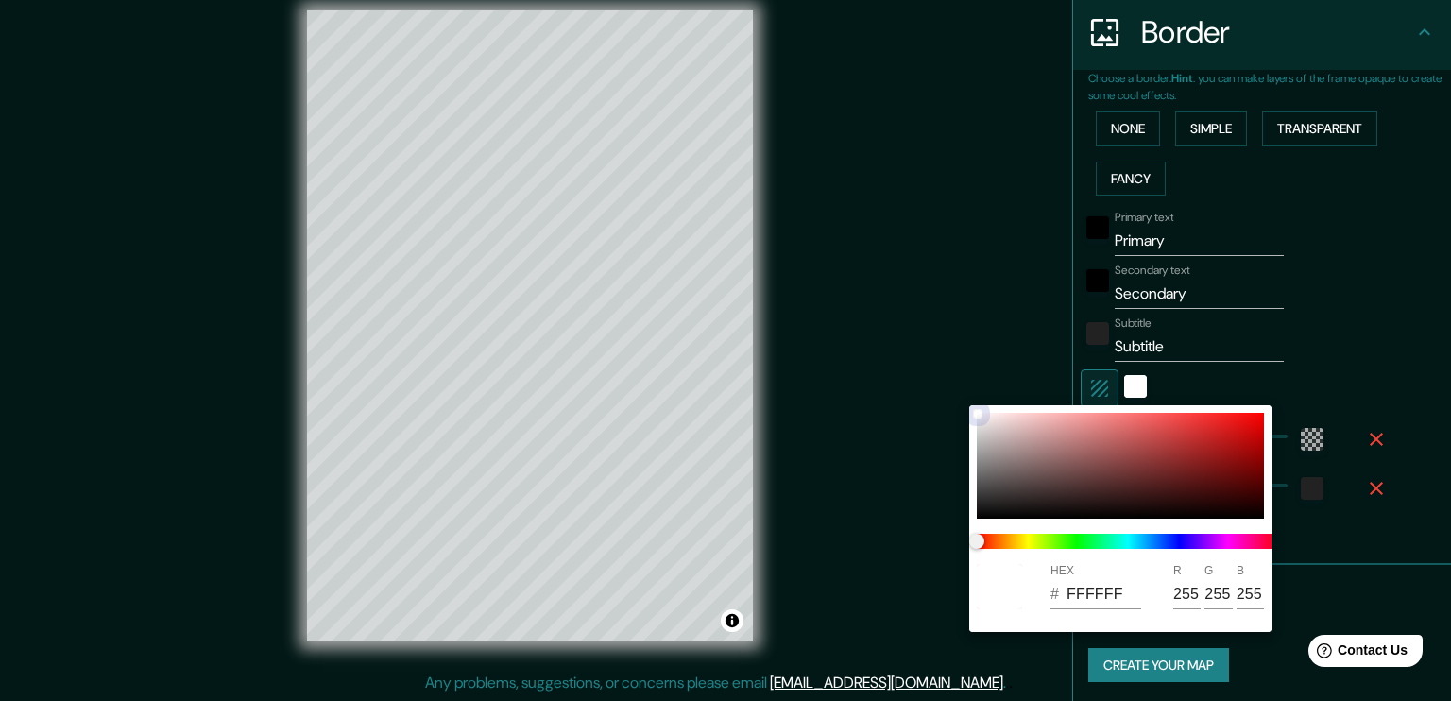
click at [1077, 453] on div at bounding box center [1120, 466] width 287 height 106
type input "38"
type input "9E6666"
type input "158"
type input "102"
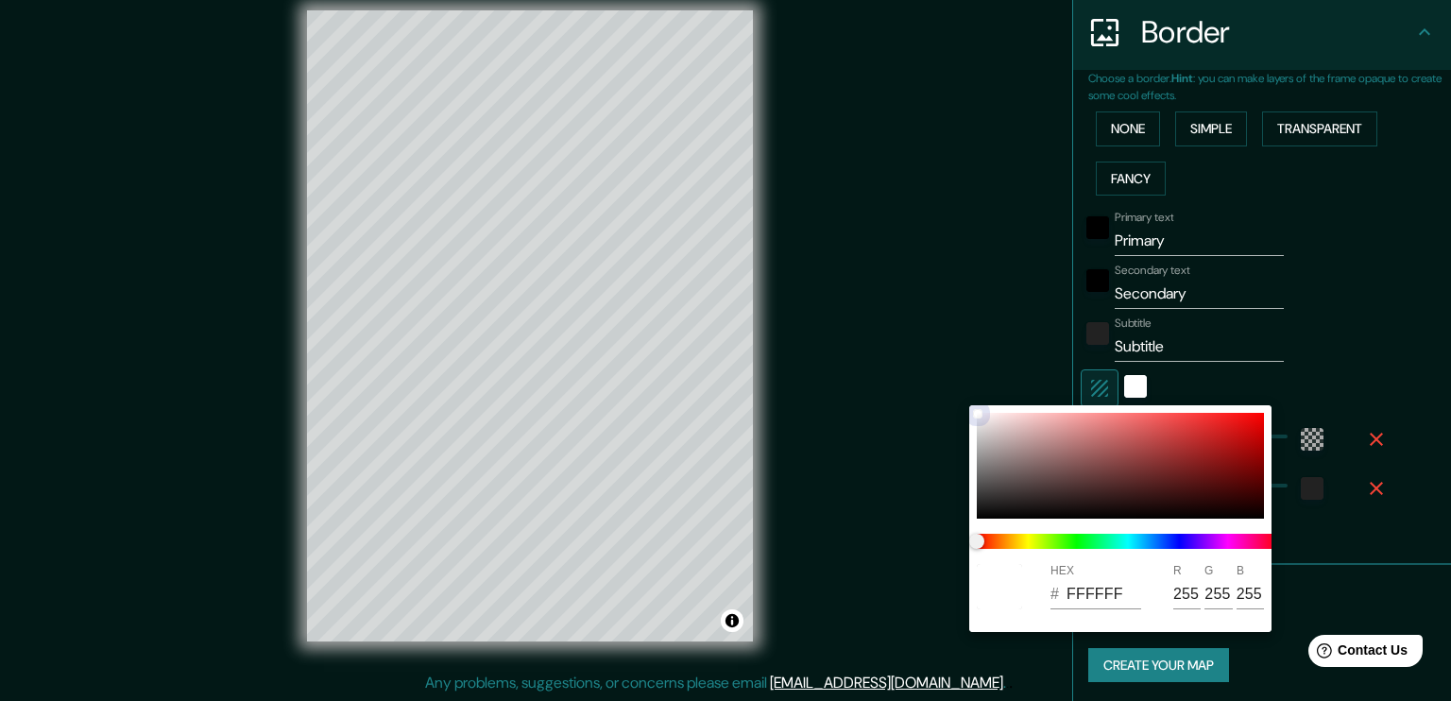
type input "102"
type input "38"
type input "DECECE"
type input "222"
type input "206"
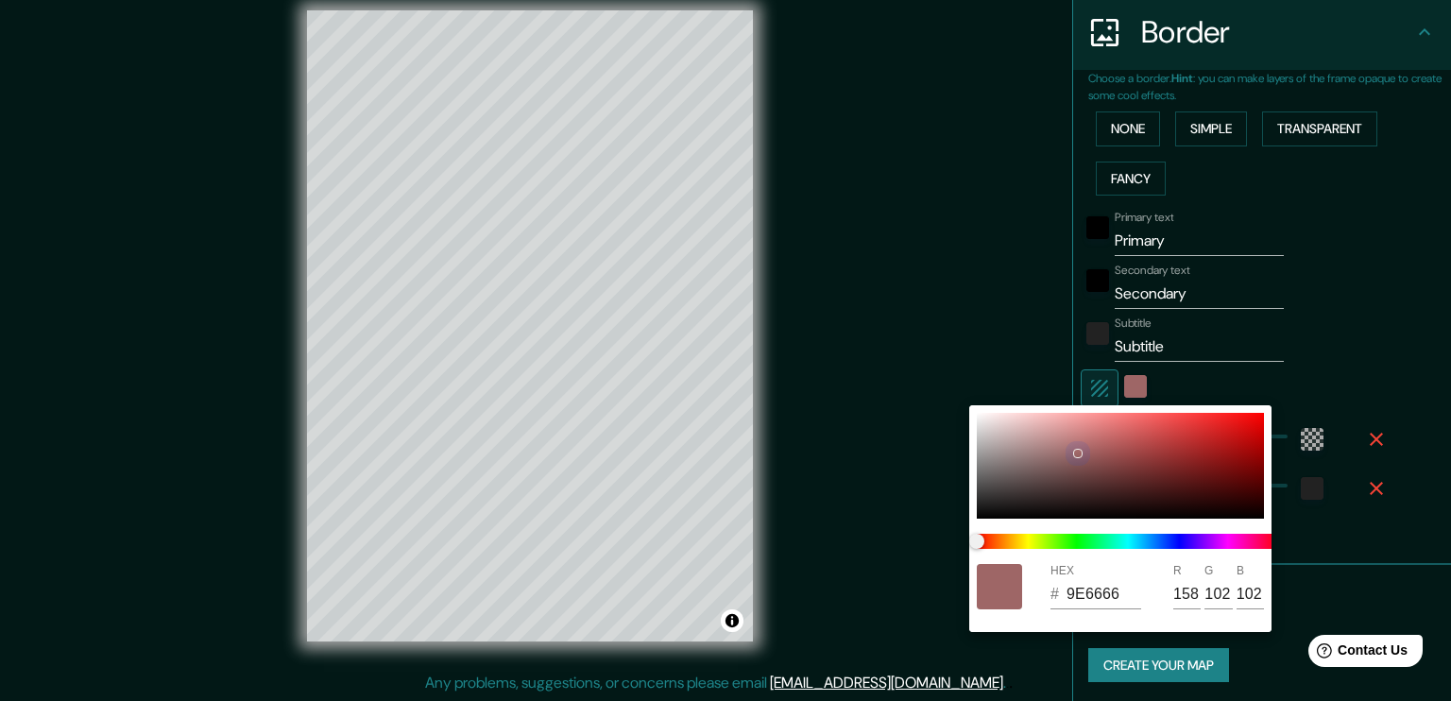
type input "206"
drag, startPoint x: 911, startPoint y: 415, endPoint x: 867, endPoint y: 411, distance: 43.6
click at [867, 411] on div "HEX # DECECE R 222 G 206 B 206" at bounding box center [725, 350] width 1451 height 701
type input "38"
type input "E7E5E5"
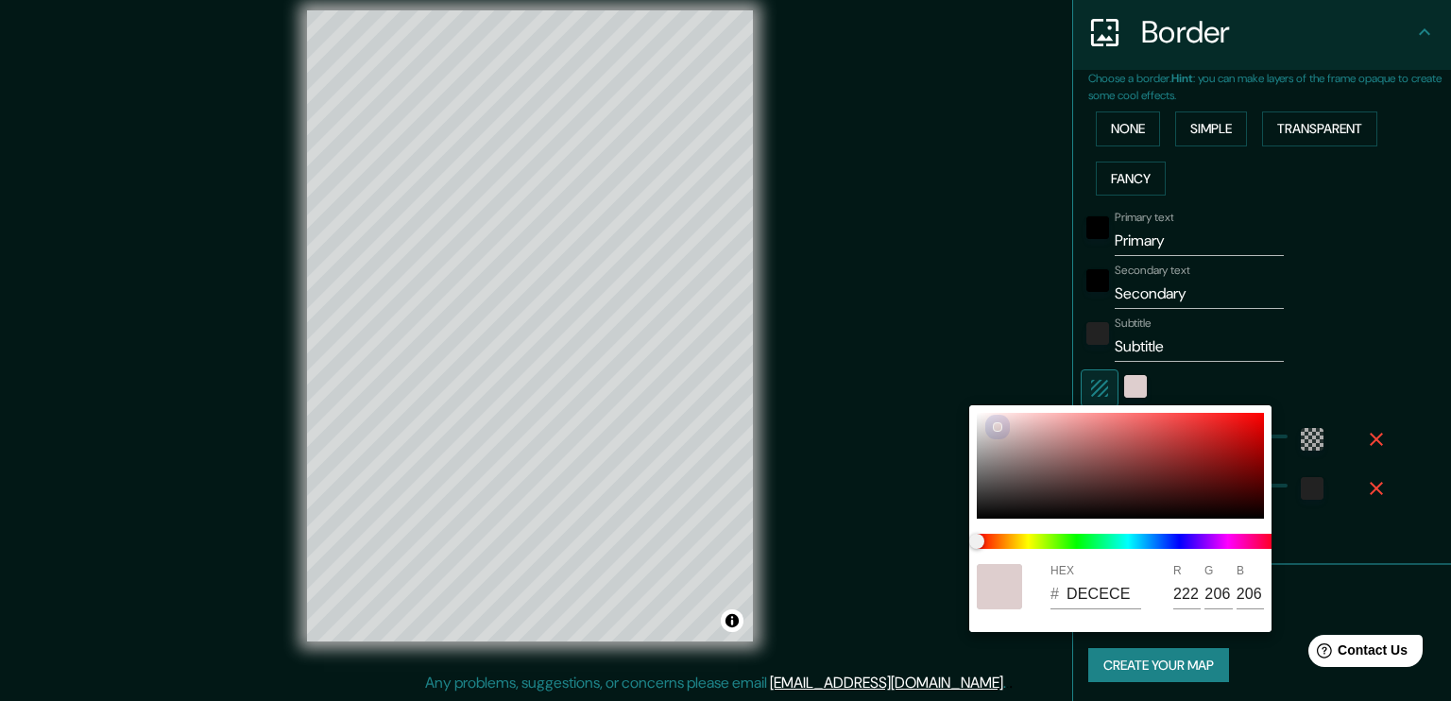
type input "231"
type input "229"
drag, startPoint x: 1021, startPoint y: 426, endPoint x: 831, endPoint y: 411, distance: 190.5
click at [831, 411] on div "HEX # E7E5E5 R 231 G 229 B 229" at bounding box center [725, 350] width 1451 height 701
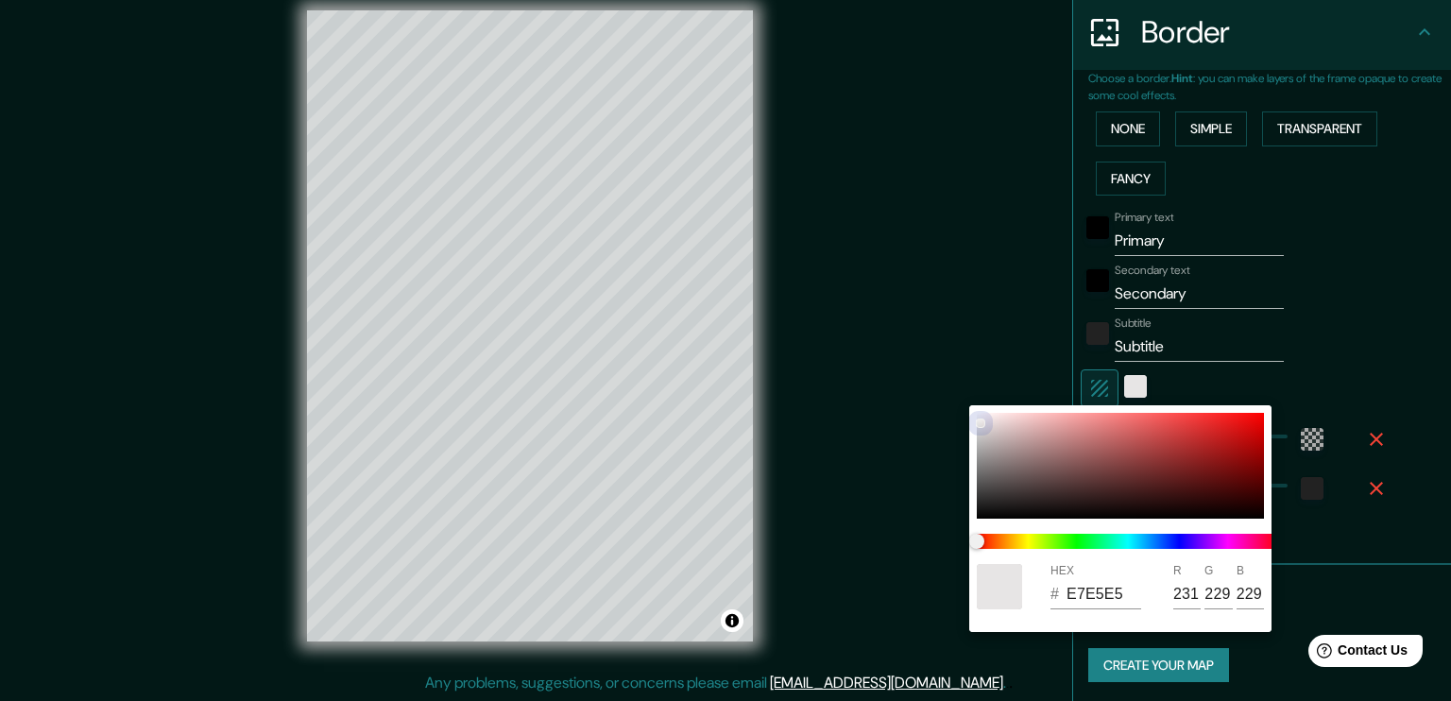
type input "38"
type input "A09292"
type input "160"
type input "146"
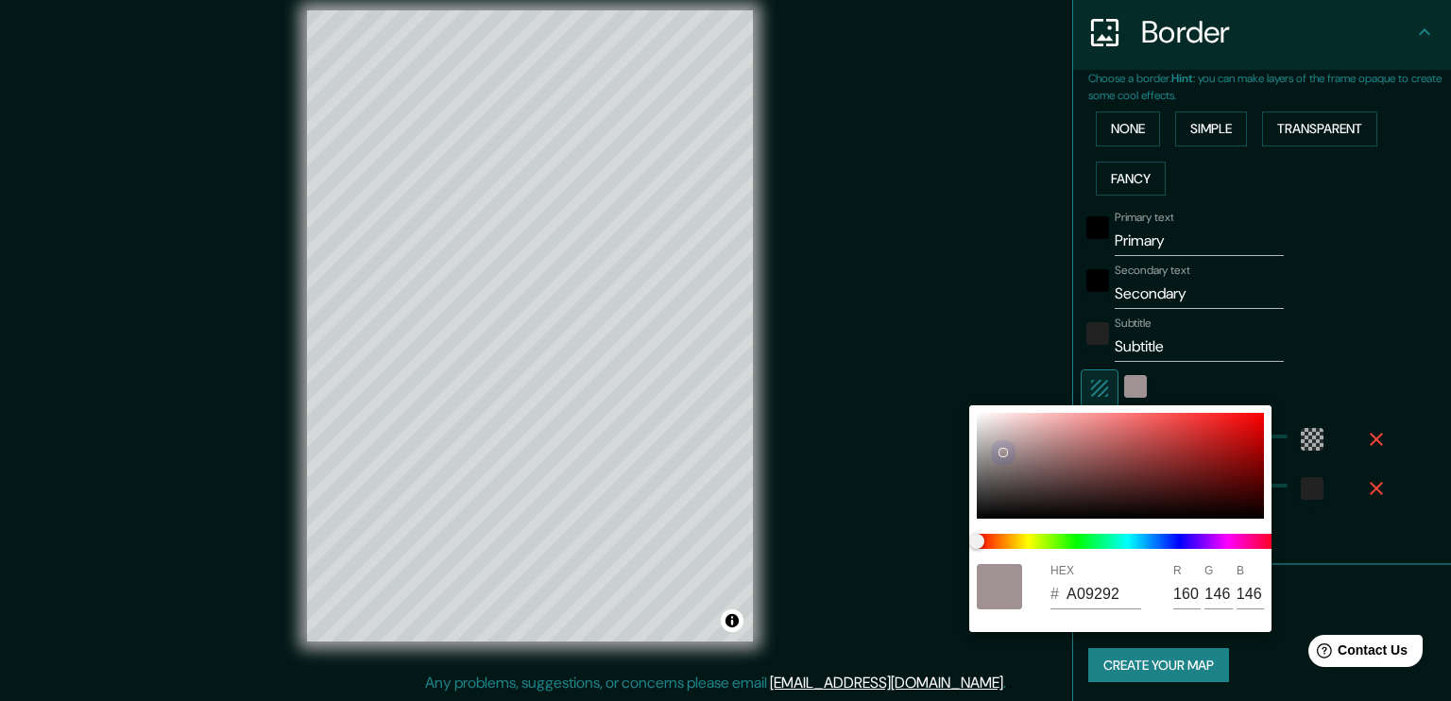
drag, startPoint x: 1002, startPoint y: 452, endPoint x: 916, endPoint y: 412, distance: 94.7
click at [916, 411] on div "HEX # A09292 R 160 G 146 B 146" at bounding box center [725, 350] width 1451 height 701
click at [990, 430] on div at bounding box center [1120, 466] width 287 height 106
type input "38"
type input "D5CBCB"
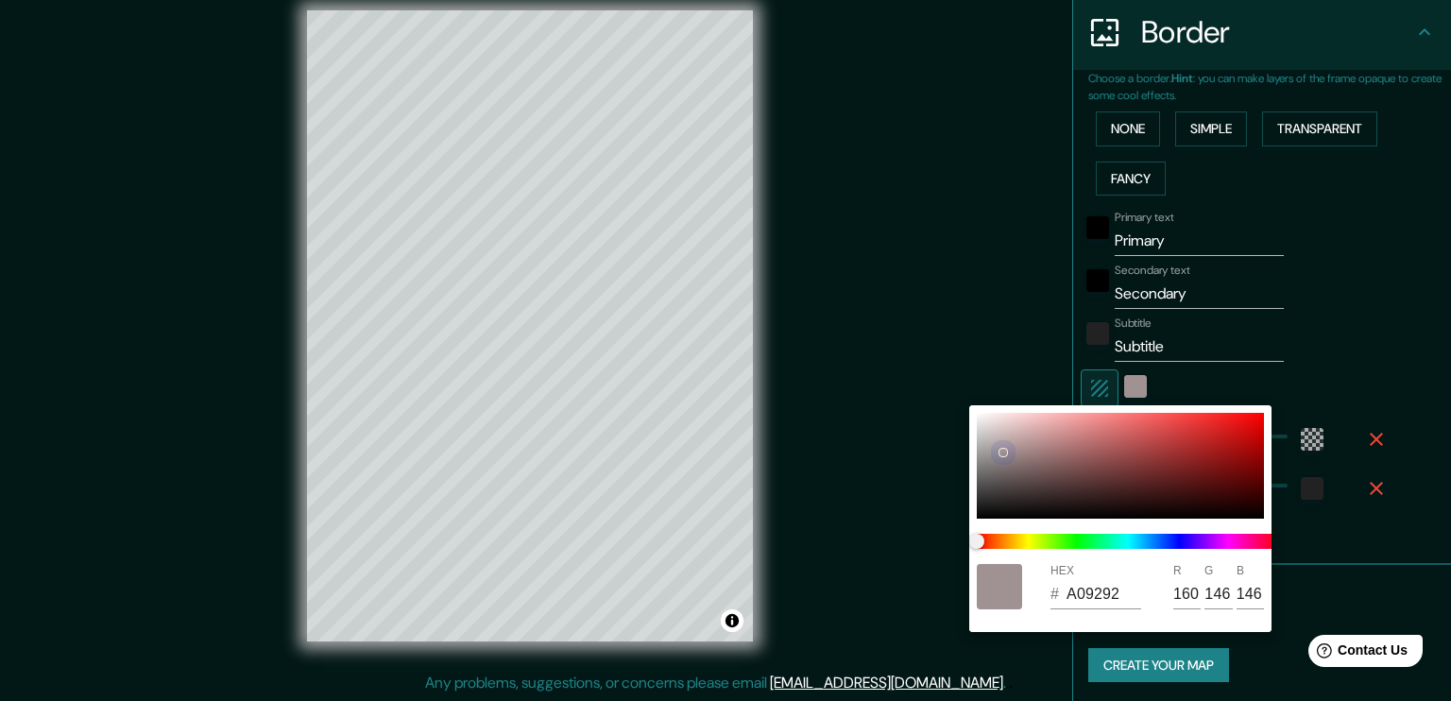
type input "213"
type input "203"
click at [987, 434] on div at bounding box center [1120, 466] width 287 height 106
type input "38"
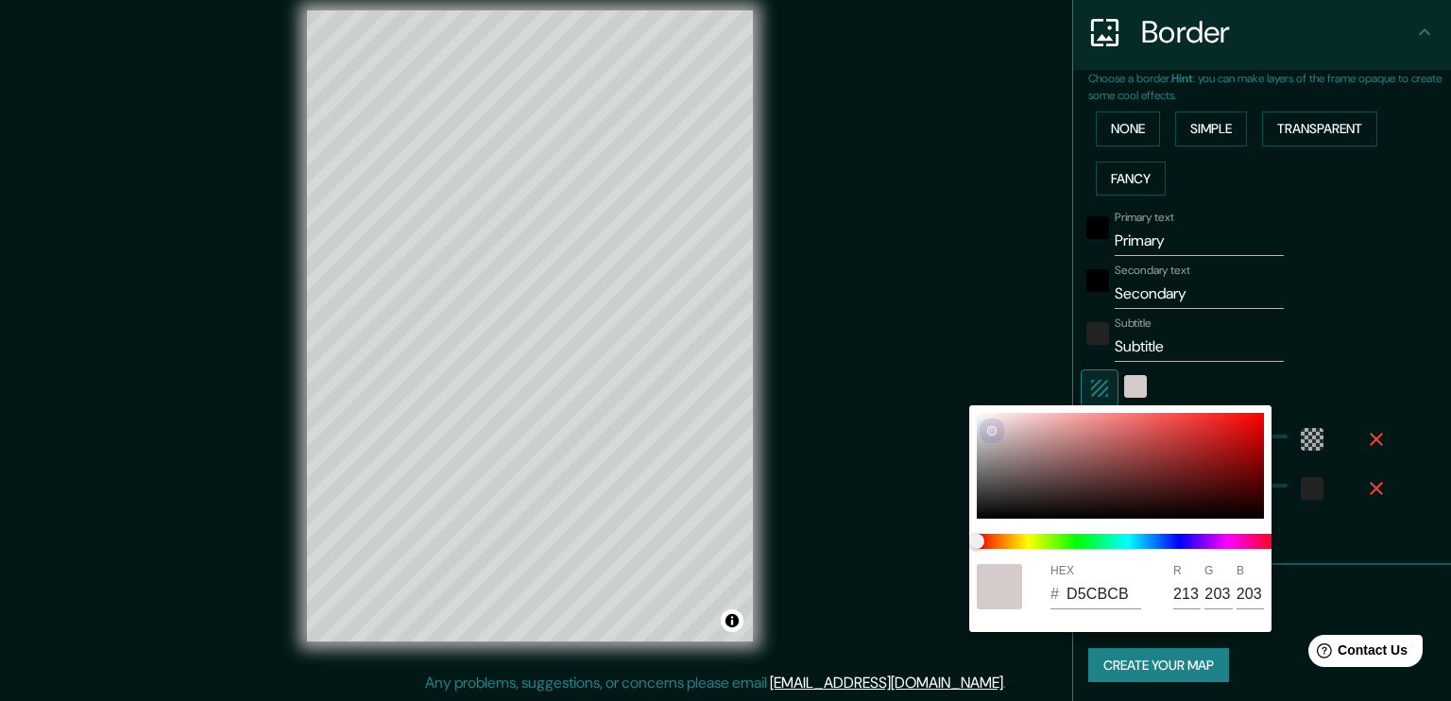
type input "CCC4C4"
type input "204"
type input "196"
type input "38"
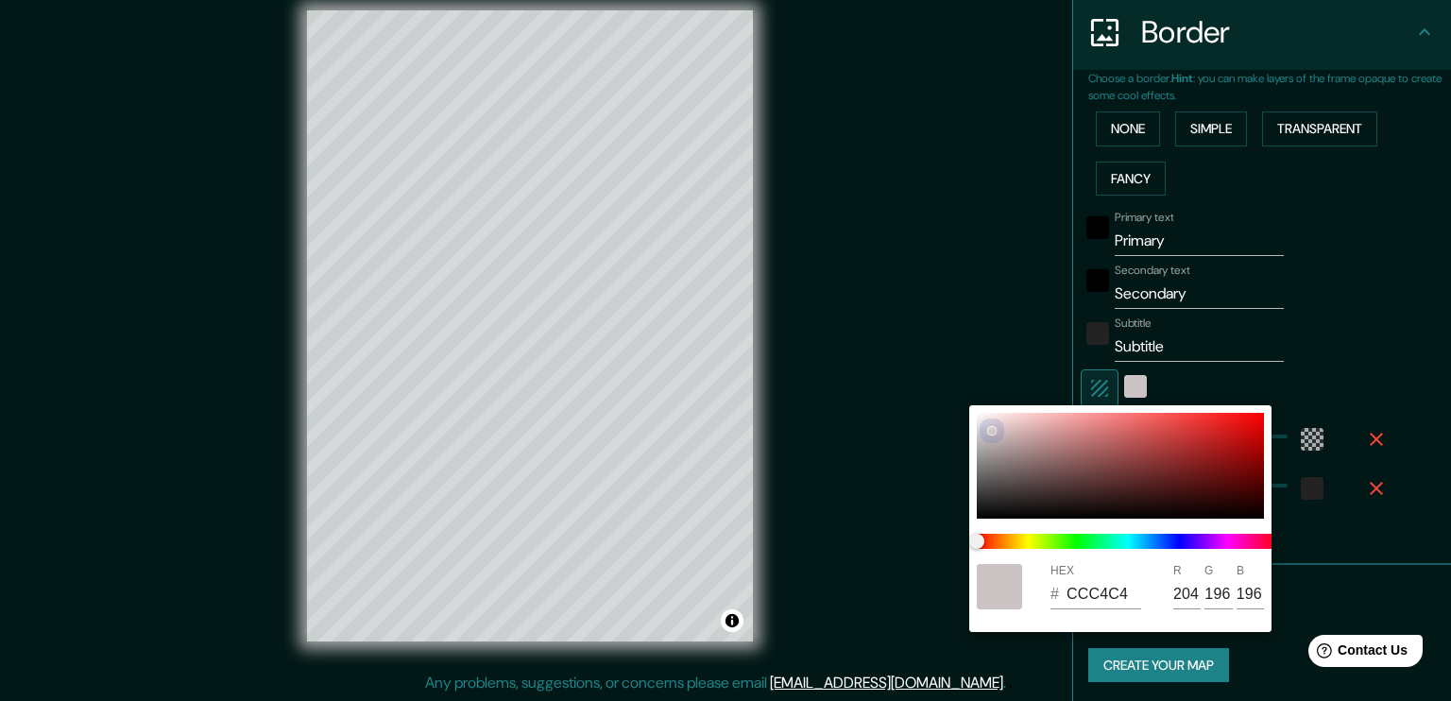
type input "CCC5C5"
type input "197"
type input "38"
type input "D7D5D5"
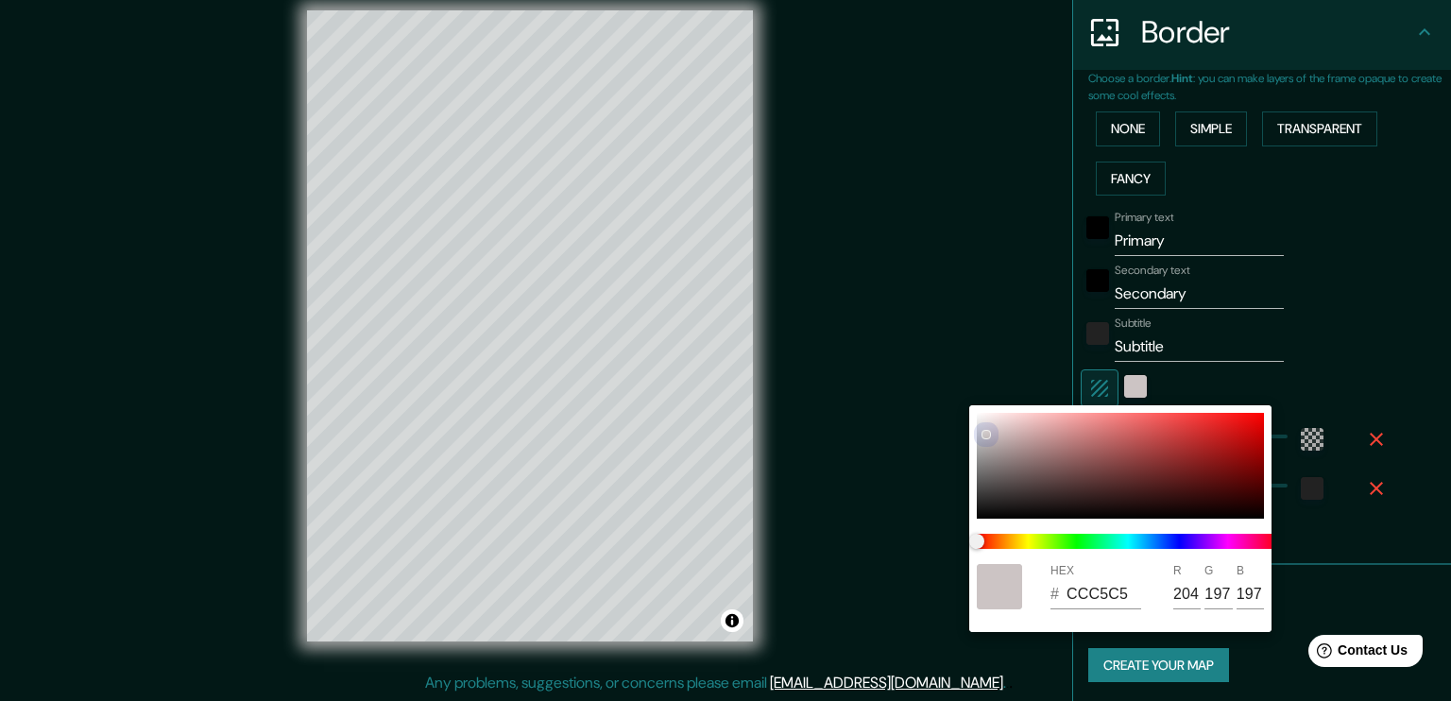
type input "215"
type input "213"
drag, startPoint x: 987, startPoint y: 434, endPoint x: 970, endPoint y: 422, distance: 20.4
click at [970, 422] on div "HEX # D7D5D5 R 215 G 213 B 213" at bounding box center [1121, 518] width 302 height 227
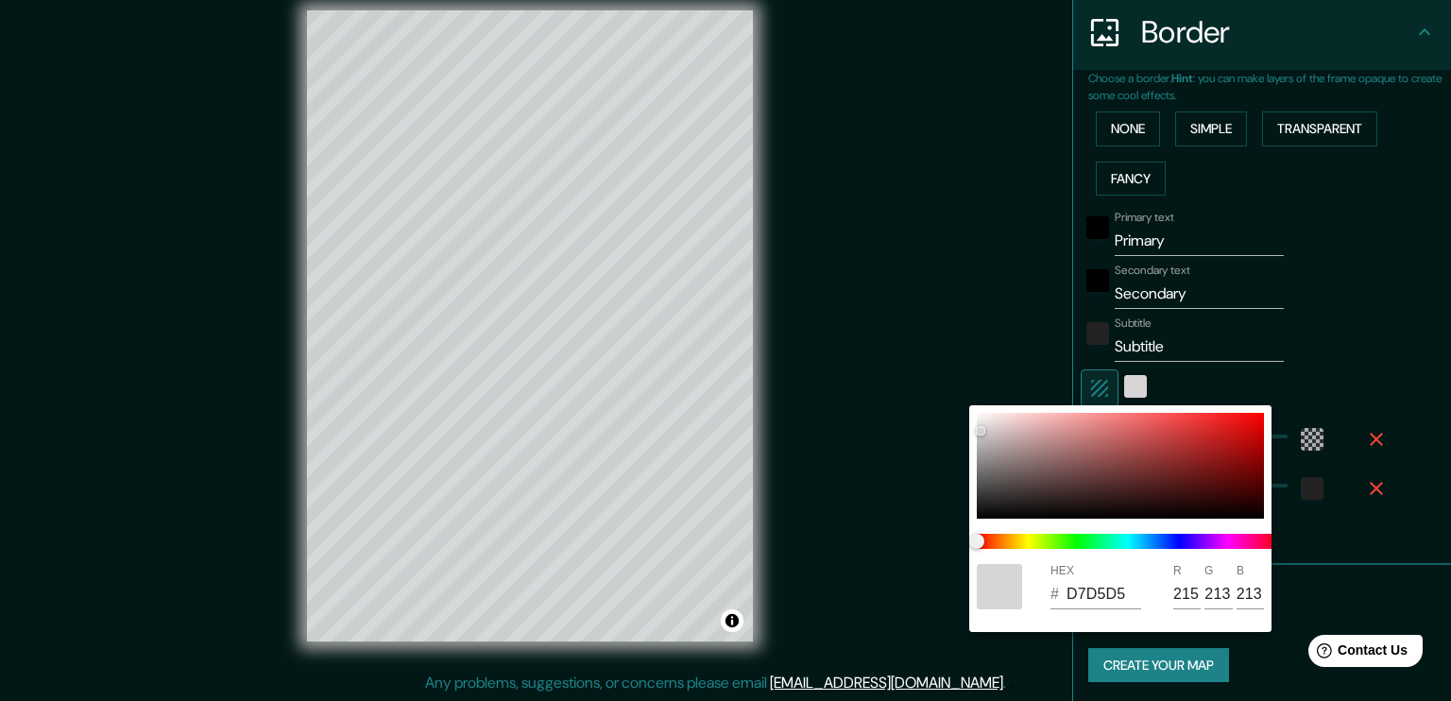
drag, startPoint x: 975, startPoint y: 435, endPoint x: 968, endPoint y: 457, distance: 23.9
click at [968, 457] on div "HEX # D7D5D5 R 215 G 213 B 213" at bounding box center [725, 350] width 1451 height 701
click at [980, 455] on div at bounding box center [1120, 466] width 287 height 106
type input "38"
type input "9B9A9A"
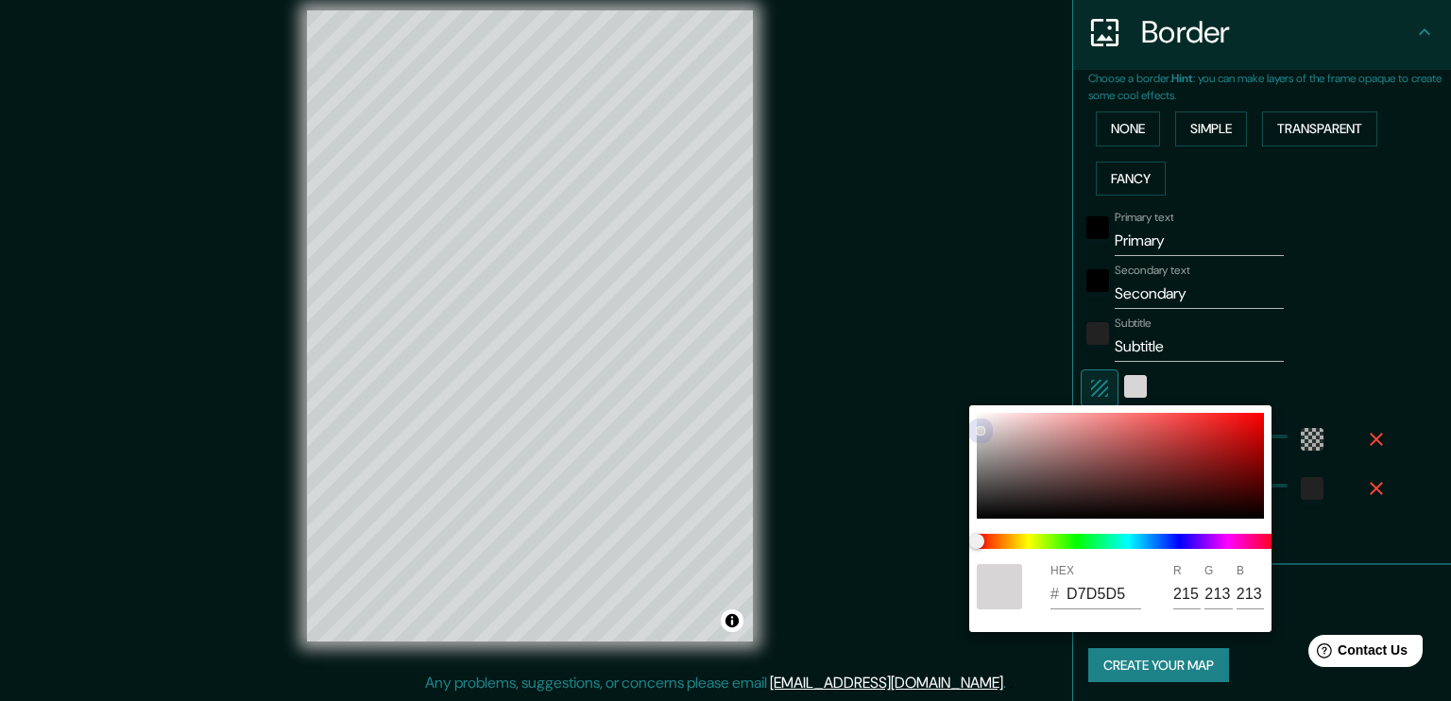
type input "155"
type input "154"
type input "38"
type input "9E9D9D"
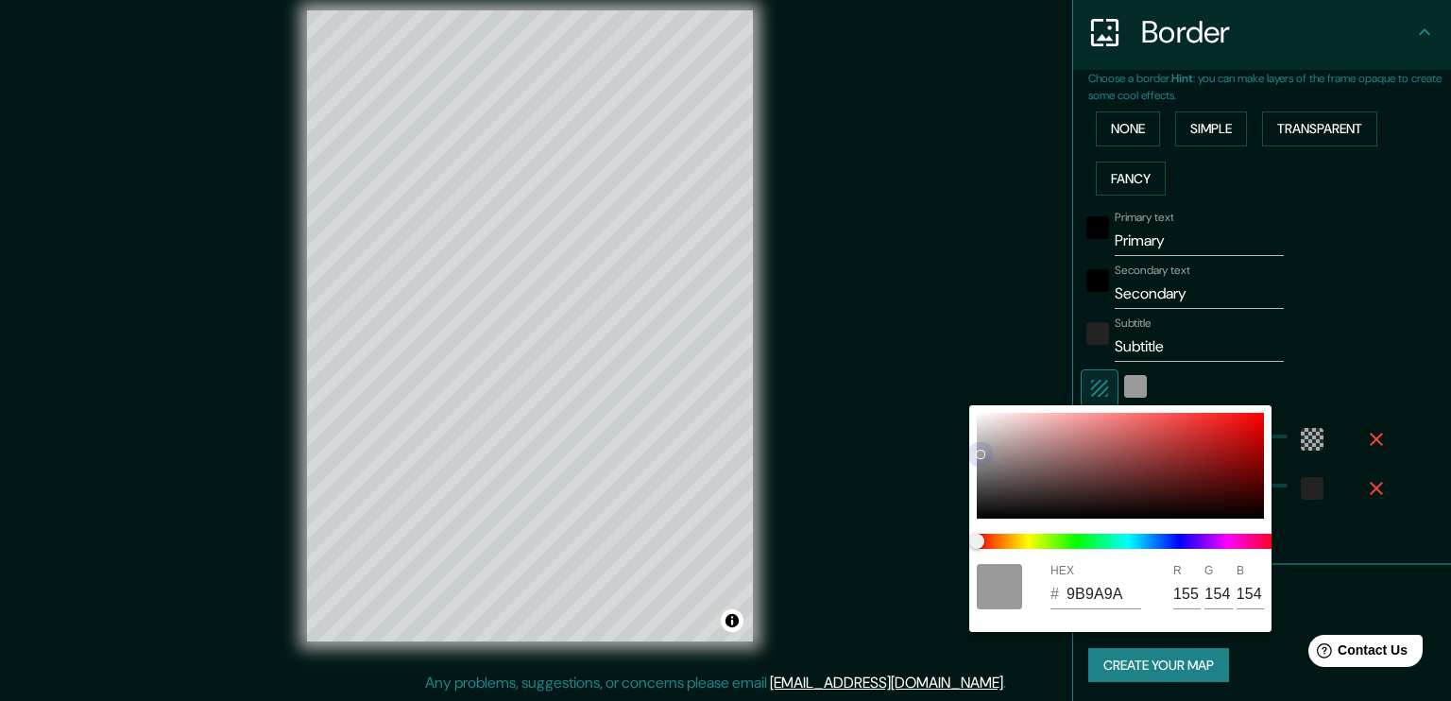
type input "158"
type input "157"
click at [971, 449] on div "HEX # 9E9D9D R 158 G 157 B 157" at bounding box center [1121, 518] width 302 height 227
click at [977, 439] on div at bounding box center [1120, 466] width 287 height 106
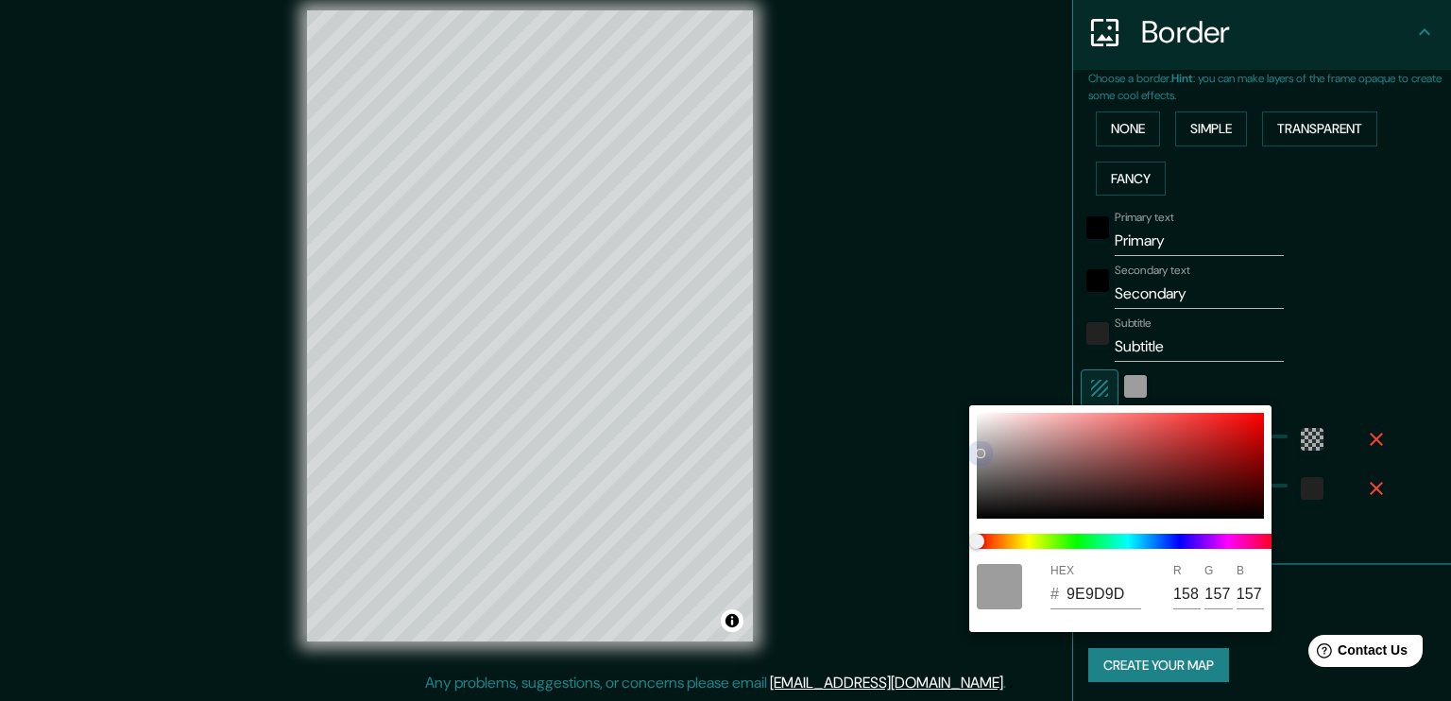
type input "38"
type input "C0C0C0"
type input "192"
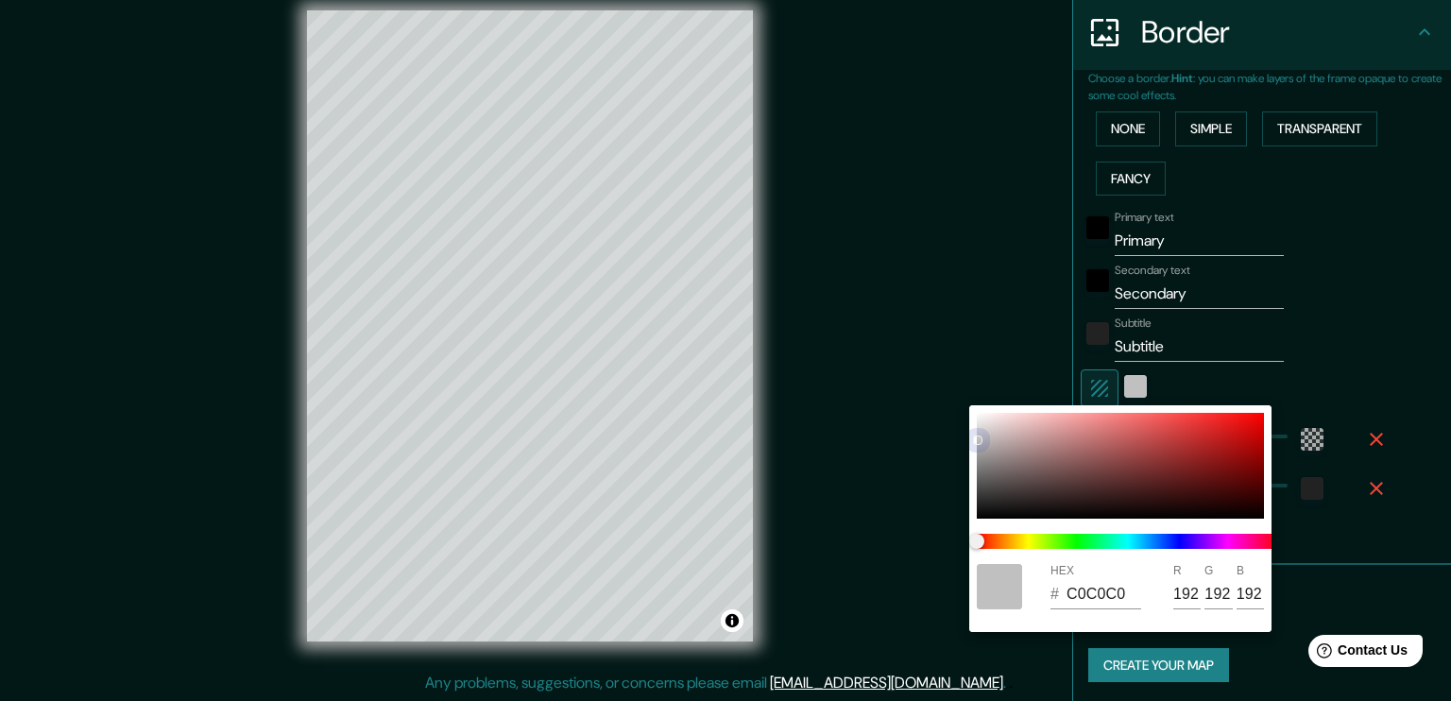
type input "38"
type input "E7E7E7"
type input "231"
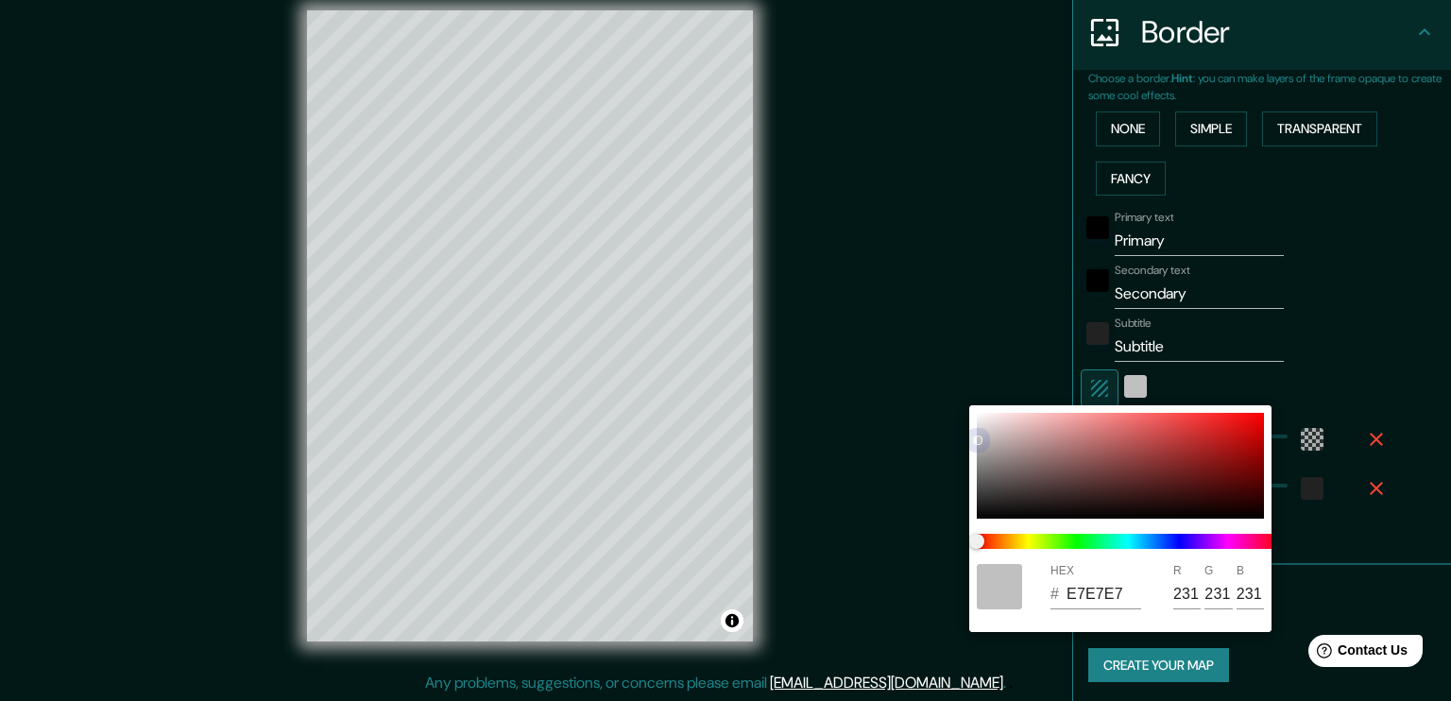
click at [977, 422] on div at bounding box center [1120, 466] width 287 height 106
type input "38"
click at [971, 407] on div "HEX # E7E7E7 R 231 G 231 B 231" at bounding box center [1121, 518] width 302 height 227
click at [1366, 270] on div at bounding box center [725, 350] width 1451 height 701
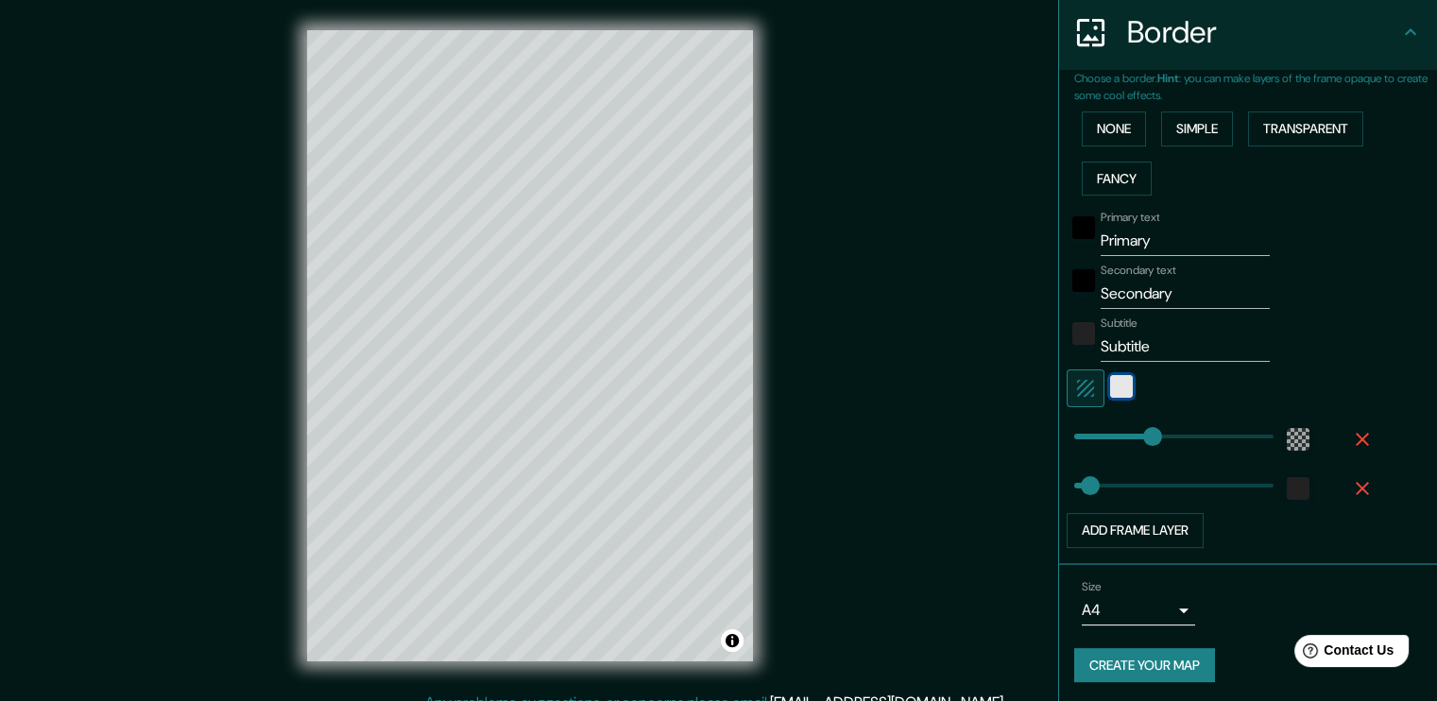
scroll to position [0, 0]
click at [1107, 121] on button "None" at bounding box center [1114, 129] width 64 height 35
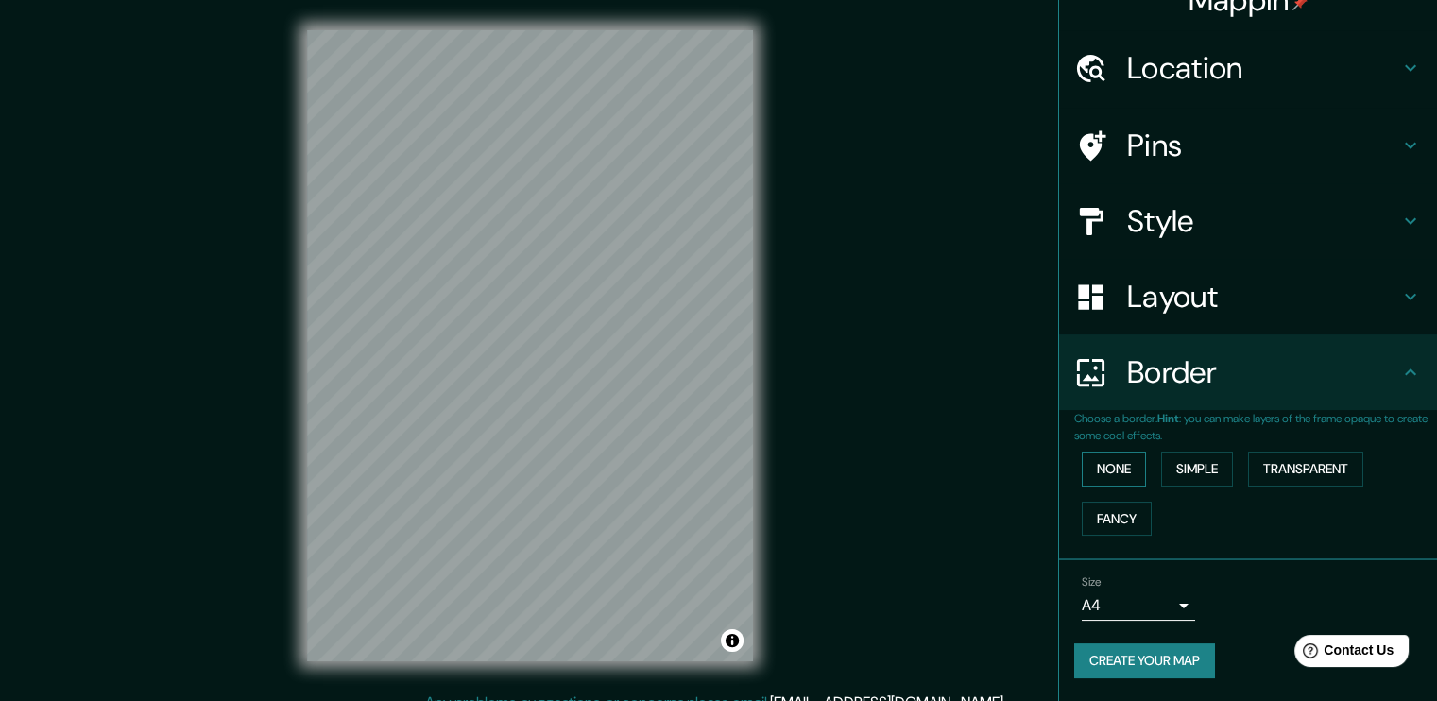
scroll to position [27, 0]
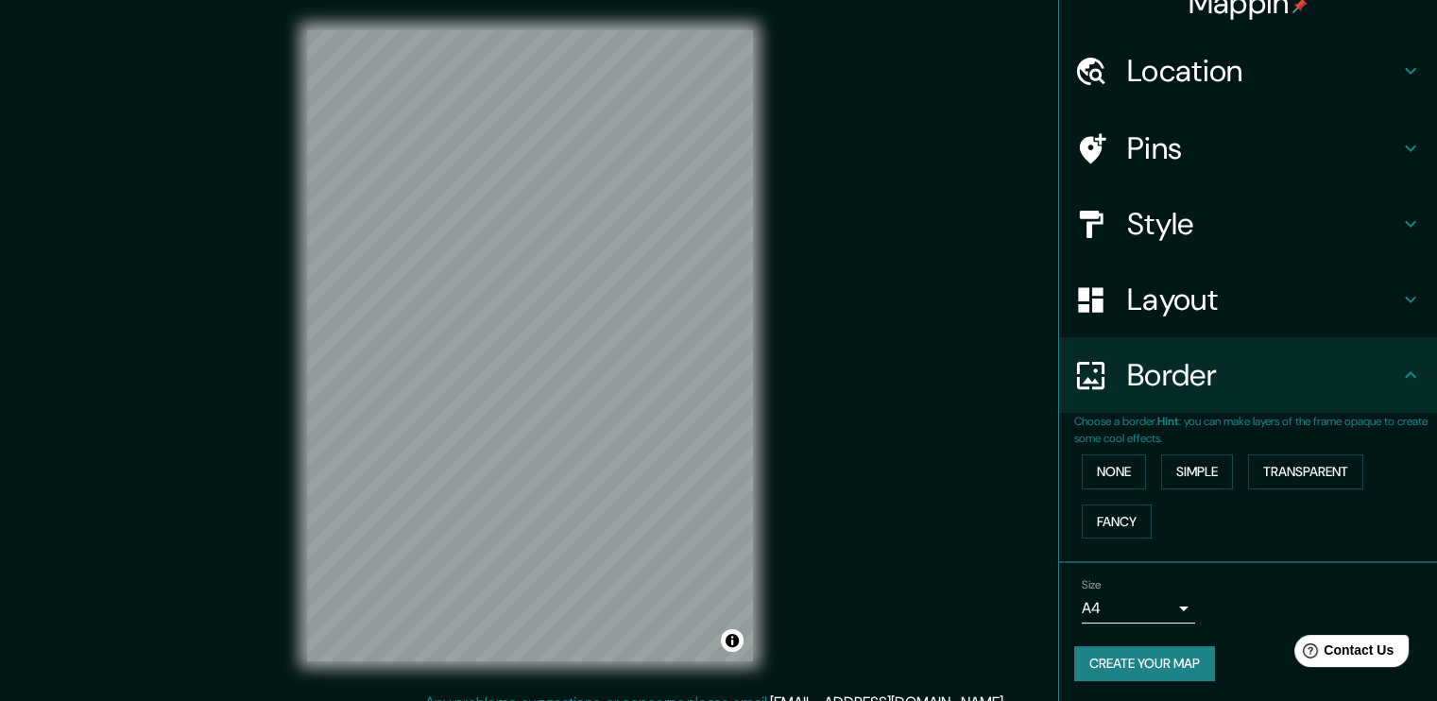
click at [1353, 381] on h4 "Border" at bounding box center [1263, 375] width 272 height 38
click at [1206, 472] on button "Simple" at bounding box center [1197, 472] width 72 height 35
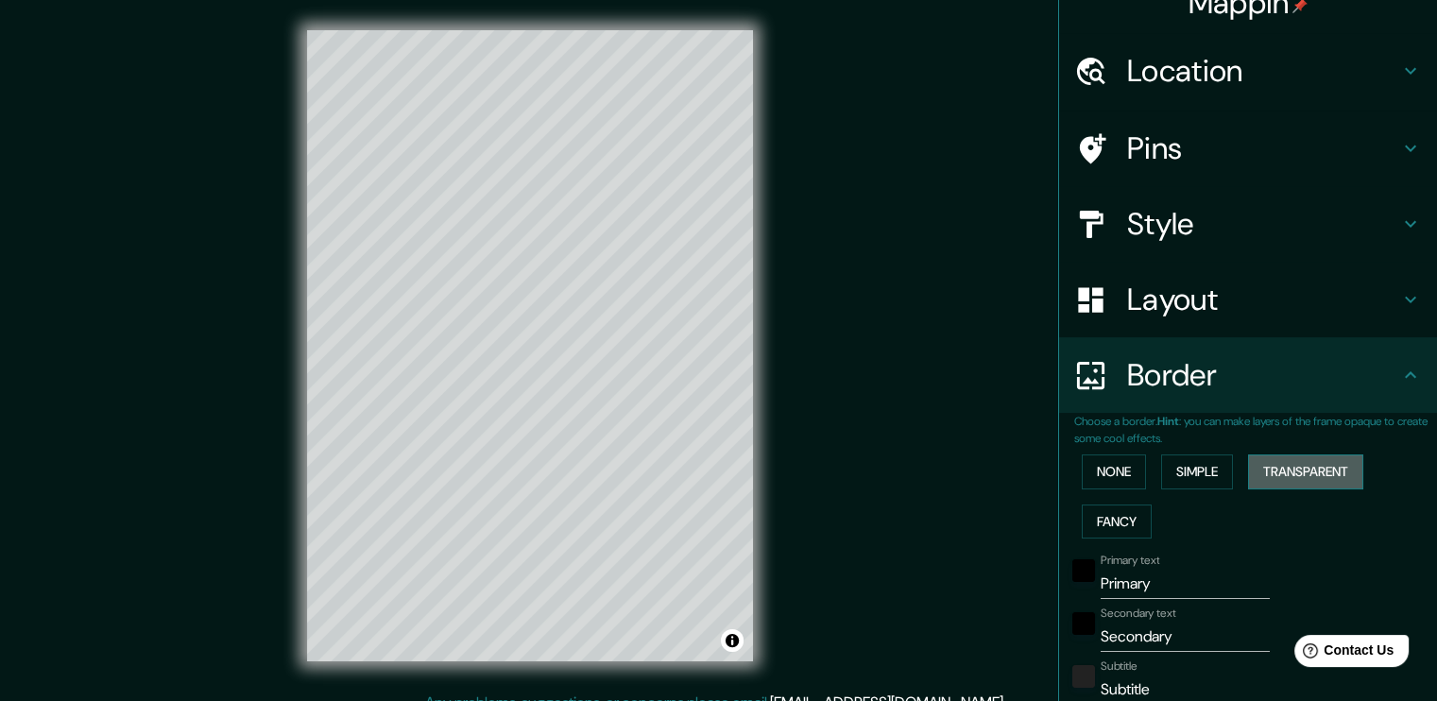
click at [1290, 463] on button "Transparent" at bounding box center [1305, 472] width 115 height 35
click at [1172, 468] on button "Simple" at bounding box center [1197, 472] width 72 height 35
click at [1113, 510] on button "Fancy" at bounding box center [1117, 522] width 70 height 35
click at [1086, 463] on button "None" at bounding box center [1114, 472] width 64 height 35
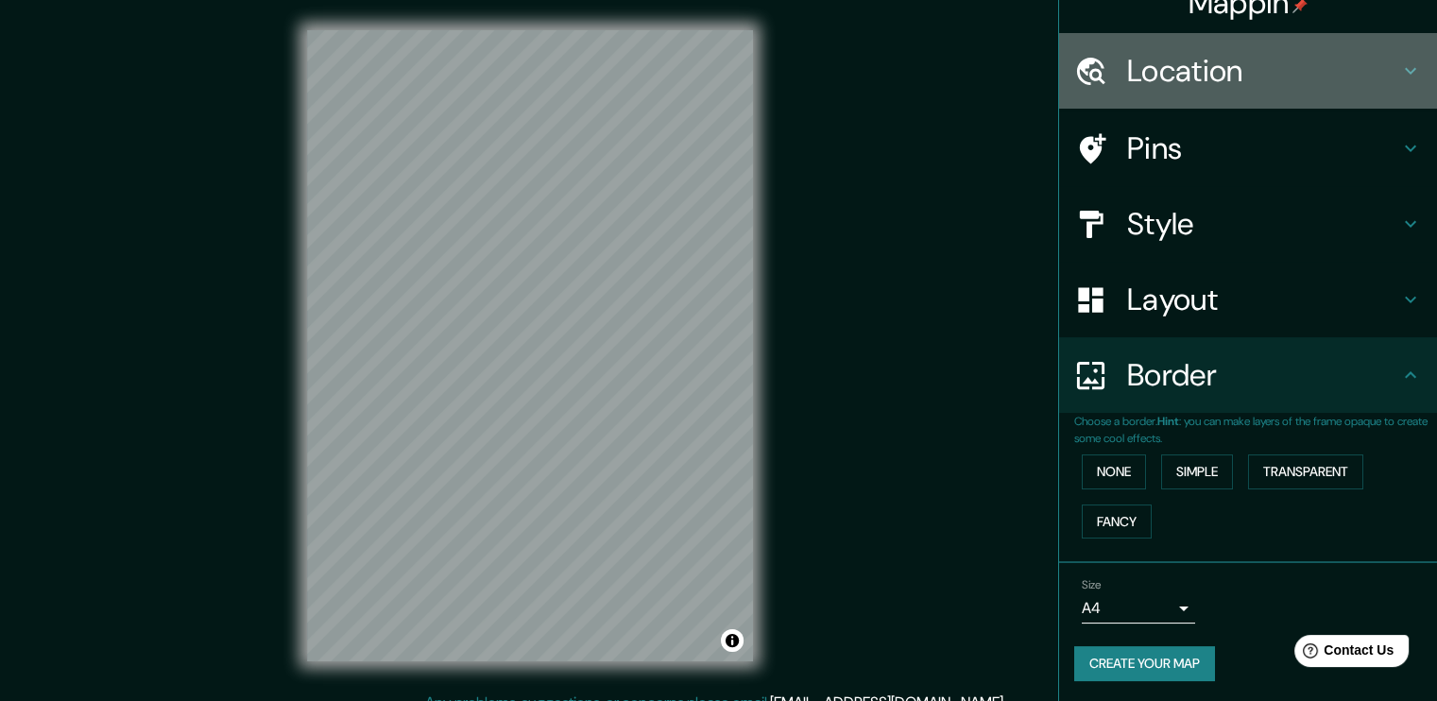
click at [1364, 80] on h4 "Location" at bounding box center [1263, 71] width 272 height 38
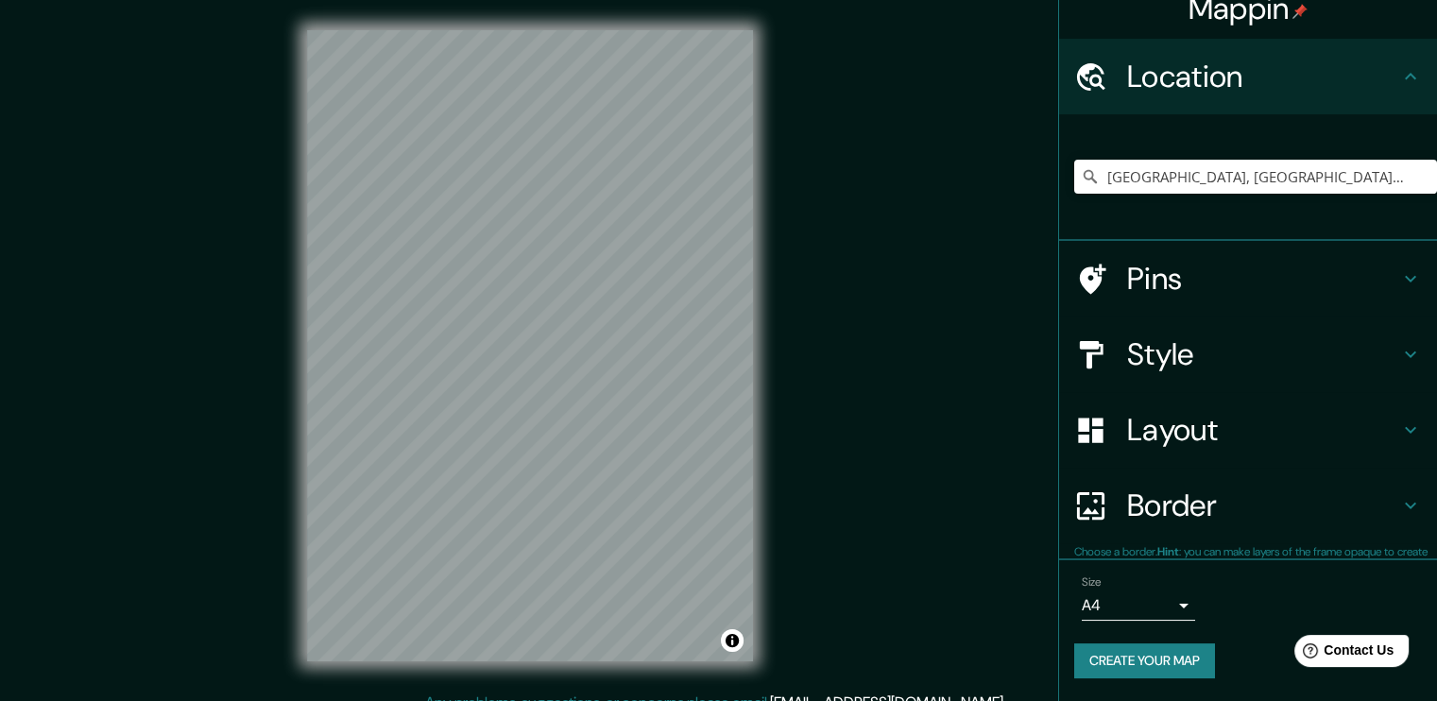
scroll to position [20, 0]
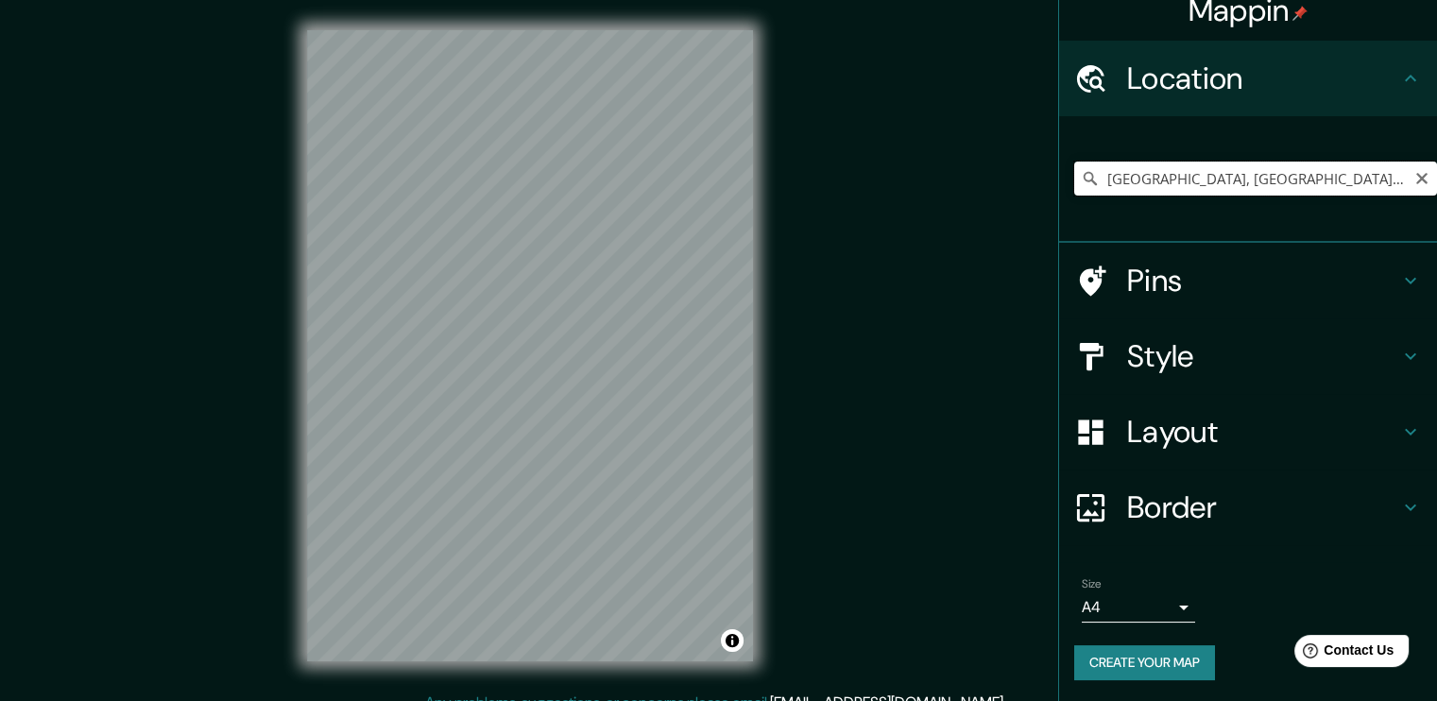
click at [1323, 188] on input "São Paulo, São Paulo, Brasil" at bounding box center [1255, 179] width 363 height 34
click at [1327, 181] on input "São Paulo, São Paulo, Brasil" at bounding box center [1255, 179] width 363 height 34
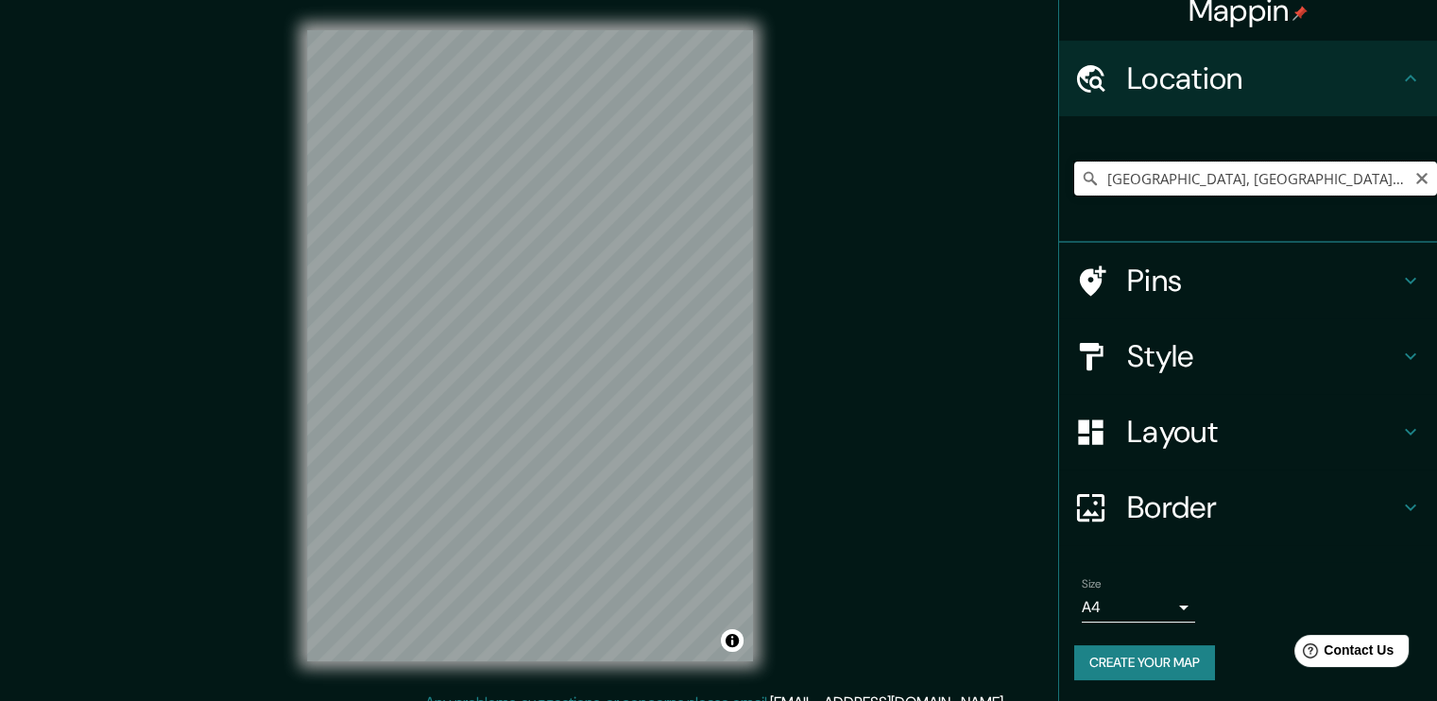
click at [1327, 181] on input "São Paulo, São Paulo, Brasil" at bounding box center [1255, 179] width 363 height 34
click at [1240, 171] on input "São Vicente, São Paulo, Brasil" at bounding box center [1255, 179] width 363 height 34
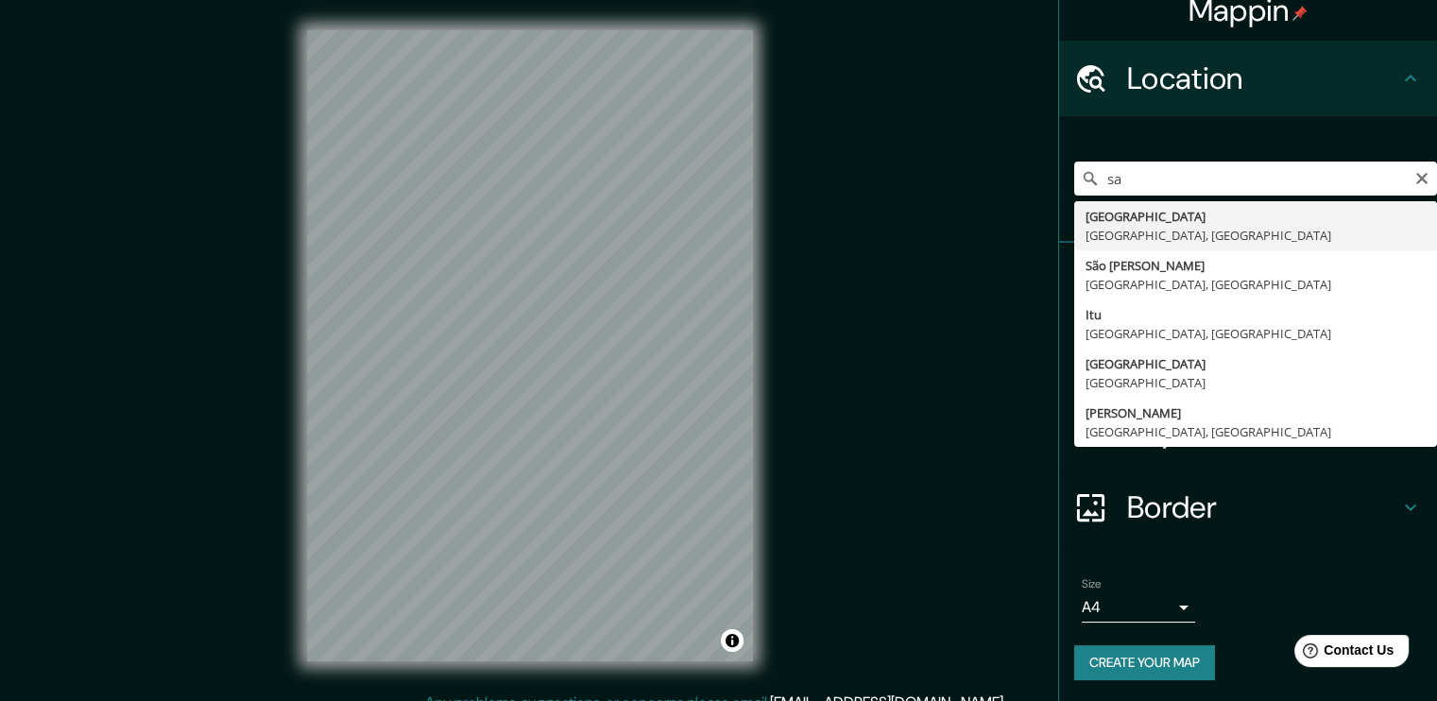
type input "São Paulo, São Paulo, Brasil"
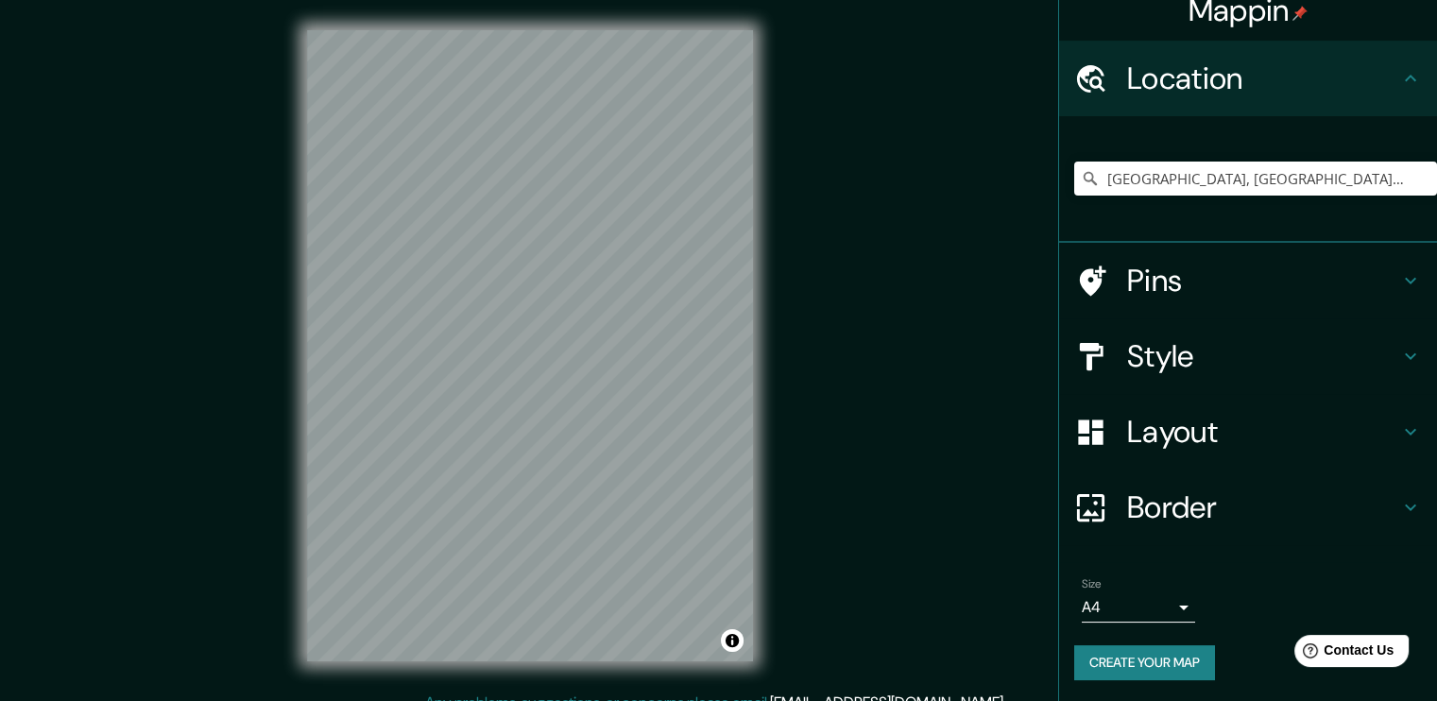
drag, startPoint x: 907, startPoint y: 54, endPoint x: 378, endPoint y: -114, distance: 555.3
click at [1414, 390] on div "Style" at bounding box center [1248, 356] width 378 height 76
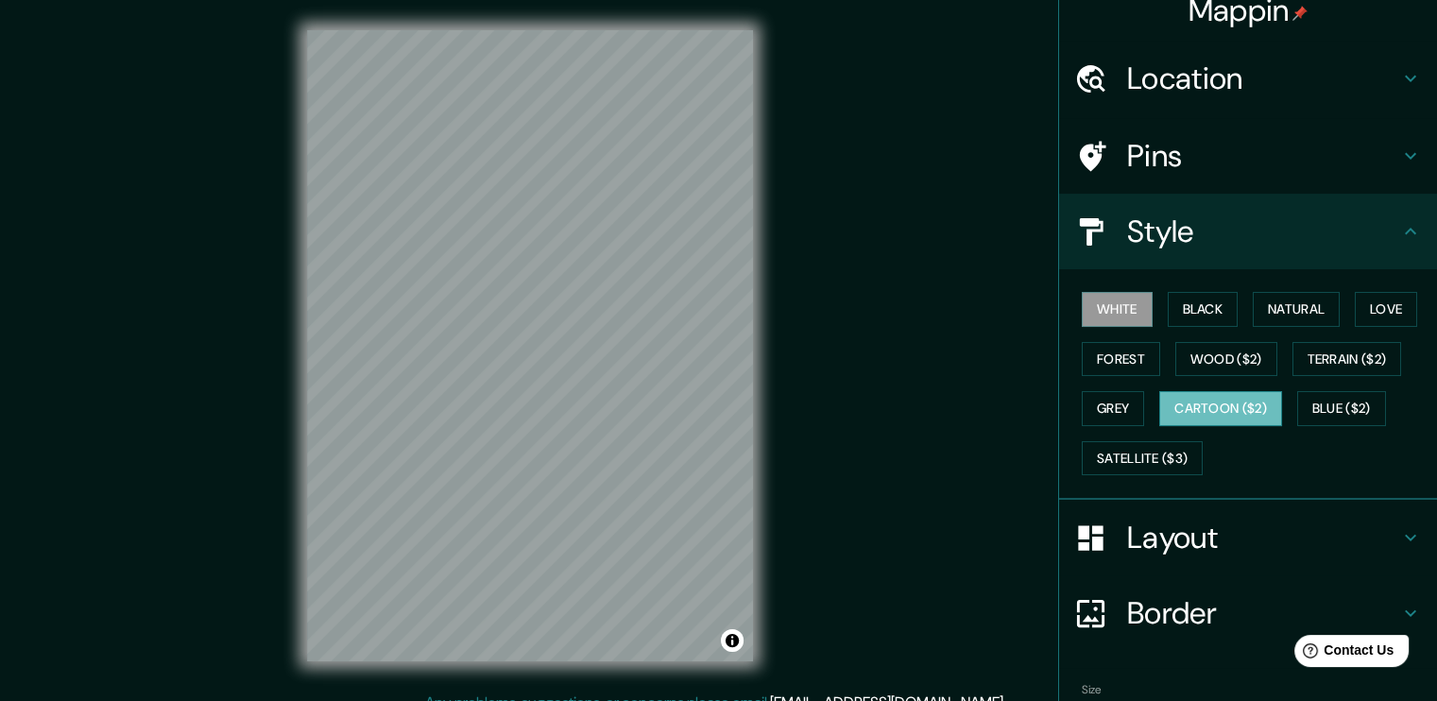
click at [1239, 395] on button "Cartoon ($2)" at bounding box center [1220, 408] width 123 height 35
click at [1100, 312] on button "White" at bounding box center [1117, 309] width 71 height 35
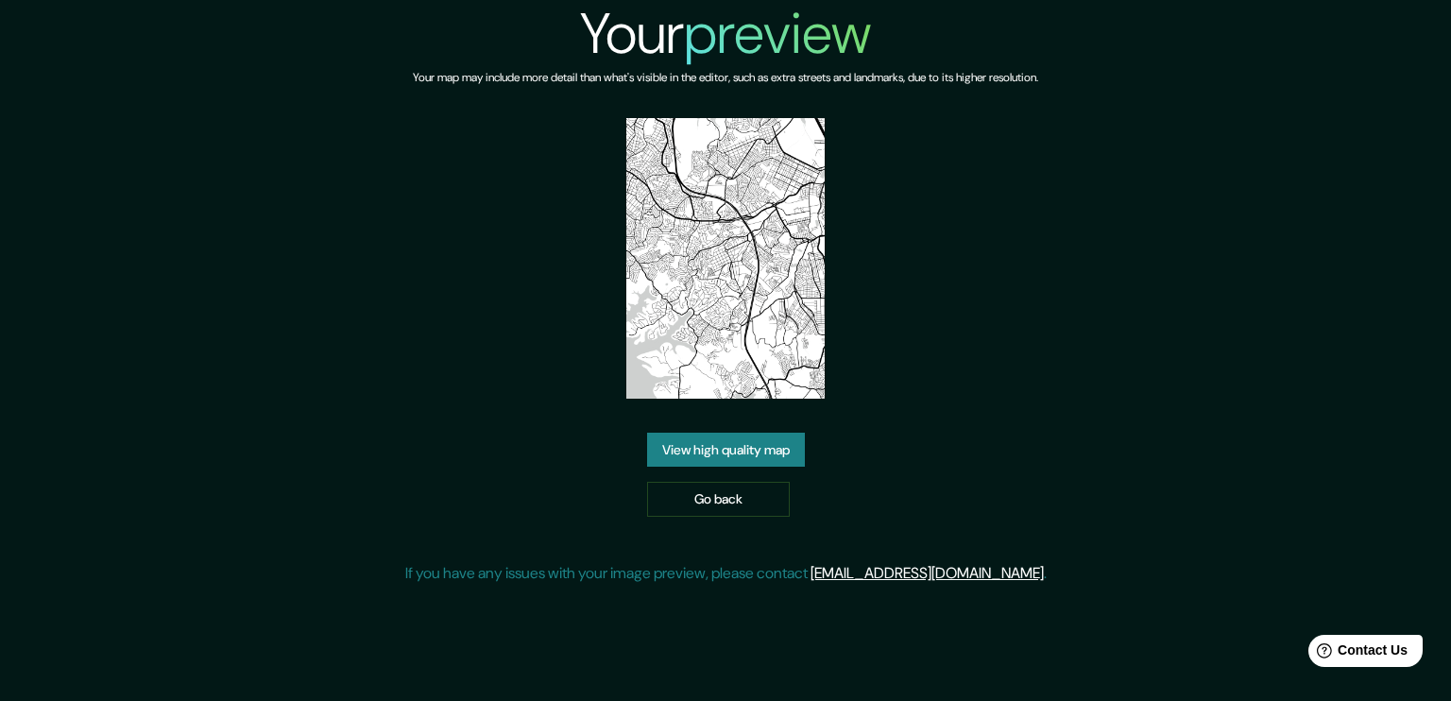
click at [744, 309] on img at bounding box center [726, 258] width 198 height 281
click at [777, 449] on link "View high quality map" at bounding box center [726, 450] width 158 height 35
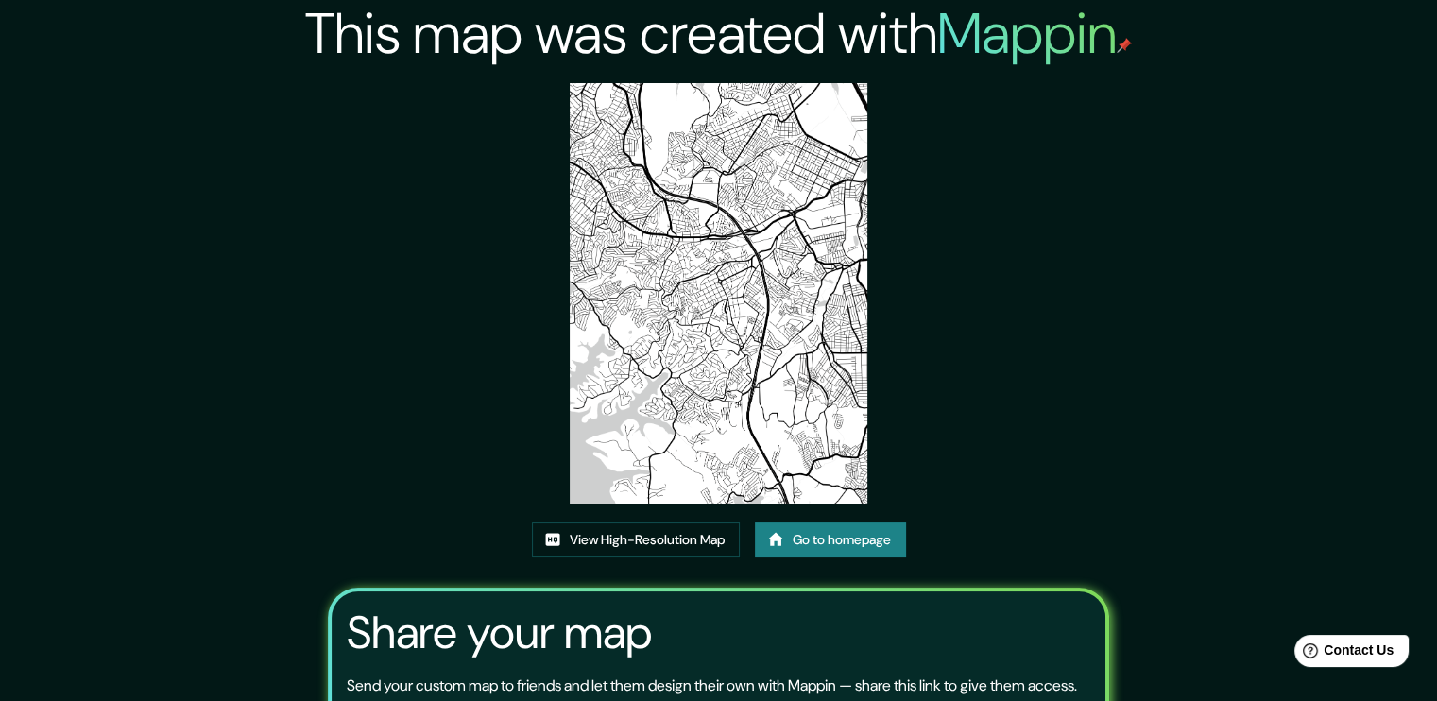
click at [850, 360] on img at bounding box center [719, 293] width 298 height 421
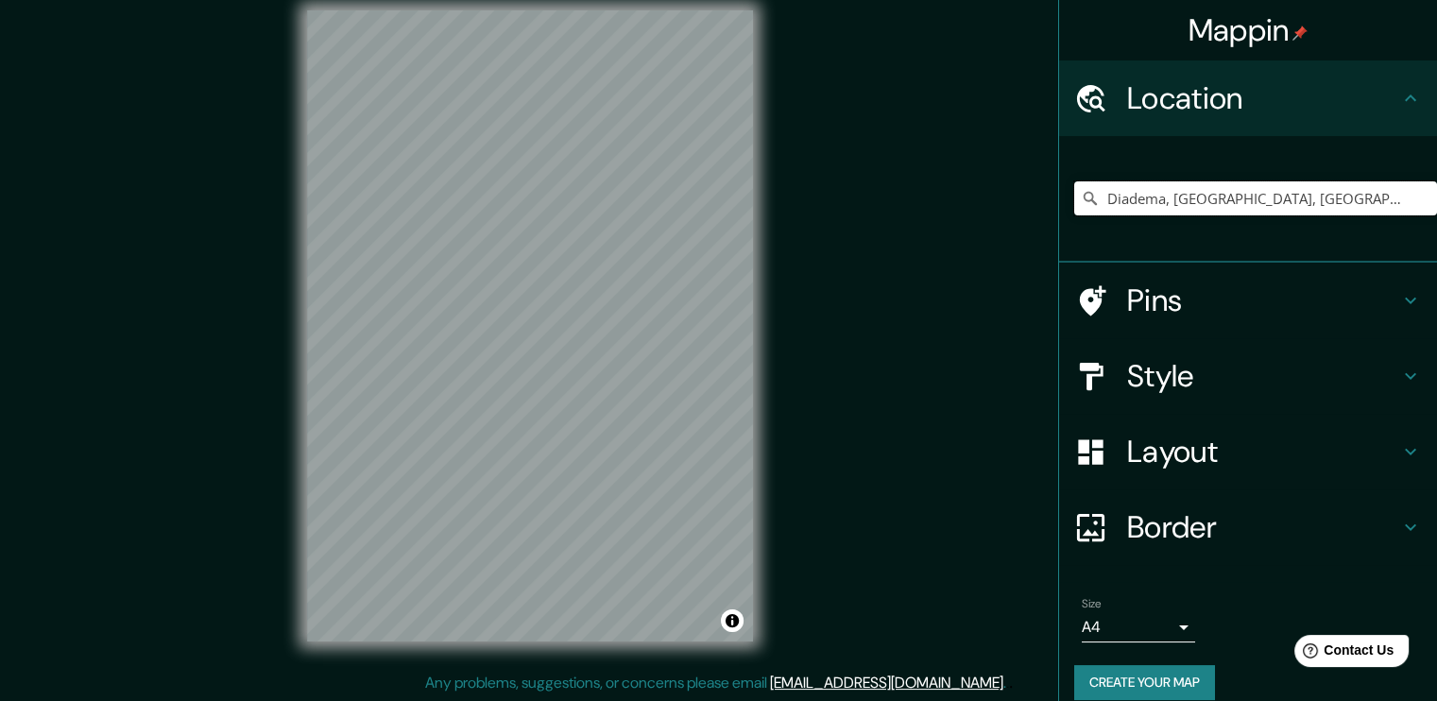
click at [1233, 209] on input "Diadema, [GEOGRAPHIC_DATA], [GEOGRAPHIC_DATA]" at bounding box center [1255, 198] width 363 height 34
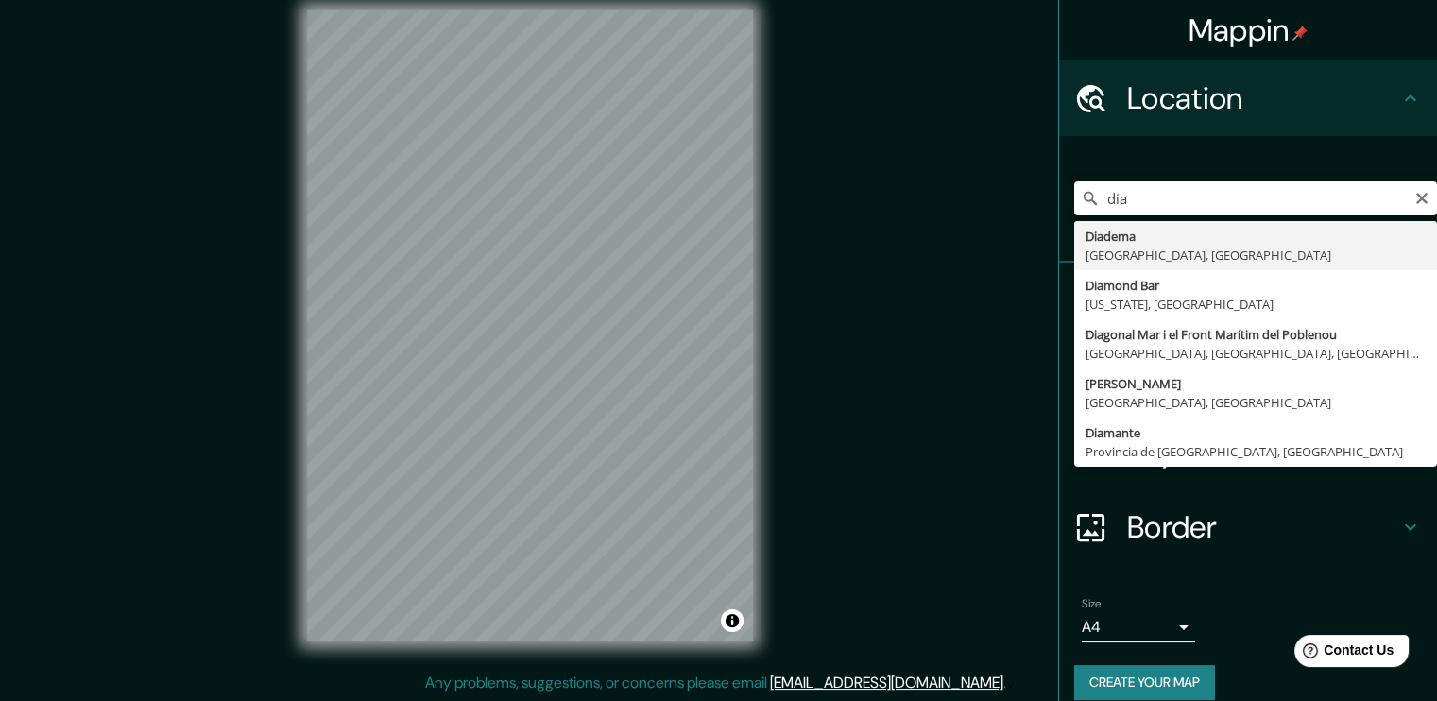
type input "Diadema, [GEOGRAPHIC_DATA], [GEOGRAPHIC_DATA]"
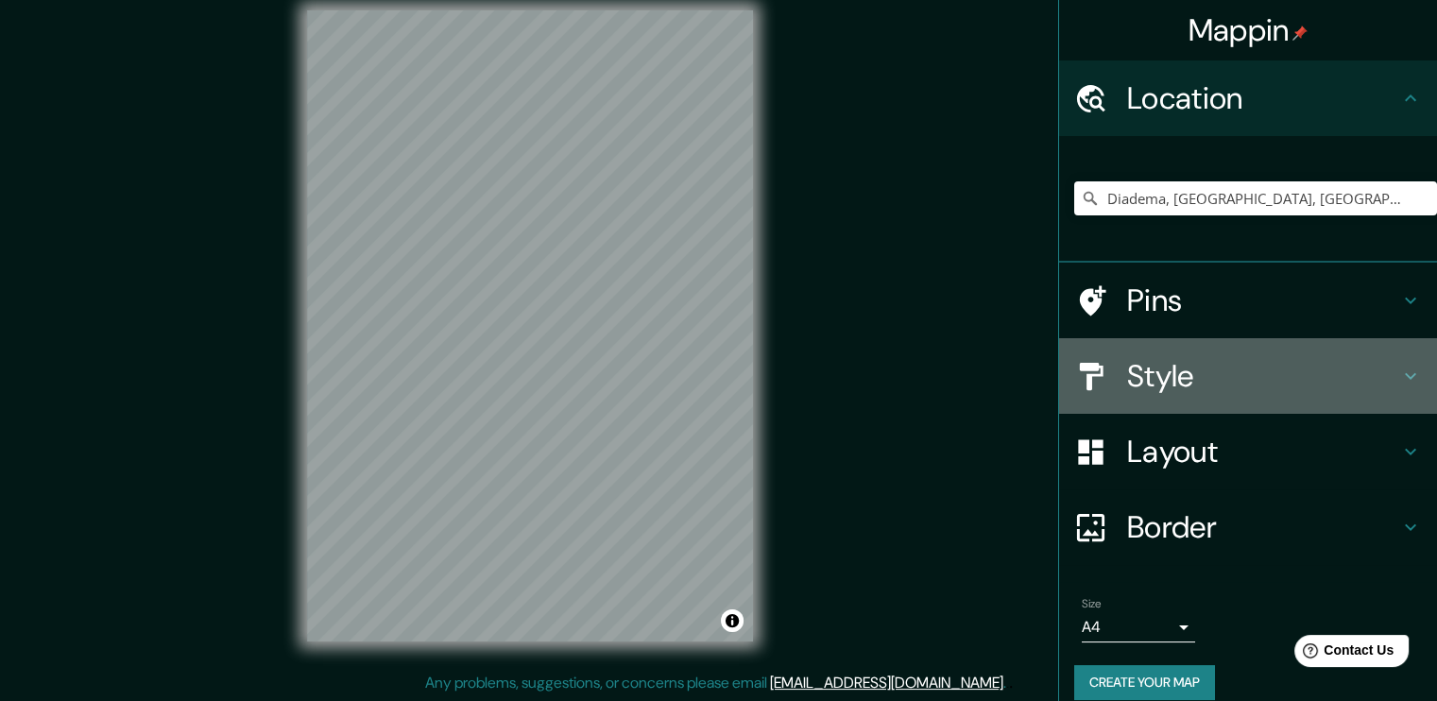
click at [1408, 373] on div "Style" at bounding box center [1248, 376] width 378 height 76
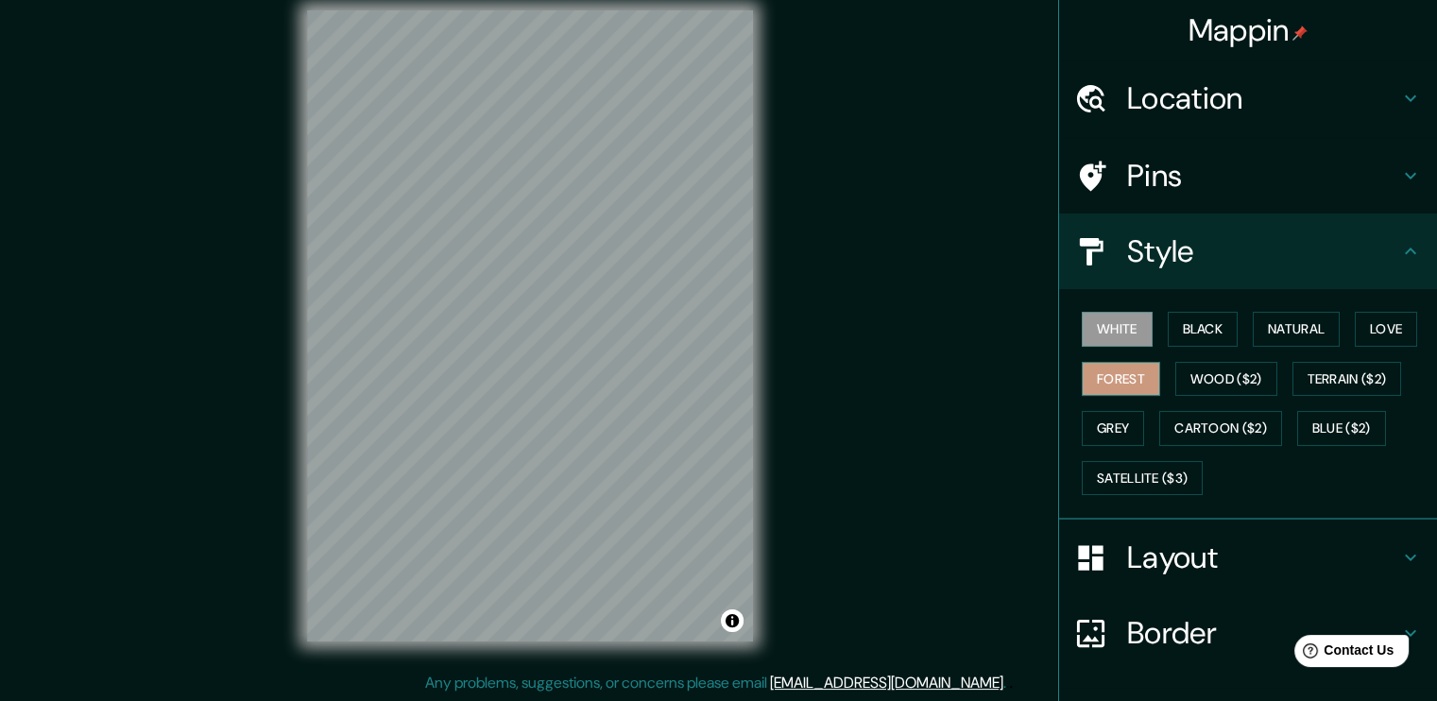
click at [1128, 385] on button "Forest" at bounding box center [1121, 379] width 78 height 35
click at [1183, 385] on button "Wood ($2)" at bounding box center [1227, 379] width 102 height 35
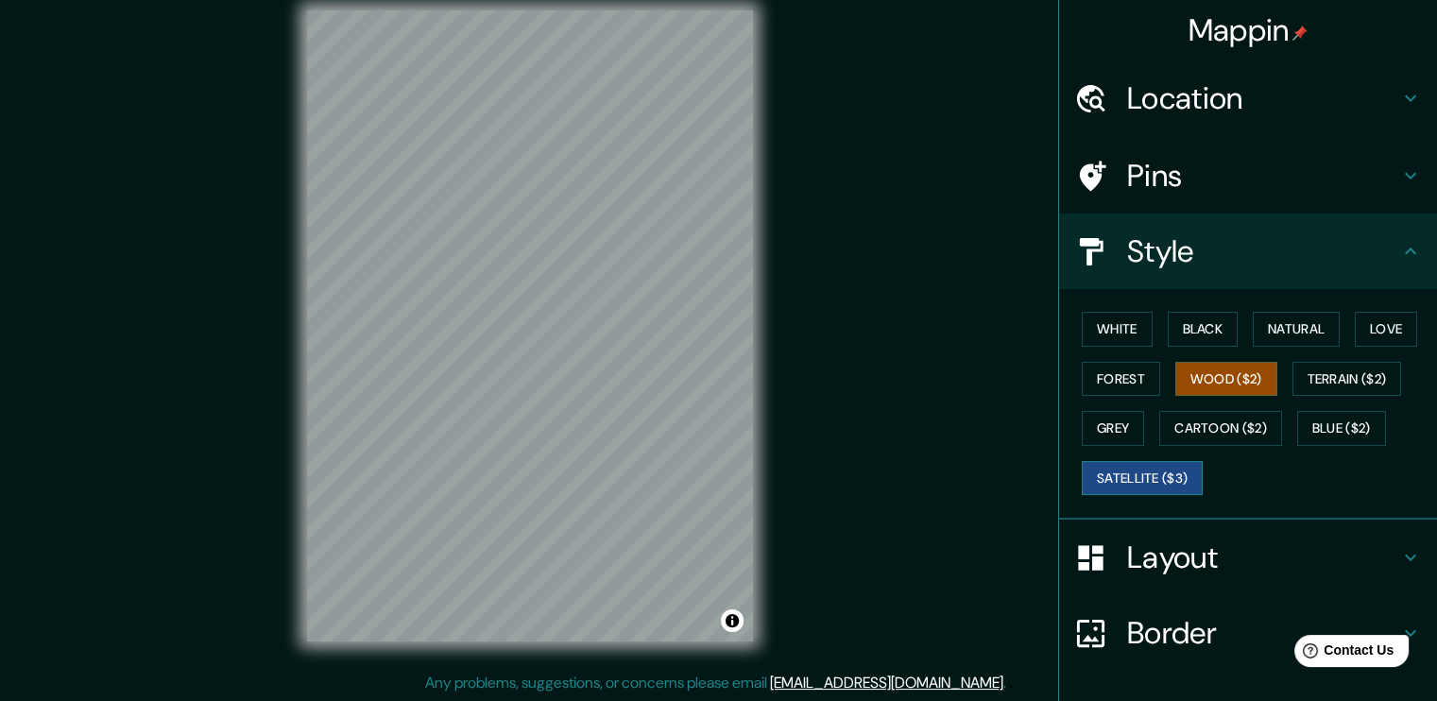
click at [1125, 461] on button "Satellite ($3)" at bounding box center [1142, 478] width 121 height 35
click at [1228, 411] on button "Cartoon ($2)" at bounding box center [1220, 428] width 123 height 35
click at [1128, 472] on button "Satellite ($3)" at bounding box center [1142, 478] width 121 height 35
click at [1183, 419] on button "Cartoon ($2)" at bounding box center [1220, 428] width 123 height 35
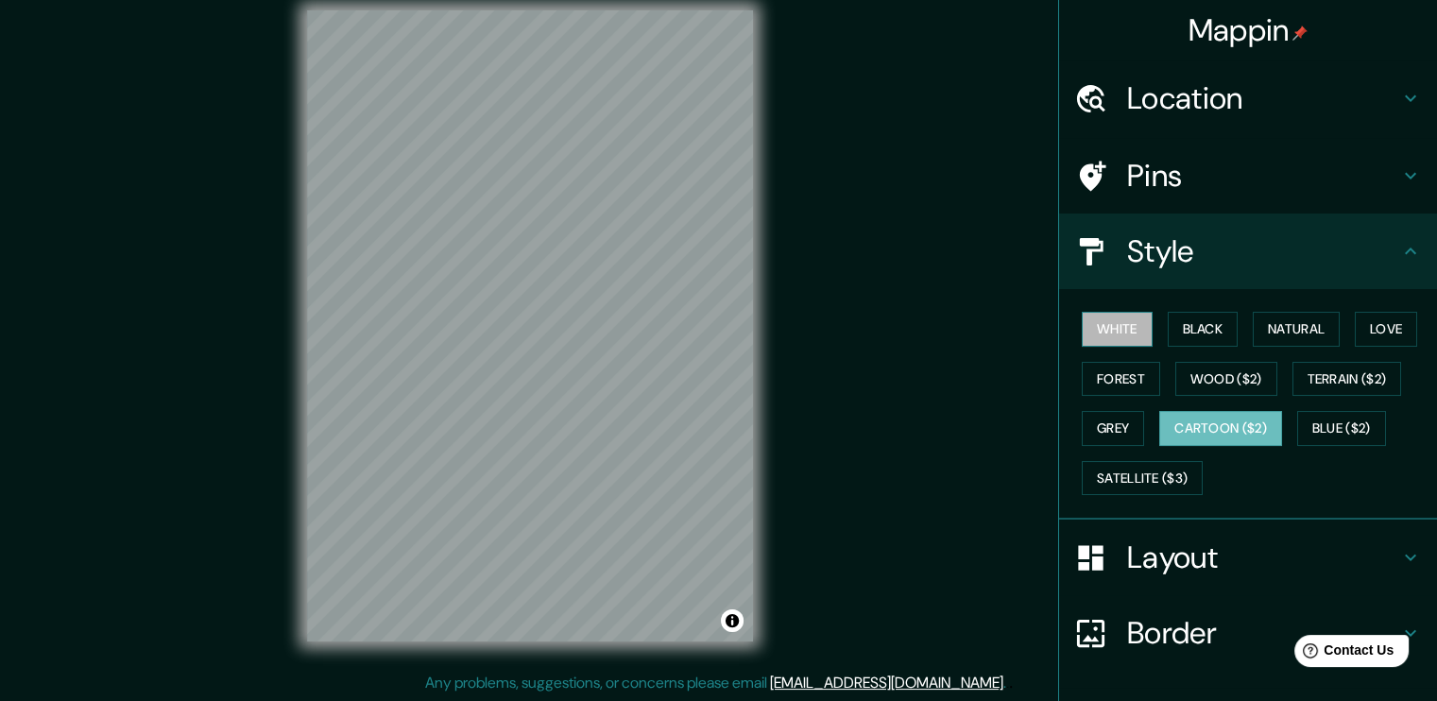
click at [1100, 317] on button "White" at bounding box center [1117, 329] width 71 height 35
click at [1300, 562] on h4 "Layout" at bounding box center [1263, 558] width 272 height 38
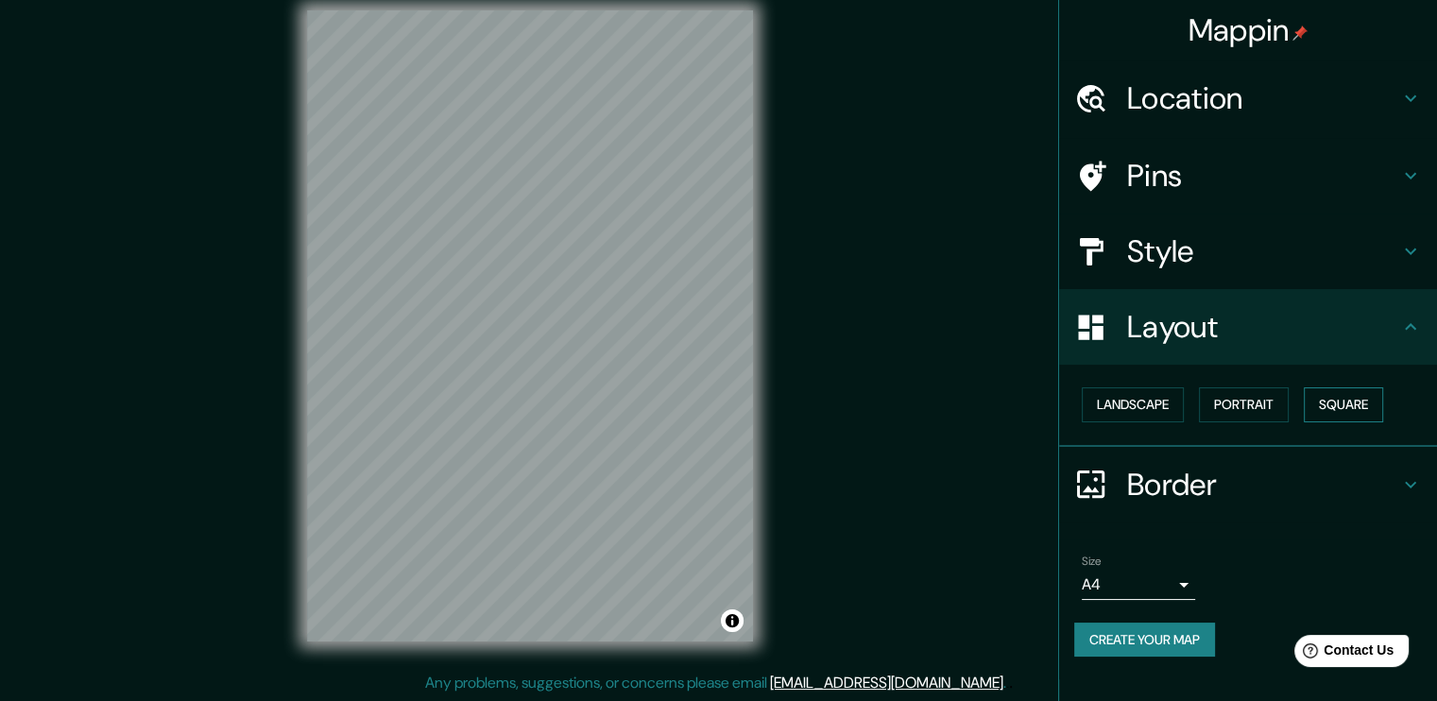
click at [1353, 394] on button "Square" at bounding box center [1343, 404] width 79 height 35
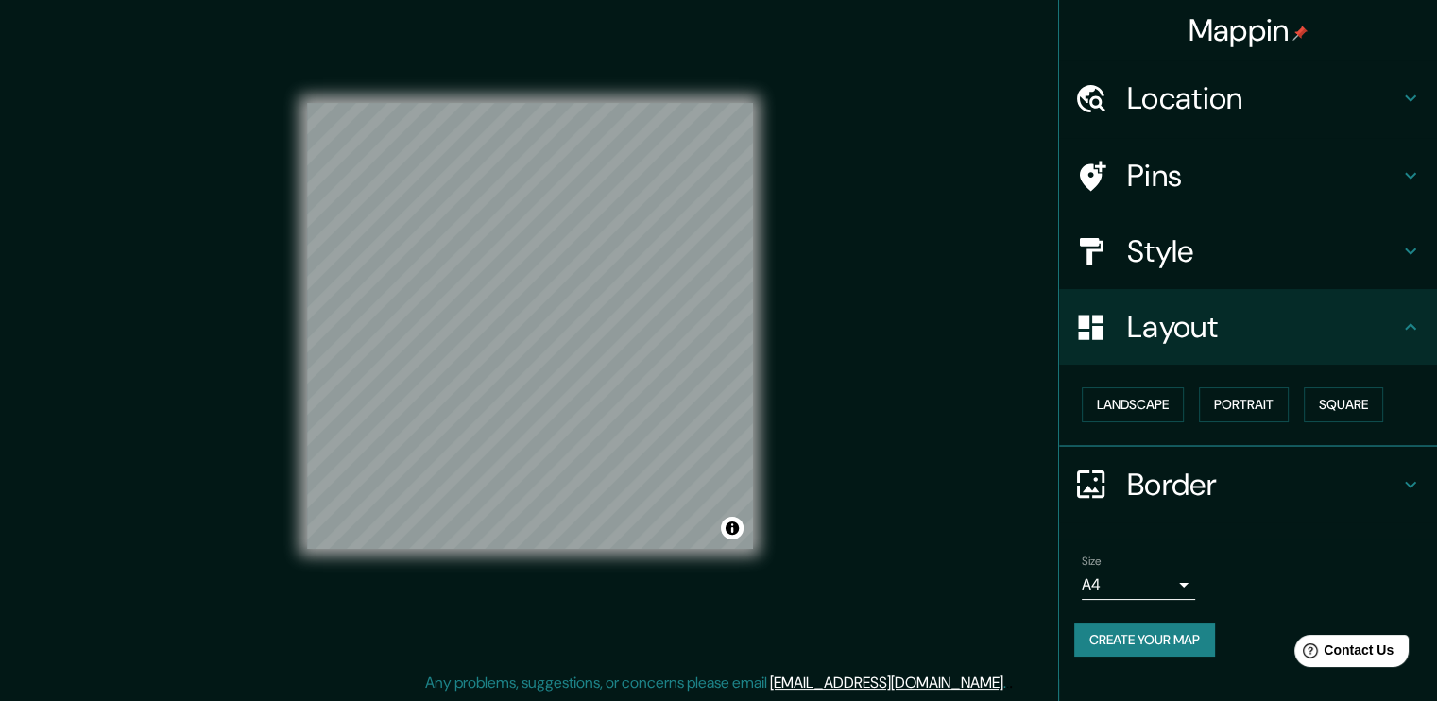
click at [1150, 645] on button "Create your map" at bounding box center [1144, 640] width 141 height 35
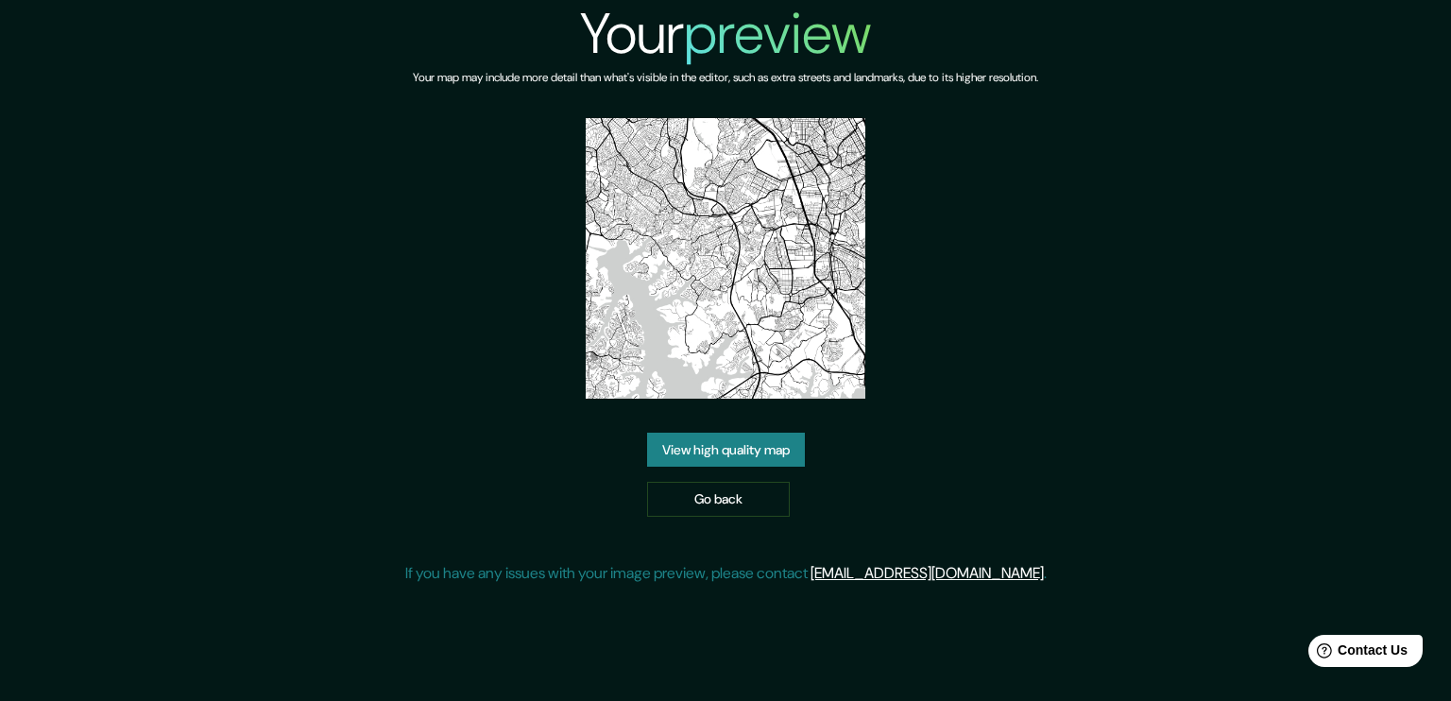
click at [619, 58] on h2 "Your preview" at bounding box center [725, 34] width 291 height 68
